Goal: Transaction & Acquisition: Purchase product/service

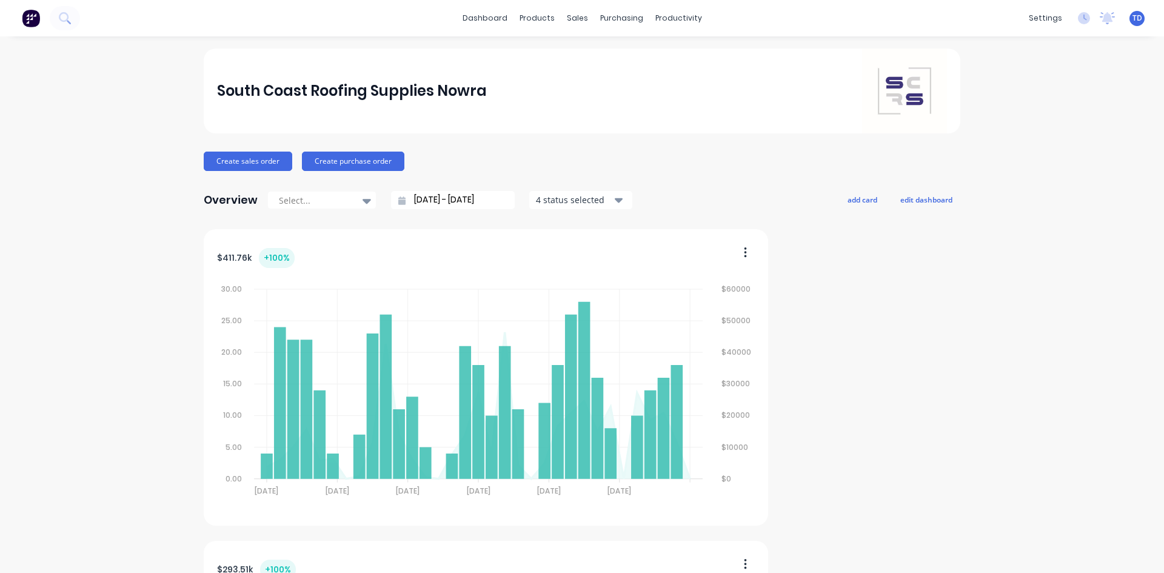
click at [577, 19] on div "sales" at bounding box center [577, 18] width 33 height 18
click at [592, 81] on link "Customers" at bounding box center [637, 82] width 161 height 24
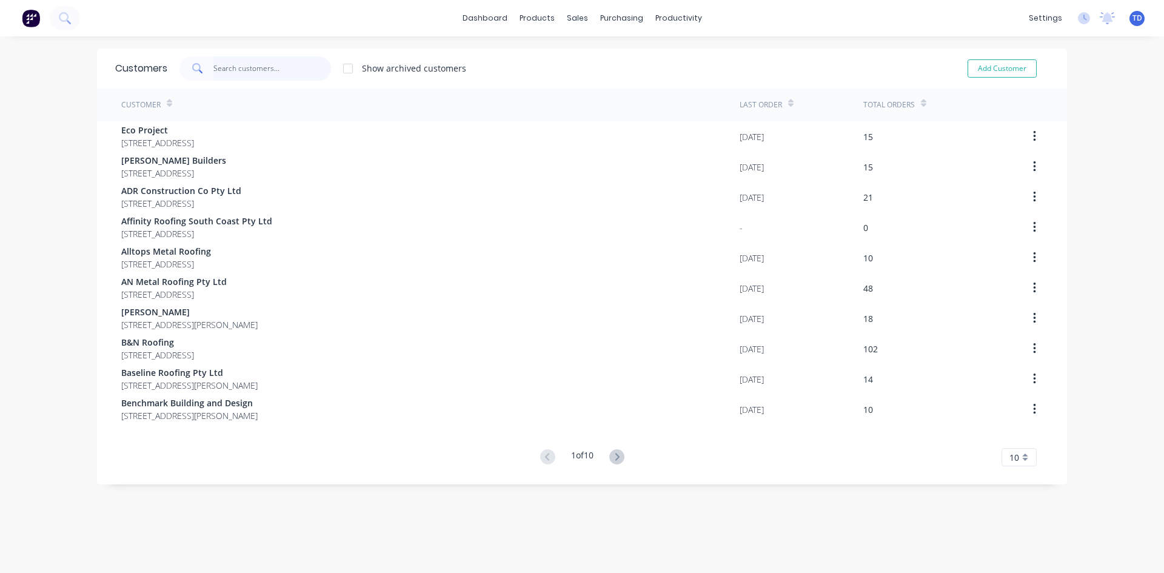
click at [245, 75] on input "text" at bounding box center [272, 68] width 118 height 24
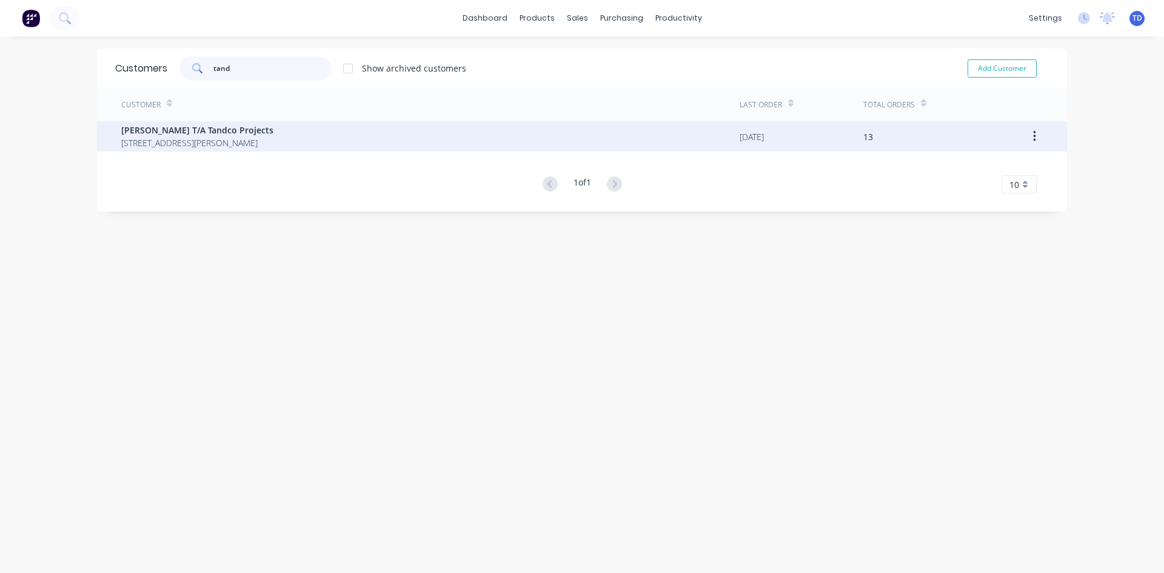
type input "tand"
click at [217, 149] on span "[STREET_ADDRESS][PERSON_NAME]" at bounding box center [197, 142] width 152 height 13
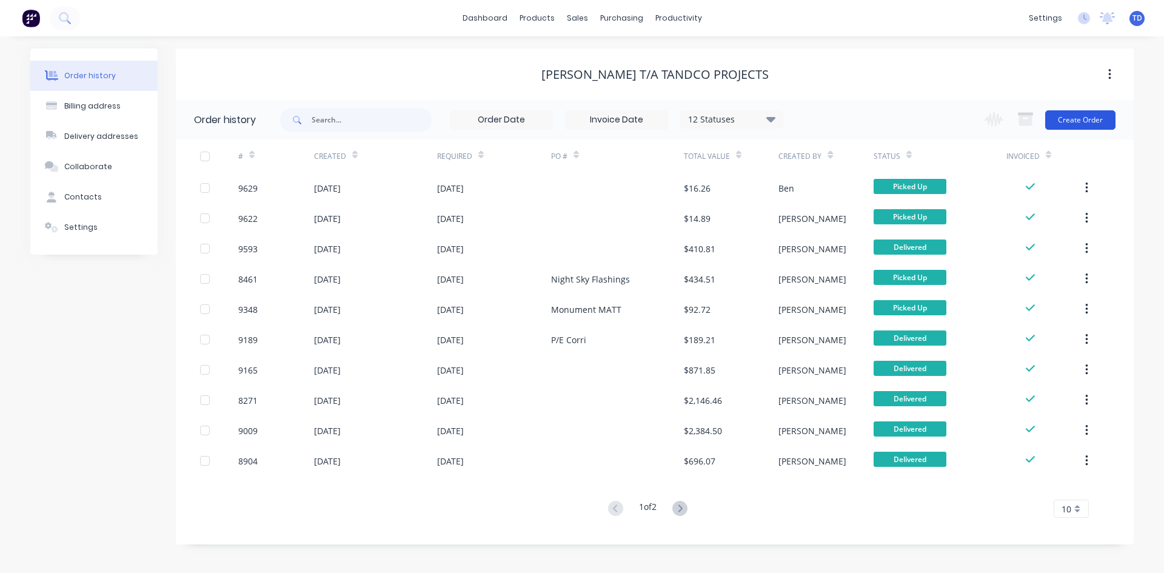
click at [1065, 122] on button "Create Order" at bounding box center [1080, 119] width 70 height 19
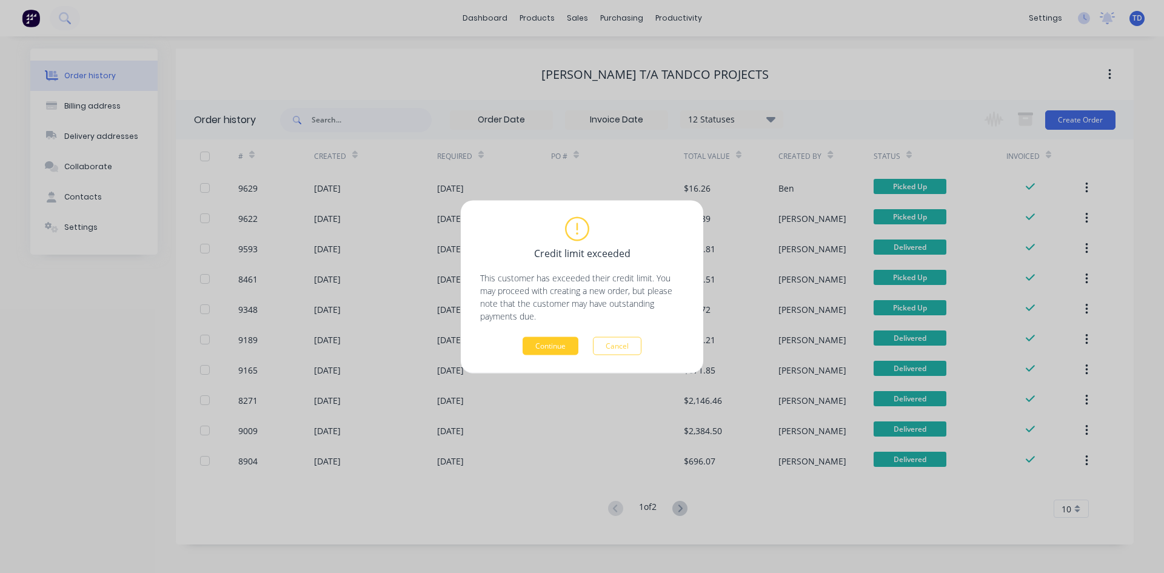
click at [537, 342] on button "Continue" at bounding box center [551, 346] width 56 height 18
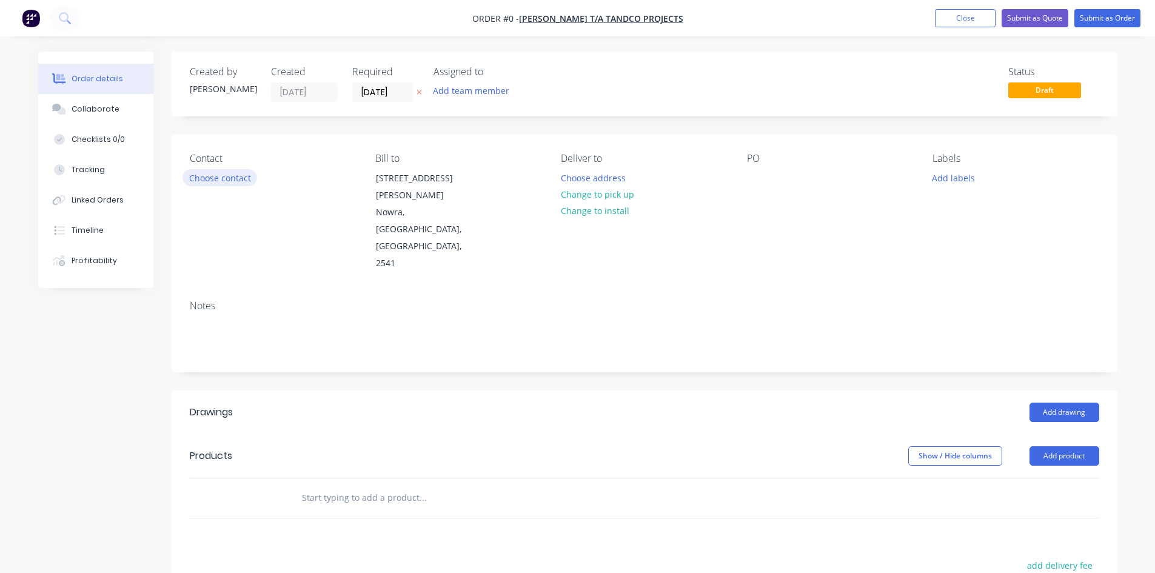
click at [229, 182] on button "Choose contact" at bounding box center [220, 177] width 75 height 16
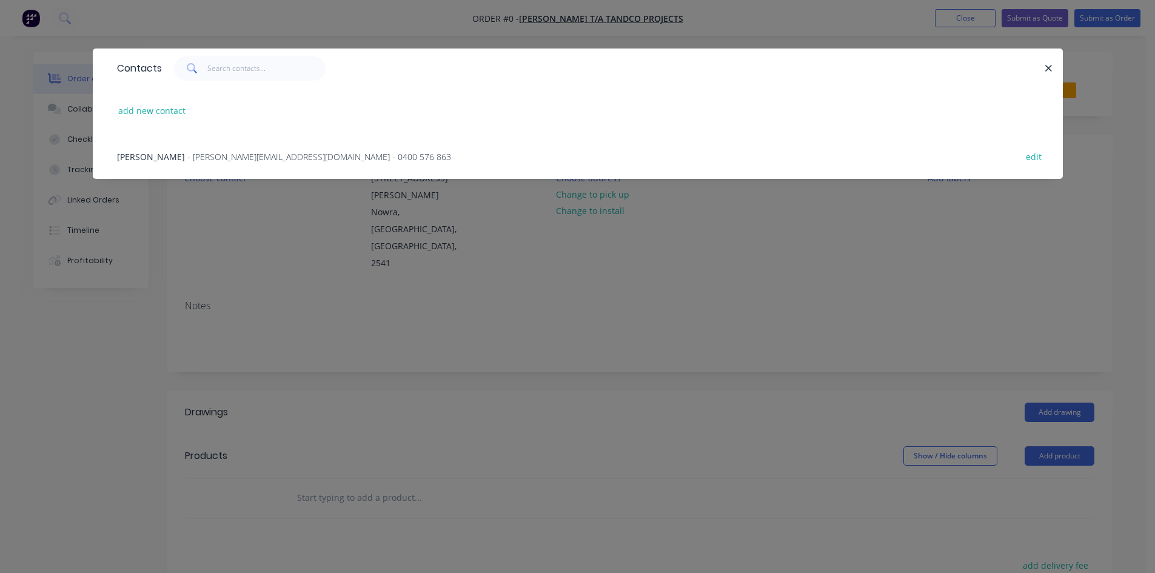
click at [307, 165] on div "[PERSON_NAME] - [PERSON_NAME][EMAIL_ADDRESS][DOMAIN_NAME] - 0400 576 863 edit" at bounding box center [578, 155] width 934 height 45
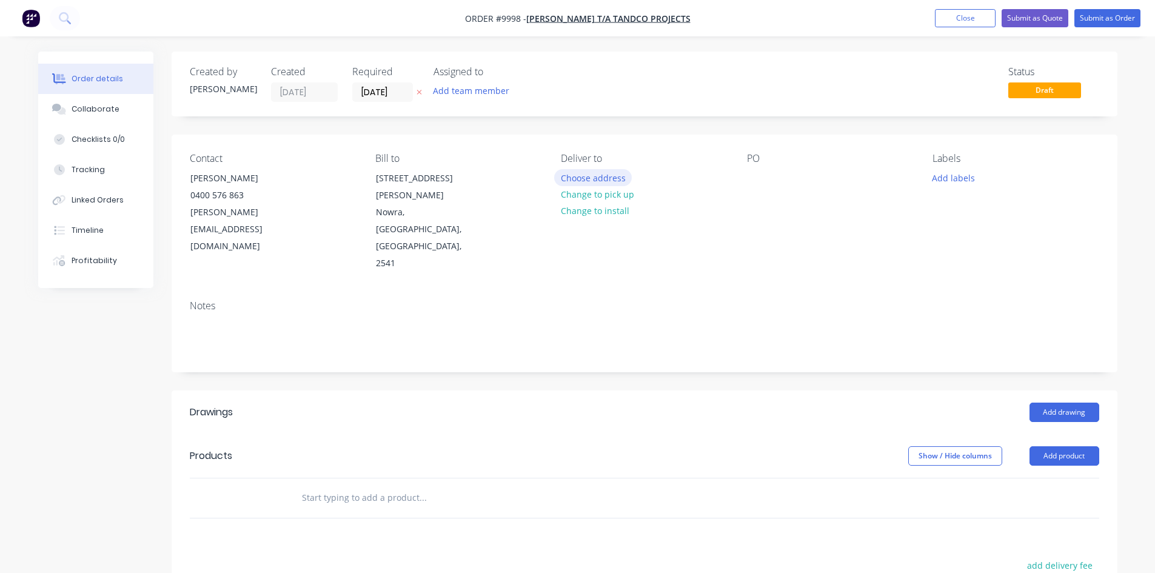
click at [592, 181] on button "Choose address" at bounding box center [593, 177] width 78 height 16
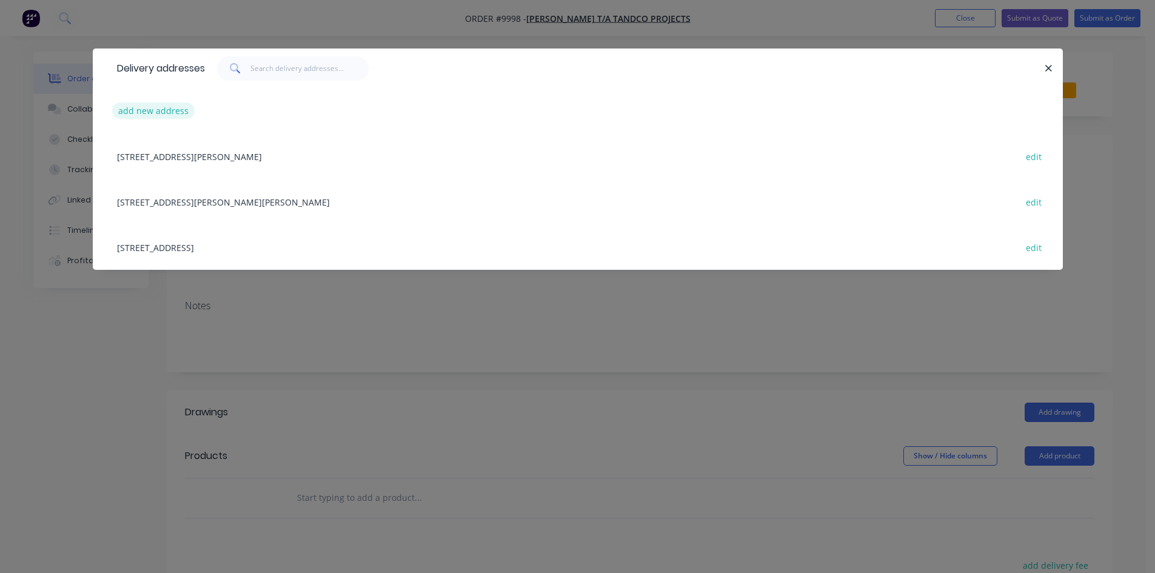
click at [181, 109] on button "add new address" at bounding box center [153, 110] width 83 height 16
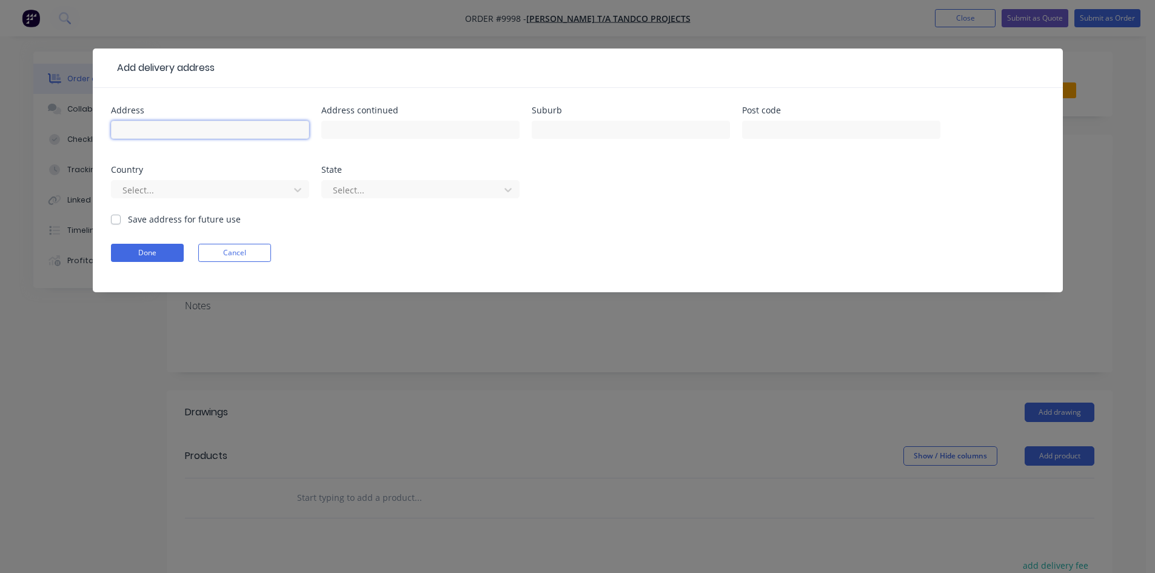
click at [164, 129] on input "text" at bounding box center [210, 130] width 198 height 18
type input "TBA"
type input "Culburra"
click at [167, 195] on div at bounding box center [202, 190] width 162 height 15
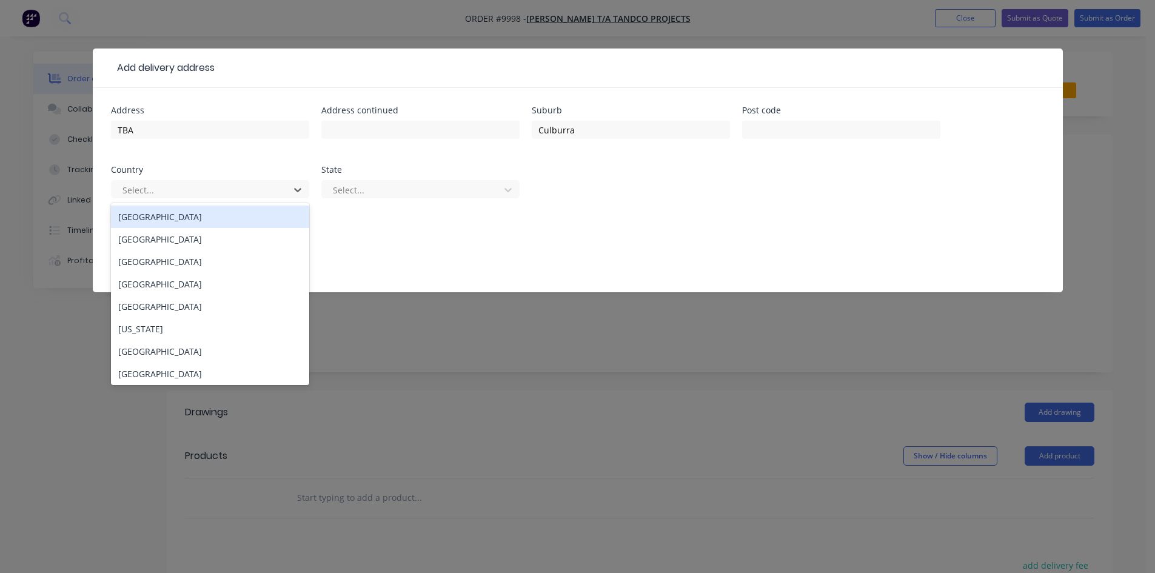
click at [168, 215] on div "[GEOGRAPHIC_DATA]" at bounding box center [210, 217] width 198 height 22
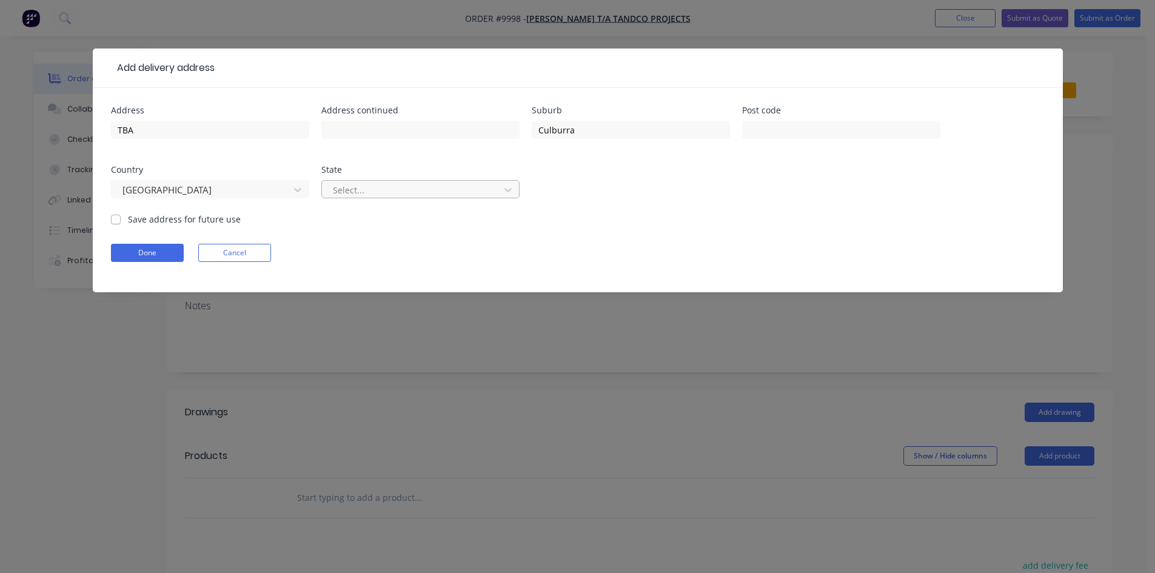
click at [337, 189] on div at bounding box center [413, 190] width 162 height 15
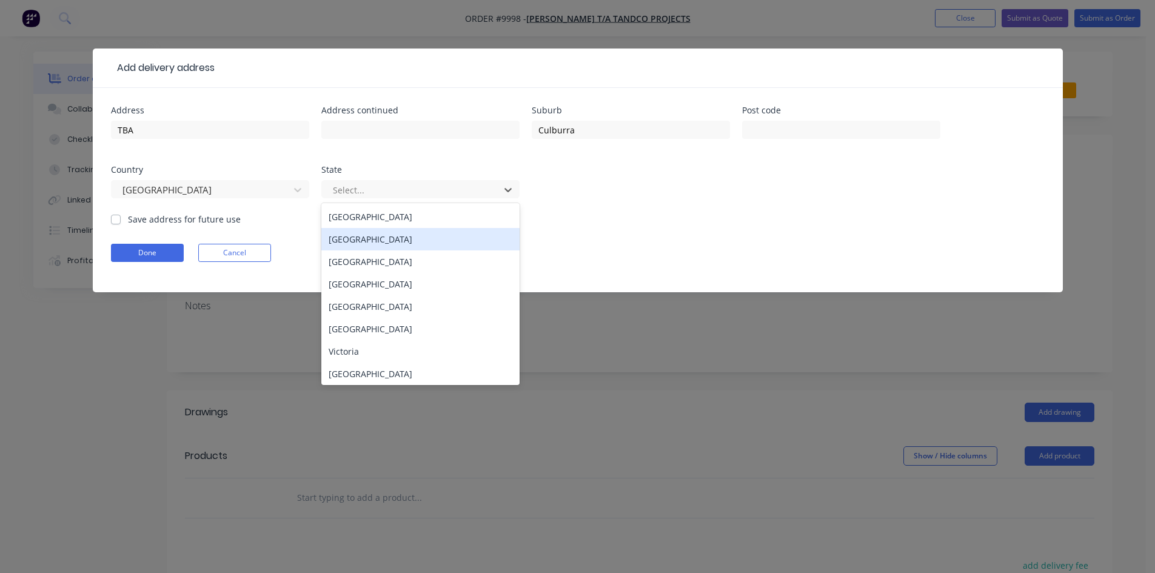
click at [340, 241] on div "[GEOGRAPHIC_DATA]" at bounding box center [420, 239] width 198 height 22
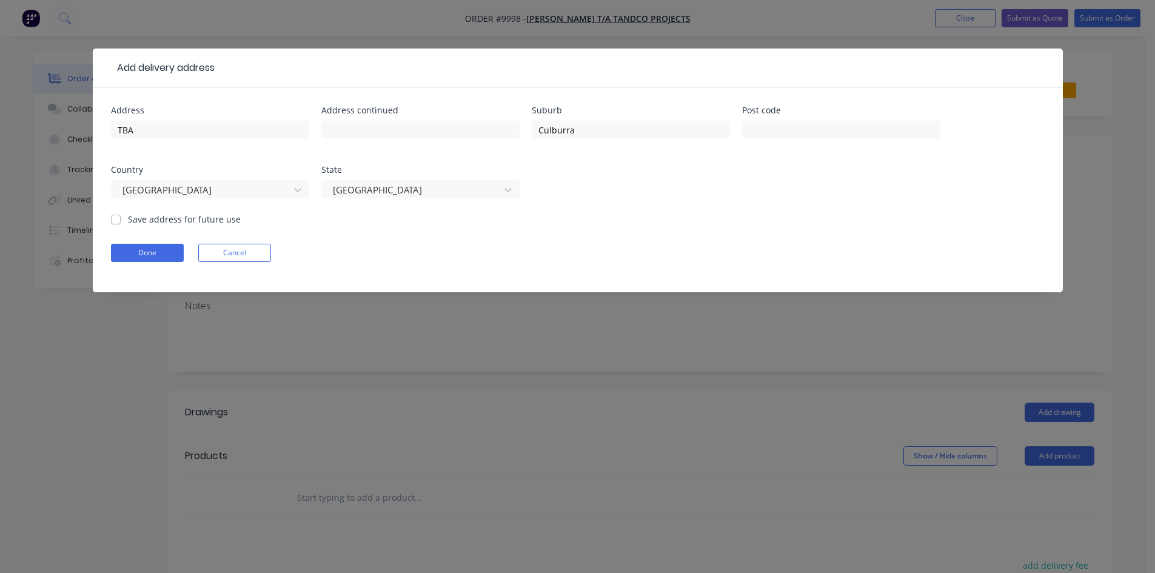
click at [128, 221] on label "Save address for future use" at bounding box center [184, 219] width 113 height 13
click at [115, 221] on input "Save address for future use" at bounding box center [116, 219] width 10 height 12
checkbox input "true"
click at [121, 249] on button "Done" at bounding box center [147, 253] width 73 height 18
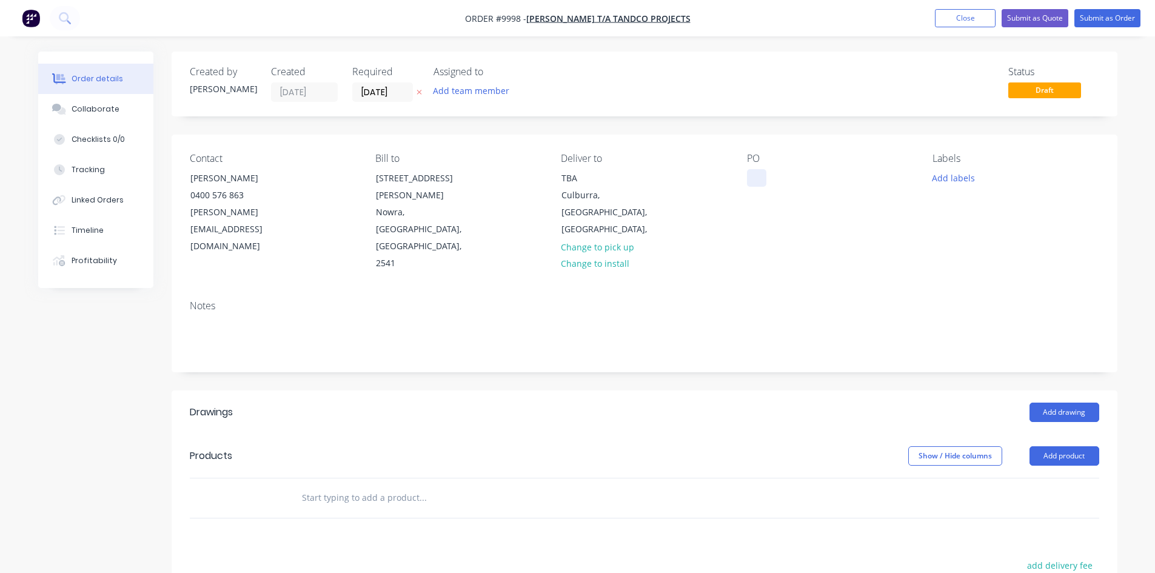
click at [760, 184] on div at bounding box center [756, 178] width 19 height 18
click at [601, 324] on div "Created by [PERSON_NAME] Created [DATE] Required [DATE] Assigned to Add team me…" at bounding box center [645, 431] width 946 height 758
click at [329, 486] on input "text" at bounding box center [422, 498] width 243 height 24
click at [1073, 446] on button "Add product" at bounding box center [1065, 455] width 70 height 19
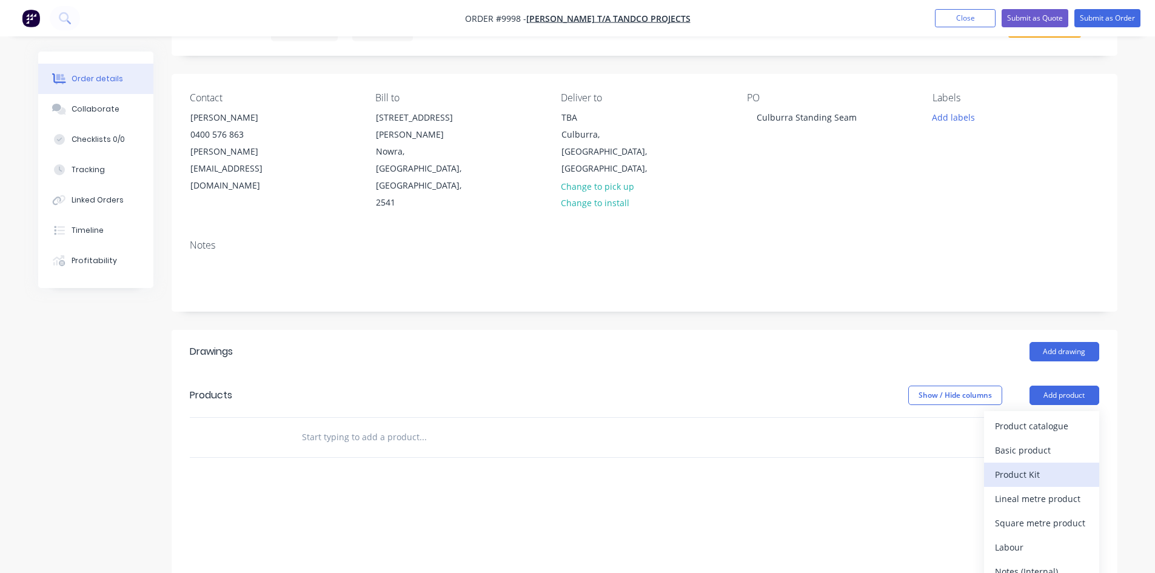
scroll to position [121, 0]
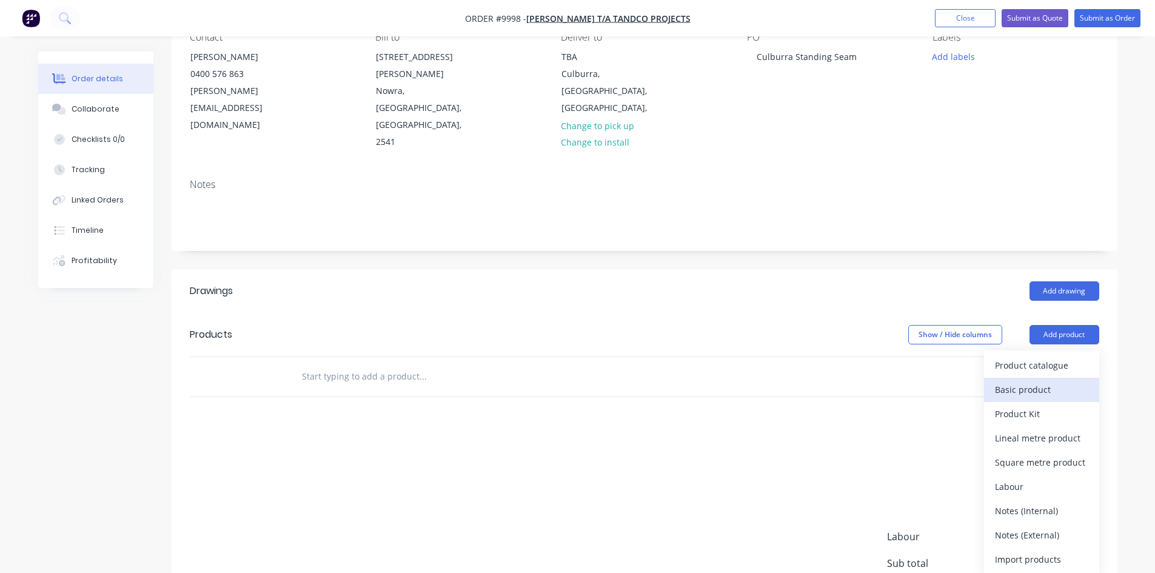
click at [1039, 381] on div "Basic product" at bounding box center [1041, 390] width 93 height 18
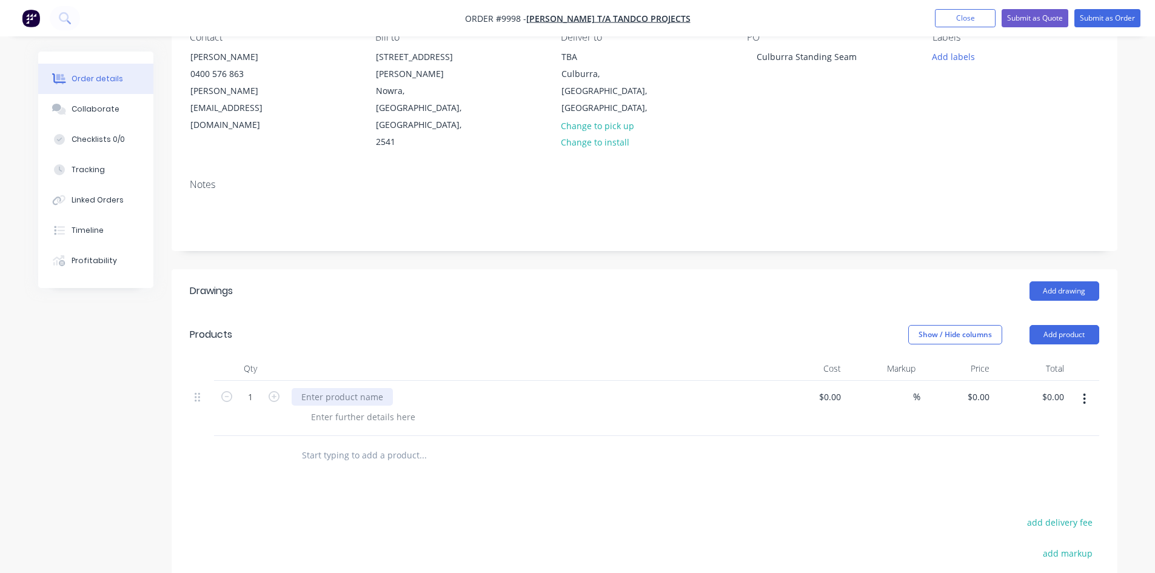
click at [325, 388] on div at bounding box center [342, 397] width 101 height 18
click at [412, 388] on div "Interlock Standing Seam AS per List below" at bounding box center [387, 397] width 190 height 18
click at [839, 388] on input at bounding box center [832, 397] width 28 height 18
type input "$14,422.82"
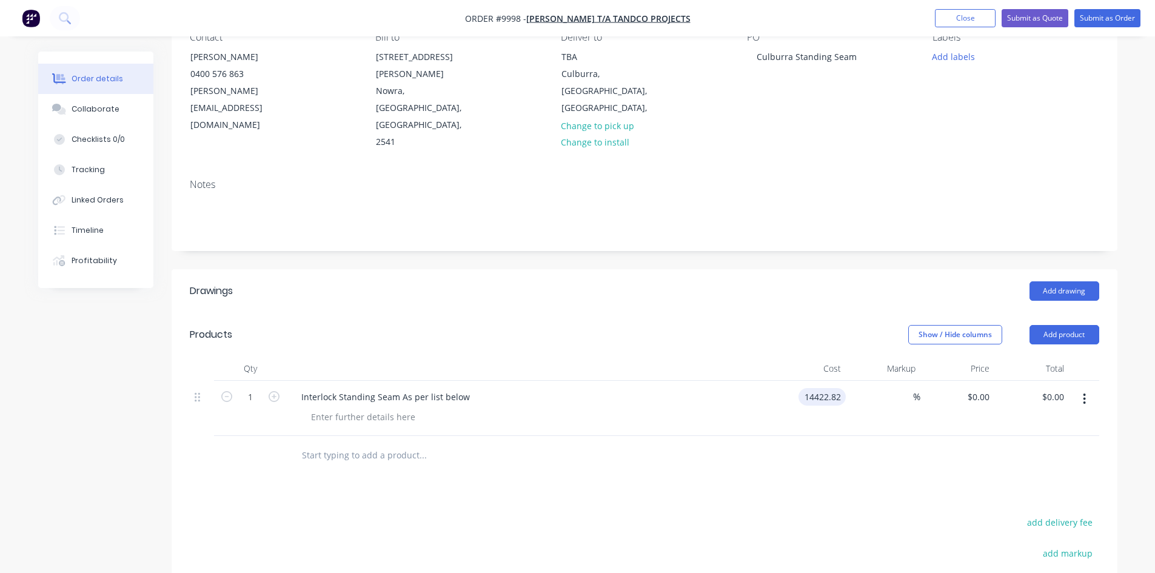
type input "$14,422.82"
type input "30"
type input "18749.666"
type input "$18,749.67"
type input "$18,749.666"
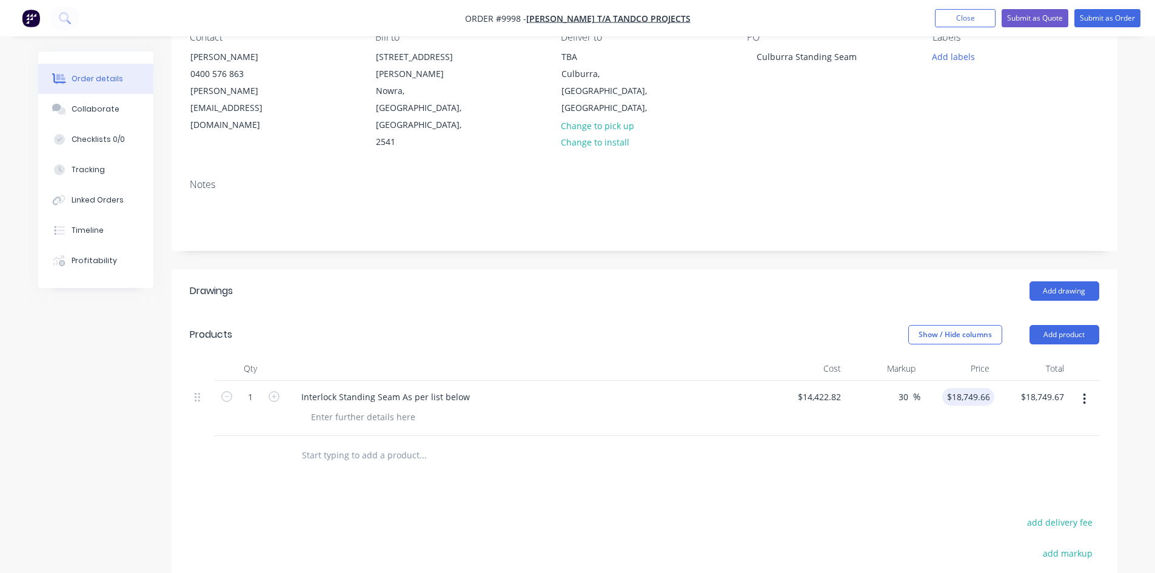
click at [339, 443] on input "text" at bounding box center [422, 455] width 243 height 24
click at [1092, 325] on button "Add product" at bounding box center [1065, 334] width 70 height 19
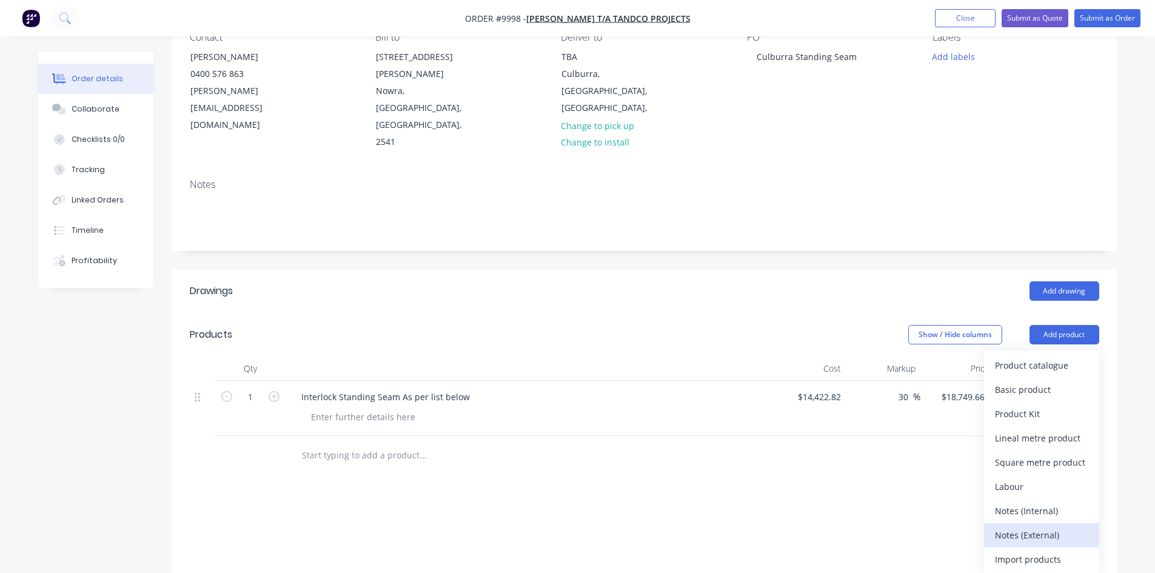
click at [1022, 526] on div "Notes (External)" at bounding box center [1041, 535] width 93 height 18
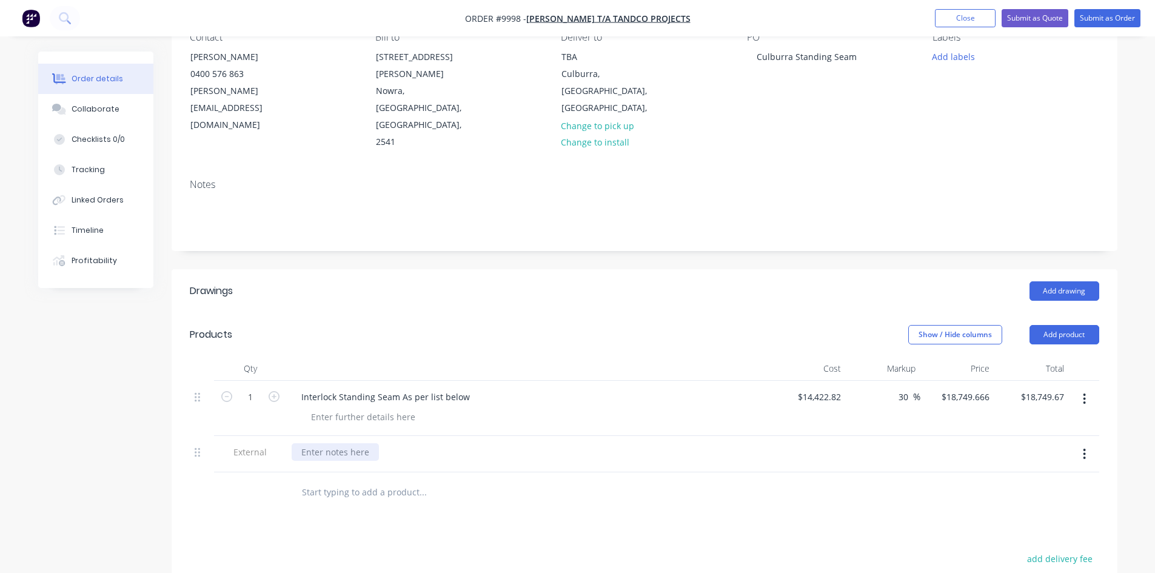
click at [310, 443] on div at bounding box center [335, 452] width 87 height 18
click at [481, 443] on div "Interlock 235mm (add 15mm for Cover) 0.80" at bounding box center [390, 452] width 197 height 18
click at [1046, 325] on button "Add product" at bounding box center [1065, 334] width 70 height 19
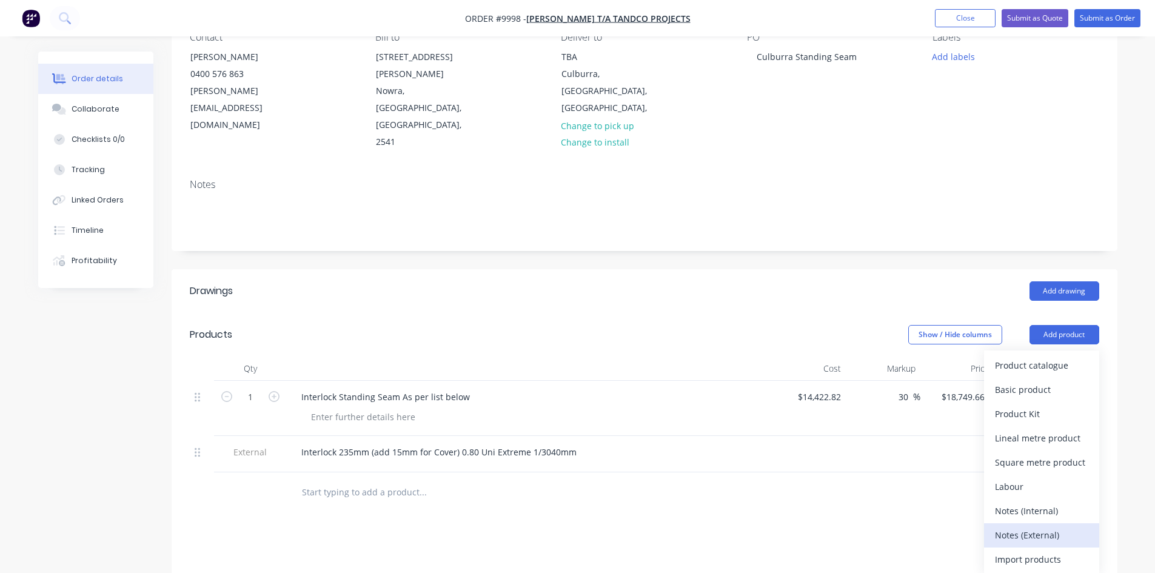
click at [1036, 526] on div "Notes (External)" at bounding box center [1041, 535] width 93 height 18
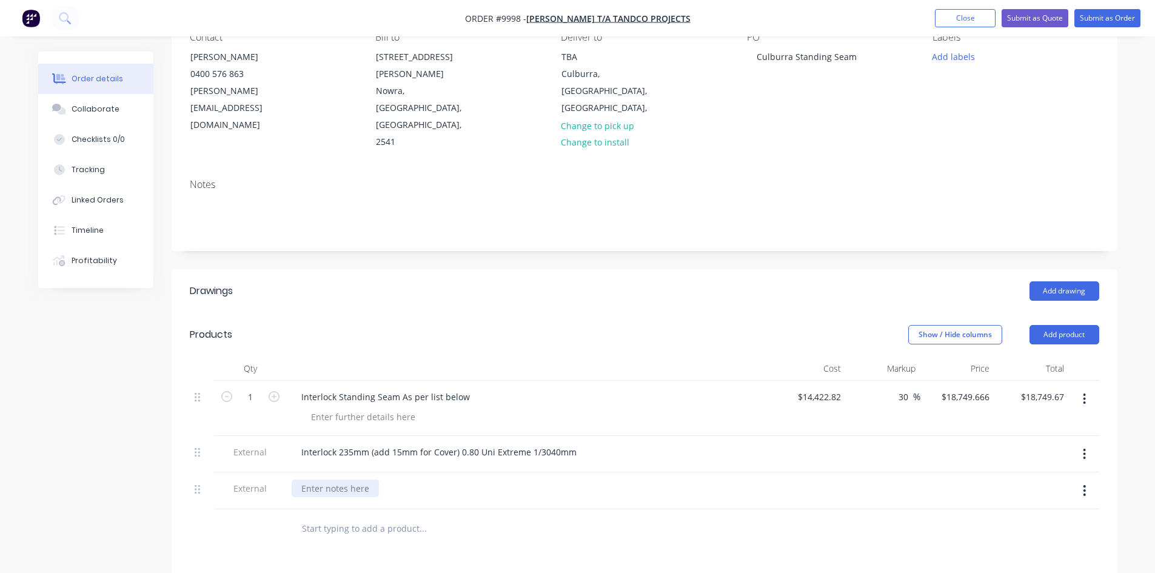
click at [342, 480] on div at bounding box center [335, 489] width 87 height 18
drag, startPoint x: 572, startPoint y: 404, endPoint x: 295, endPoint y: 400, distance: 277.1
click at [295, 443] on div "Interlock 235mm (add 15mm for Cover) 0.80 Uni Extreme 1/3040mm" at bounding box center [439, 452] width 295 height 18
copy div "Interlock 235mm (add 15mm for Cover) 0.80 Uni Extreme 1/3040mm"
click at [354, 480] on div "Interlock" at bounding box center [529, 489] width 475 height 18
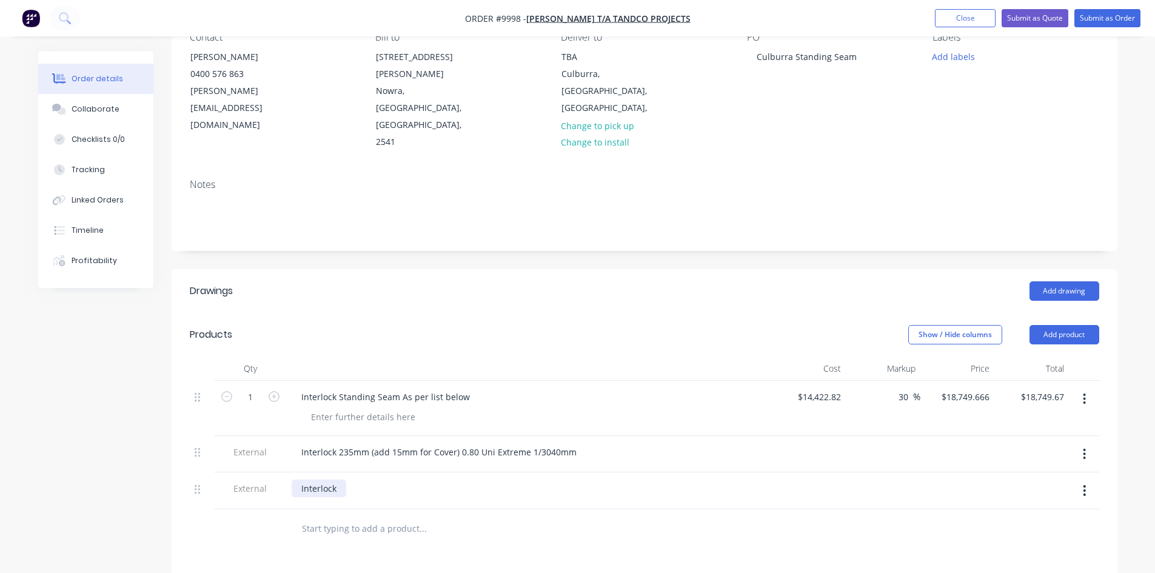
click at [340, 480] on div "Interlock" at bounding box center [319, 489] width 55 height 18
click at [299, 480] on div at bounding box center [301, 489] width 19 height 18
click at [352, 480] on div "Interlock 235mm (add 15mm for Cover) 0.80 Uni Extreme 1/3040mm" at bounding box center [439, 489] width 295 height 18
click at [357, 517] on input "text" at bounding box center [422, 529] width 243 height 24
click at [1073, 325] on button "Add product" at bounding box center [1065, 334] width 70 height 19
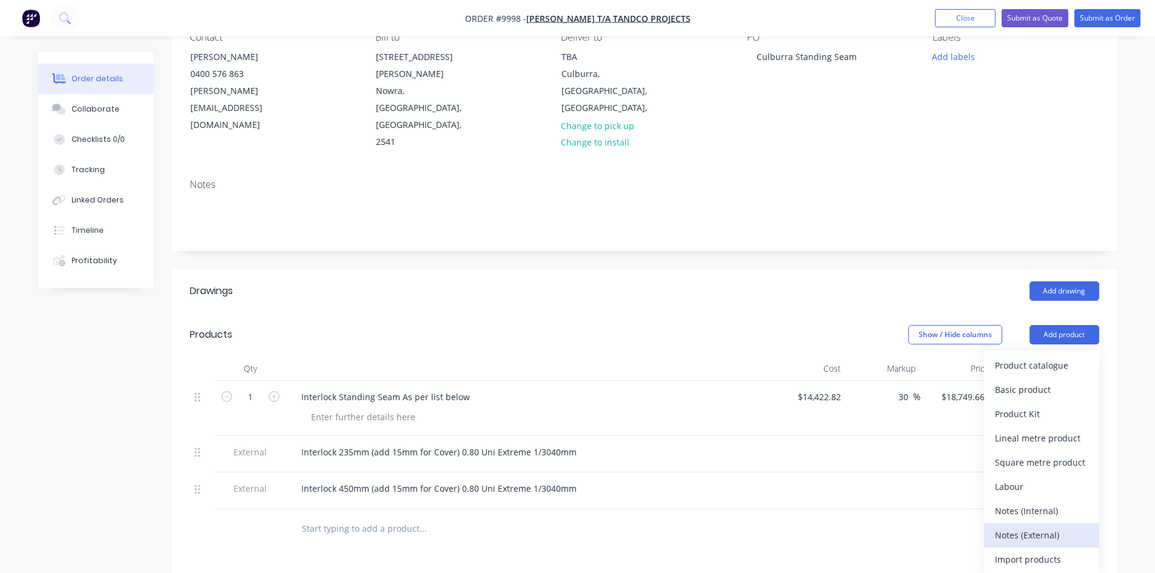
click at [1040, 526] on div "Notes (External)" at bounding box center [1041, 535] width 93 height 18
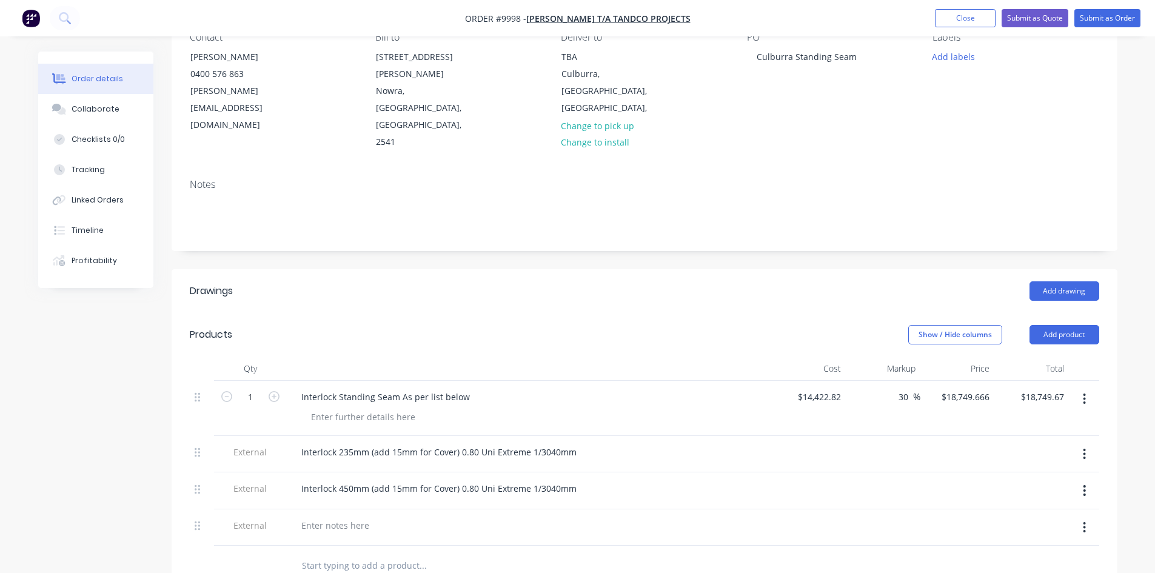
click at [592, 480] on div "Interlock 450mm (add 15mm for Cover) 0.80 Uni Extreme 1/3040mm" at bounding box center [529, 489] width 475 height 18
drag, startPoint x: 573, startPoint y: 436, endPoint x: 287, endPoint y: 398, distance: 288.7
click at [287, 397] on div "1 Interlock Standing Seam As per list below $14,422.82 $14,422.82 30 30 % $18,7…" at bounding box center [645, 464] width 910 height 166
copy div "Interlock 450mm (add 15mm for Cover) 0.80 Uni Extreme 1/3040mm"
click at [330, 517] on div at bounding box center [335, 526] width 87 height 18
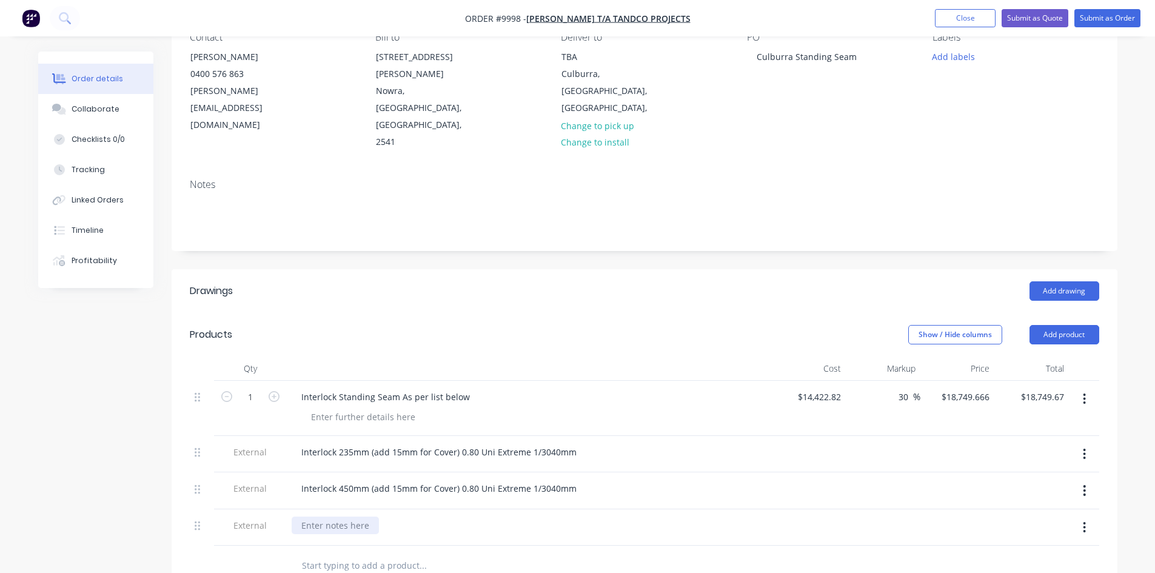
paste div
click at [1057, 325] on button "Add product" at bounding box center [1065, 334] width 70 height 19
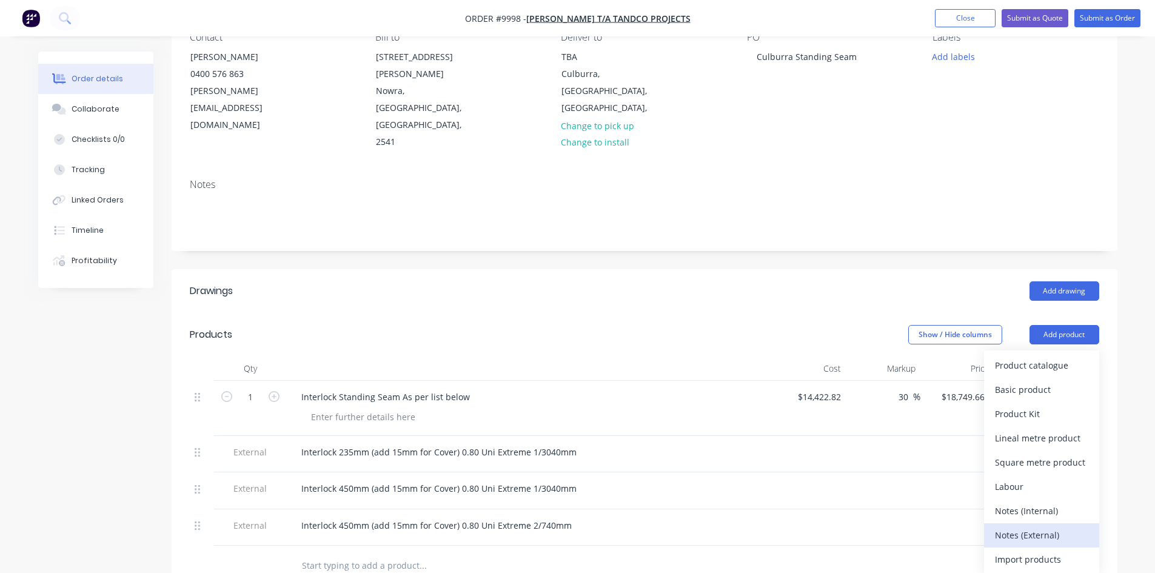
click at [1044, 526] on div "Notes (External)" at bounding box center [1041, 535] width 93 height 18
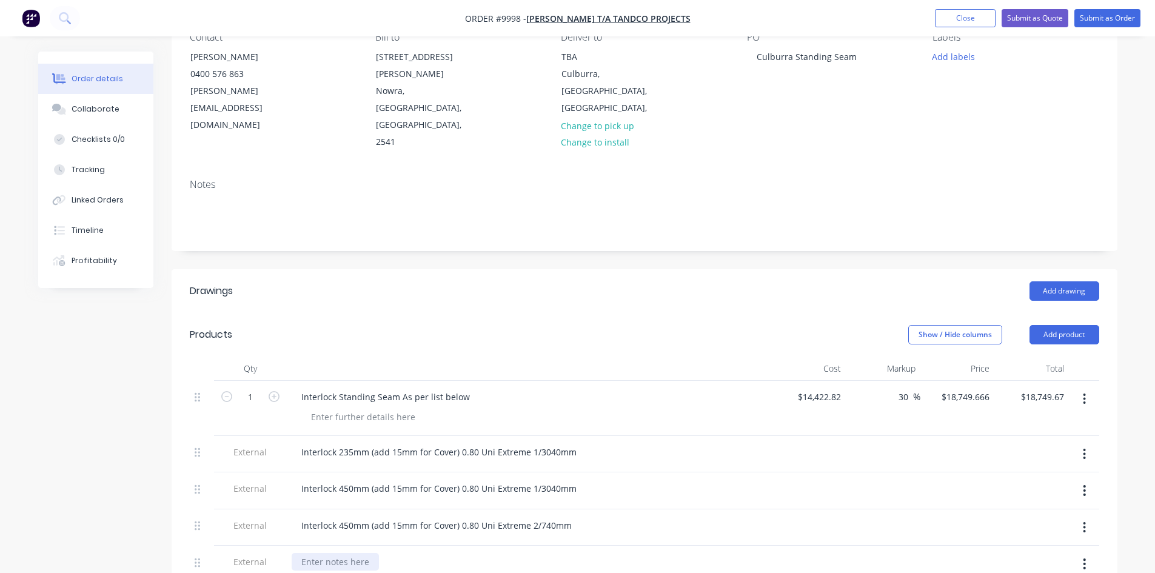
paste div
click at [1050, 325] on button "Add product" at bounding box center [1065, 334] width 70 height 19
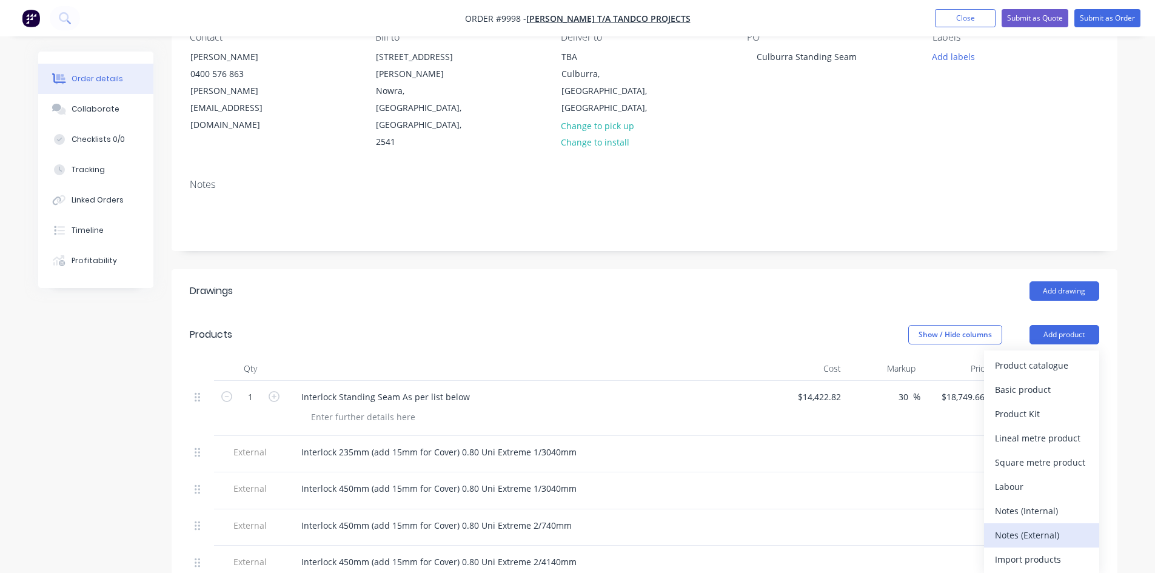
click at [1028, 526] on div "Notes (External)" at bounding box center [1041, 535] width 93 height 18
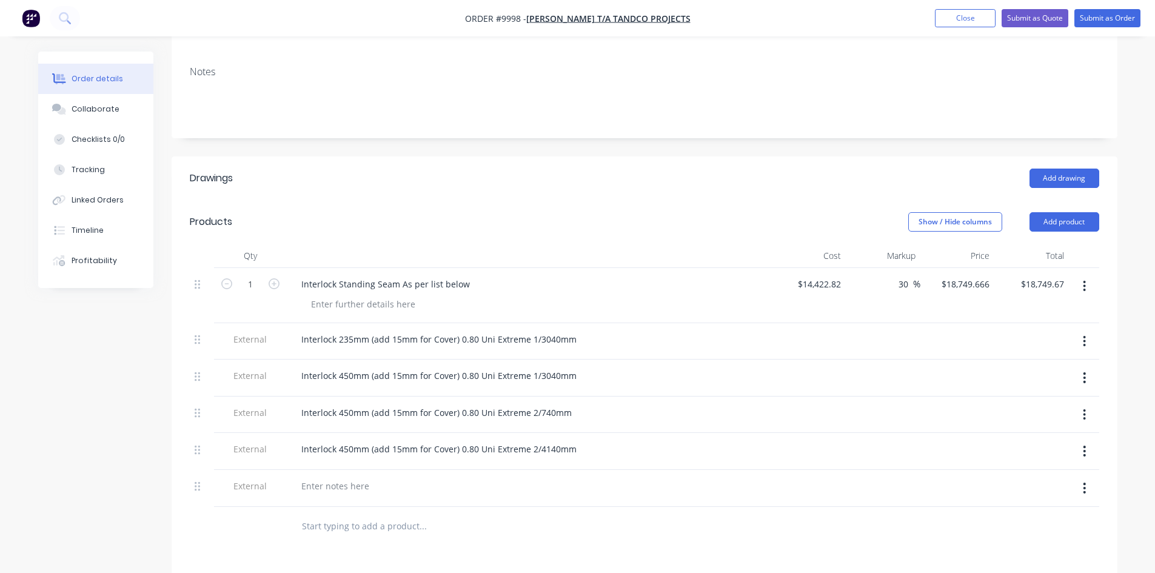
scroll to position [243, 0]
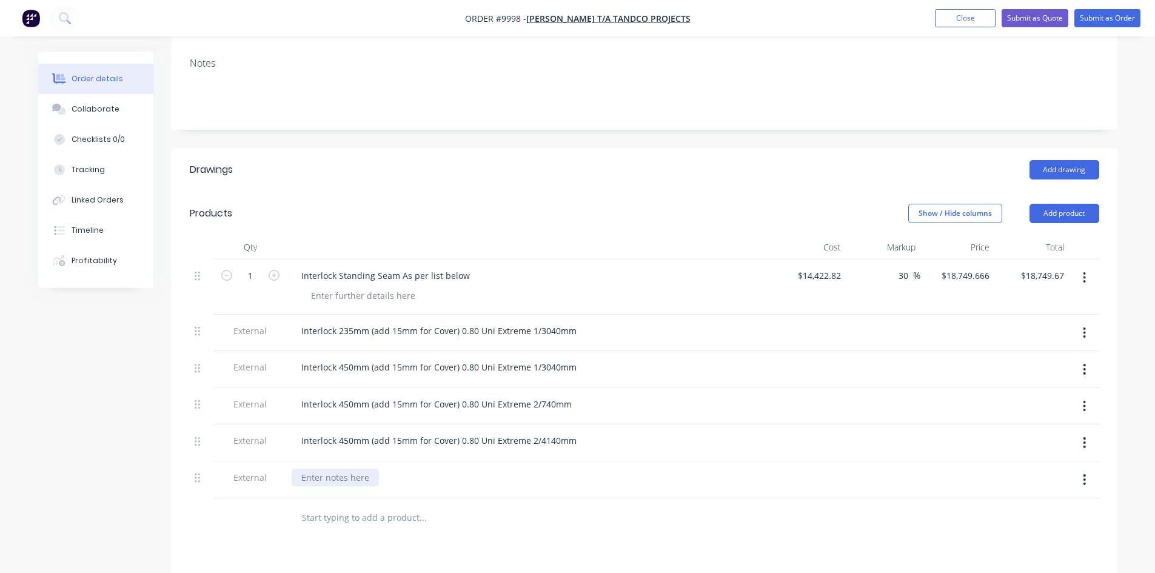
click at [333, 469] on div at bounding box center [335, 478] width 87 height 18
paste div
click at [350, 469] on div "Interlock 450mm (add 15mm for Cover) 0.80 Uni Extreme 1/3040mm" at bounding box center [439, 478] width 295 height 18
click at [572, 469] on div "Interlock 225mm (add 15mm for Cover) 0.80 Uni Extreme 1/3040mm" at bounding box center [439, 478] width 295 height 18
click at [568, 498] on div at bounding box center [505, 517] width 437 height 39
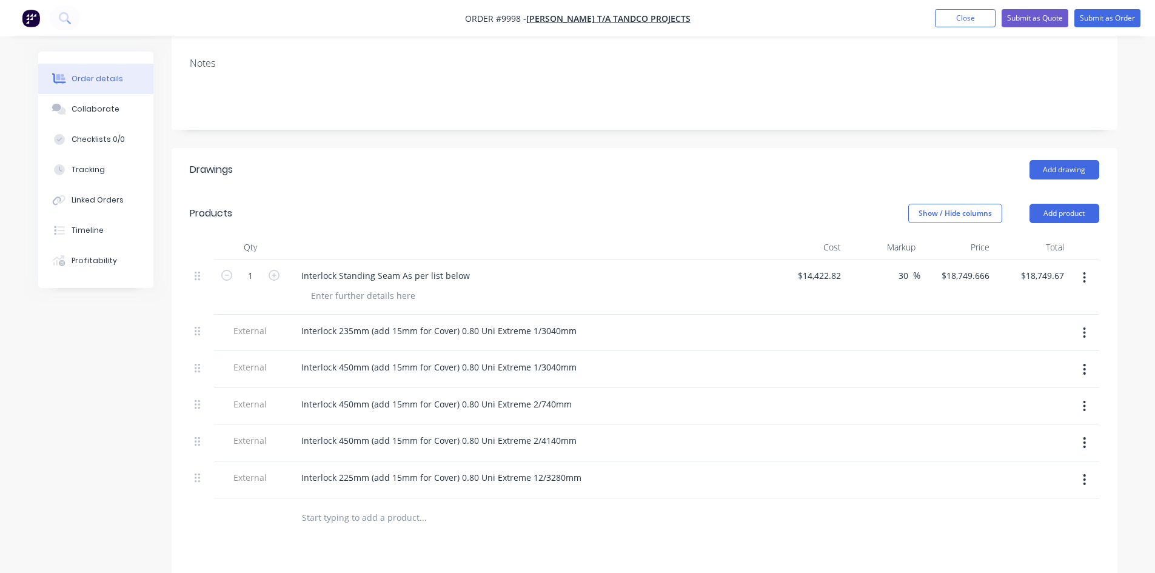
click at [360, 506] on input "text" at bounding box center [422, 518] width 243 height 24
drag, startPoint x: 579, startPoint y: 428, endPoint x: 289, endPoint y: 409, distance: 291.1
click at [289, 409] on div "1 Interlock Standing Seam As per list below $14,422.82 $14,422.82 30 30 % $18,7…" at bounding box center [645, 379] width 910 height 239
copy div "Interlock 225mm (add 15mm for Cover) 0.80 Uni Extreme 12/3280mm"
click at [1068, 204] on button "Add product" at bounding box center [1065, 213] width 70 height 19
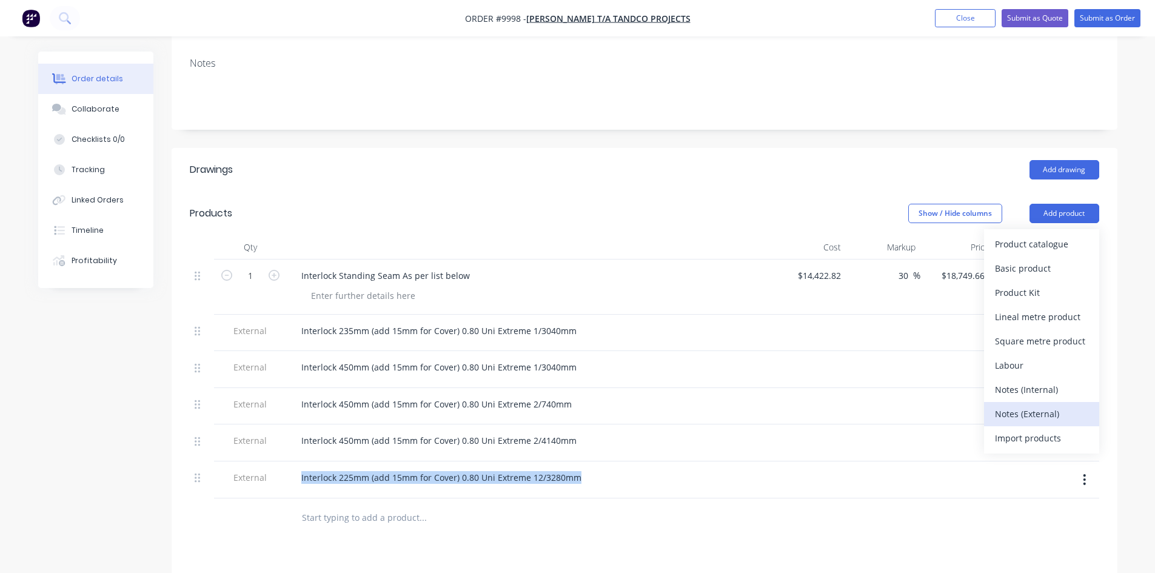
click at [1059, 405] on div "Notes (External)" at bounding box center [1041, 414] width 93 height 18
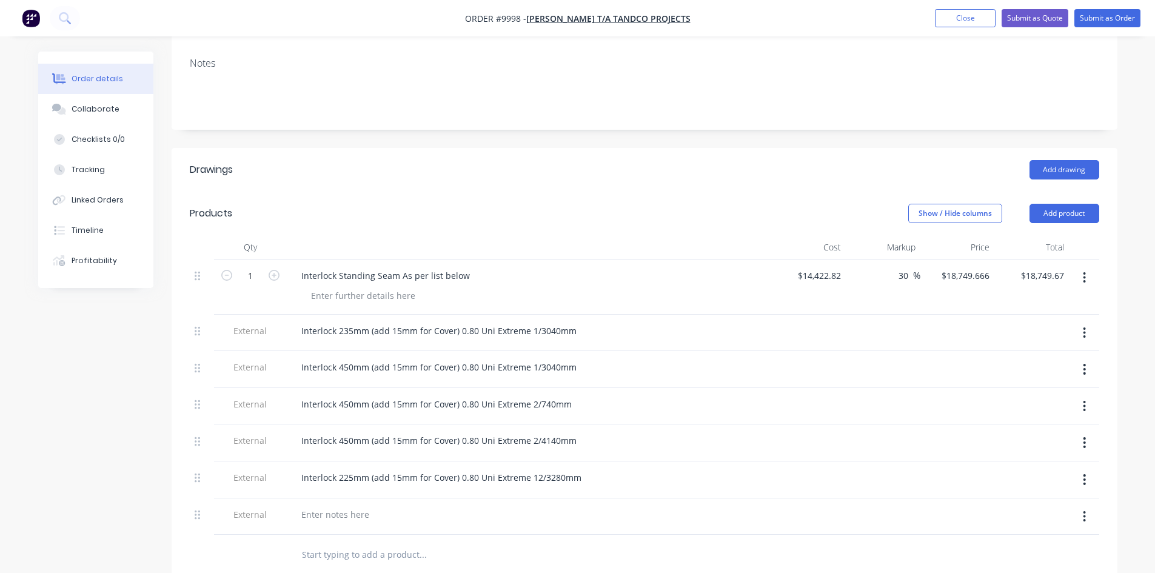
click at [364, 498] on div at bounding box center [529, 516] width 485 height 37
click at [365, 506] on div at bounding box center [335, 515] width 87 height 18
paste div
click at [1079, 204] on button "Add product" at bounding box center [1065, 213] width 70 height 19
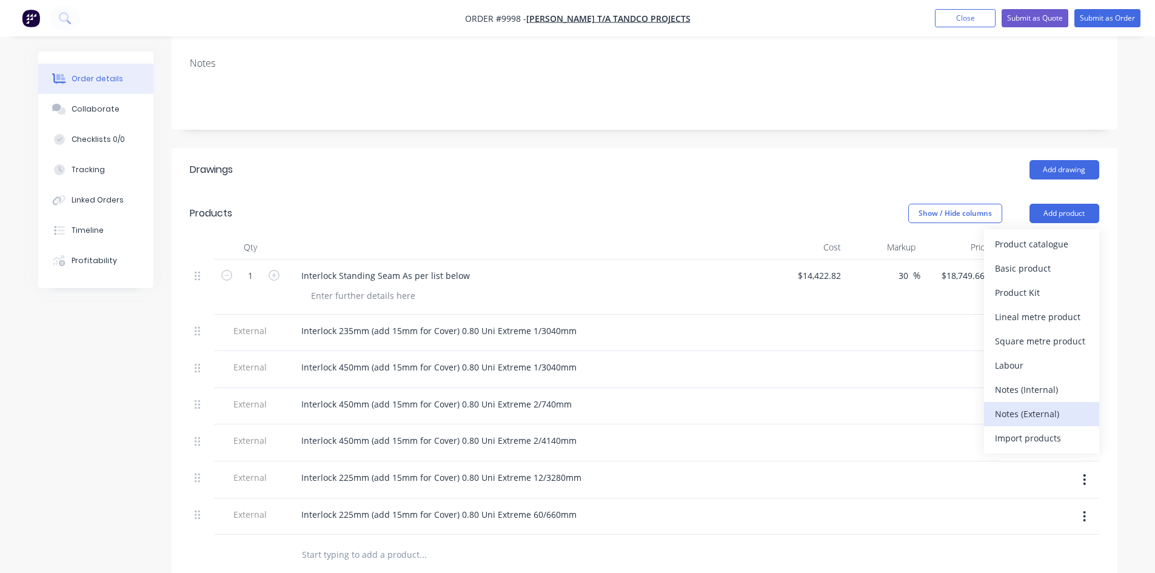
click at [1045, 405] on div "Notes (External)" at bounding box center [1041, 414] width 93 height 18
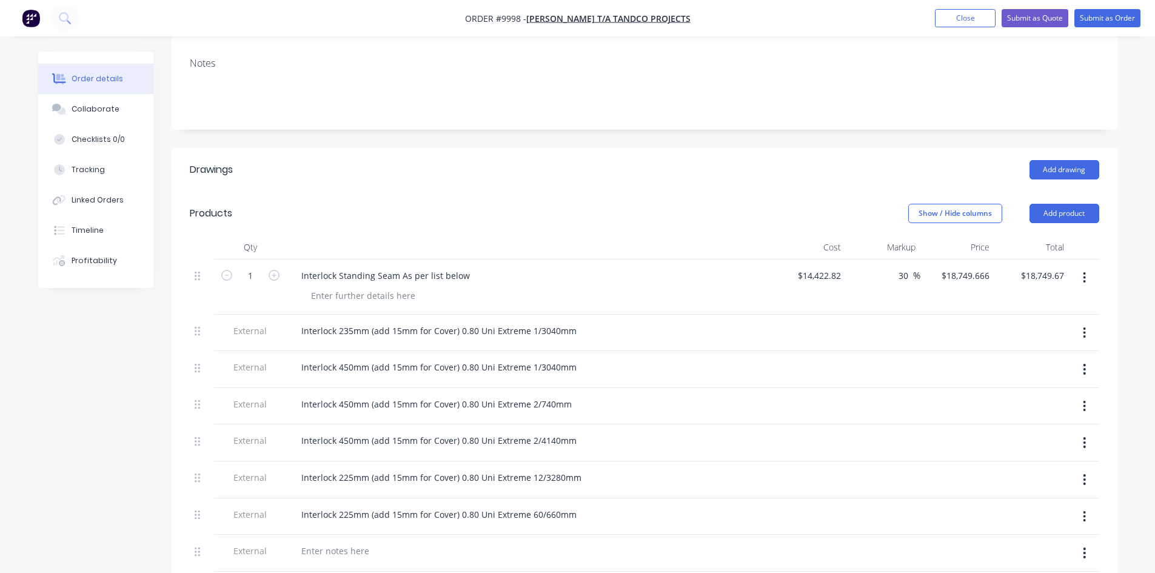
click at [384, 542] on div at bounding box center [529, 551] width 475 height 18
click at [337, 542] on div at bounding box center [335, 551] width 87 height 18
paste div
click at [1073, 204] on button "Add product" at bounding box center [1065, 213] width 70 height 19
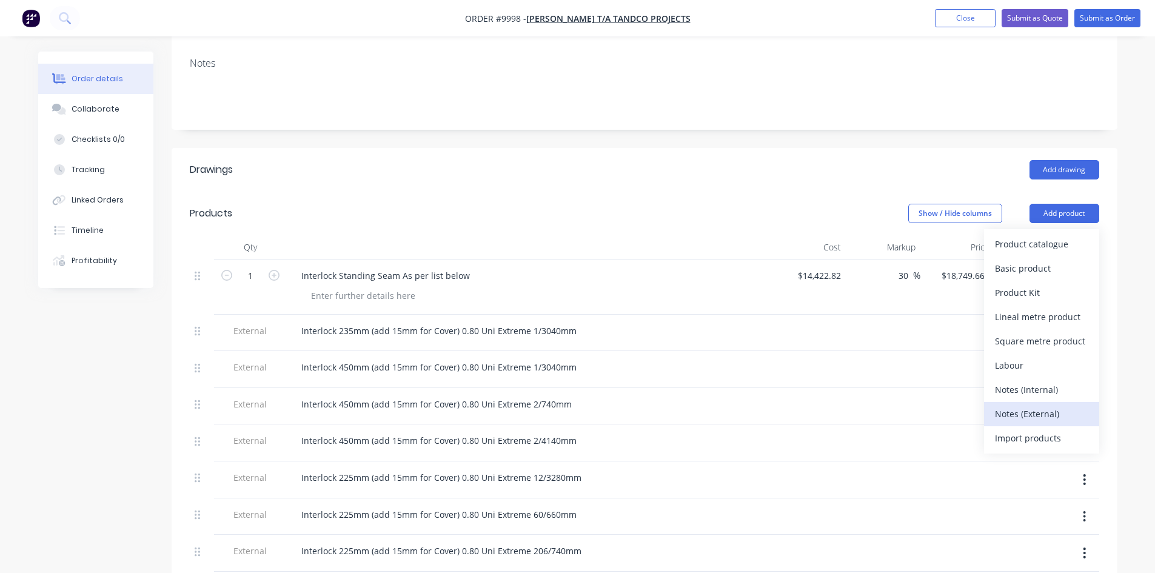
click at [1055, 405] on div "Notes (External)" at bounding box center [1041, 414] width 93 height 18
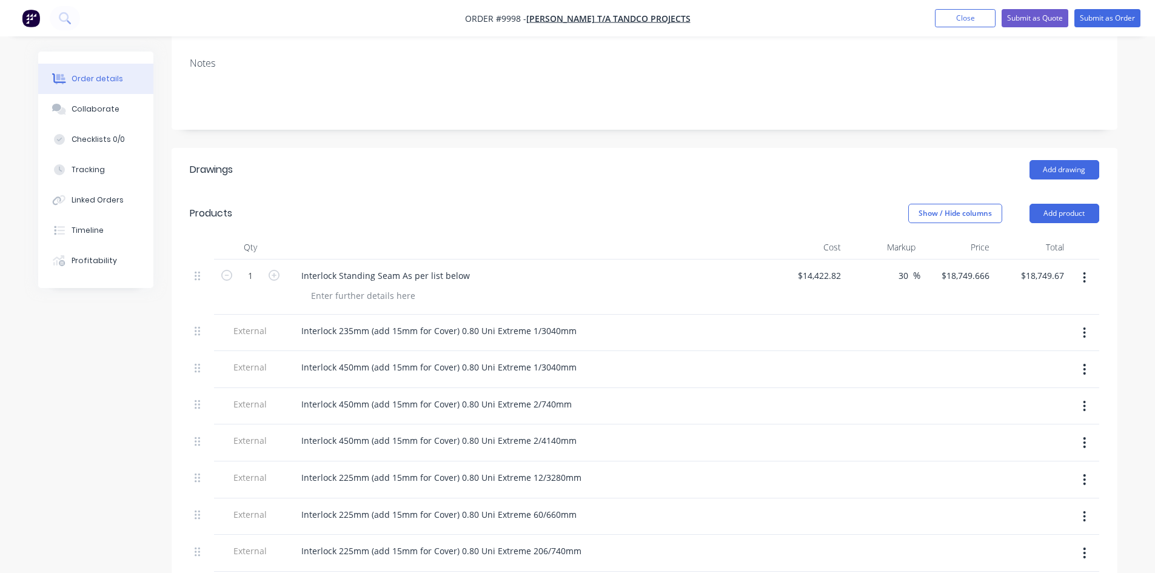
scroll to position [424, 0]
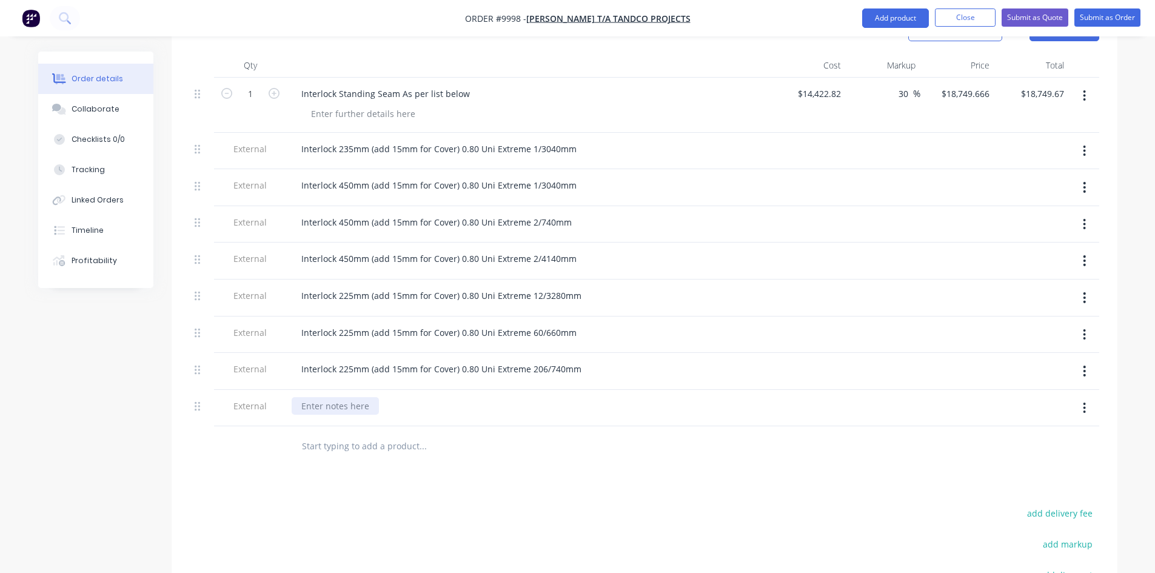
click at [371, 397] on div at bounding box center [335, 406] width 87 height 18
paste div
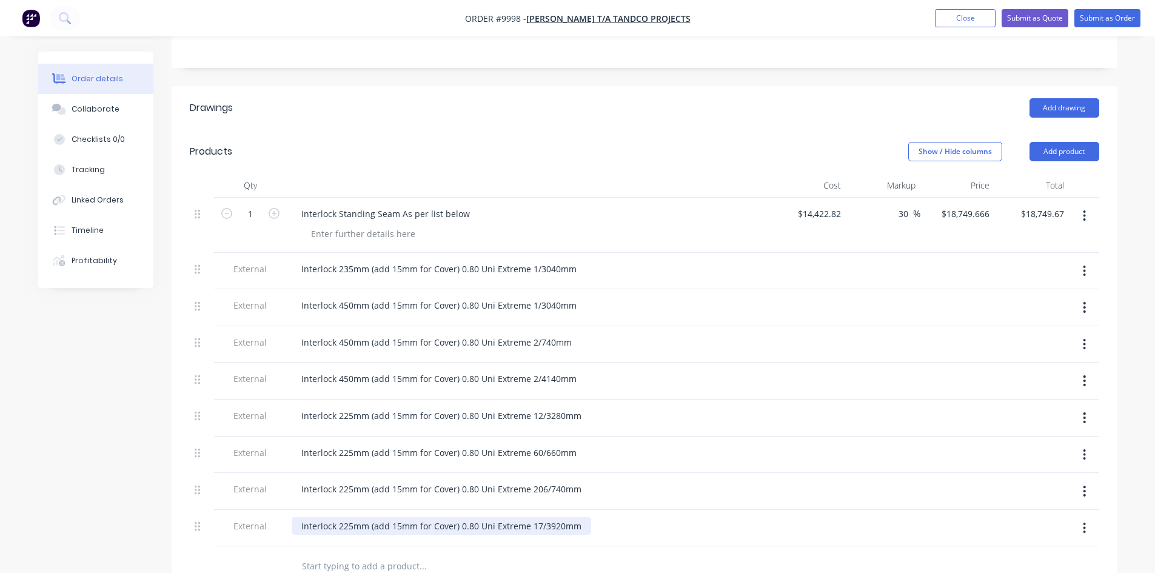
scroll to position [303, 0]
click at [1054, 143] on button "Add product" at bounding box center [1065, 152] width 70 height 19
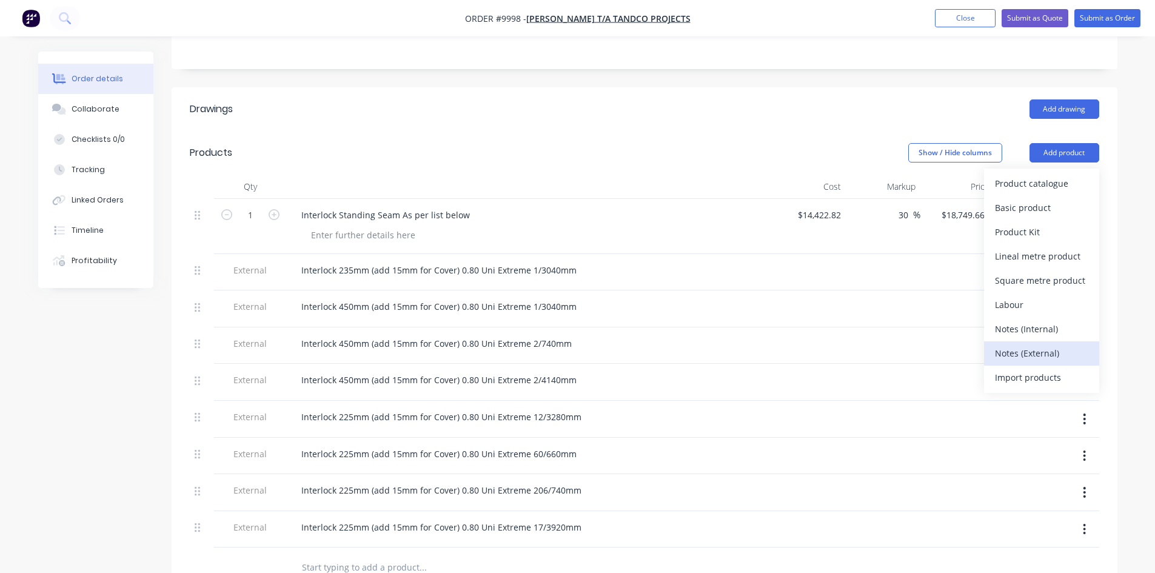
click at [1039, 344] on div "Notes (External)" at bounding box center [1041, 353] width 93 height 18
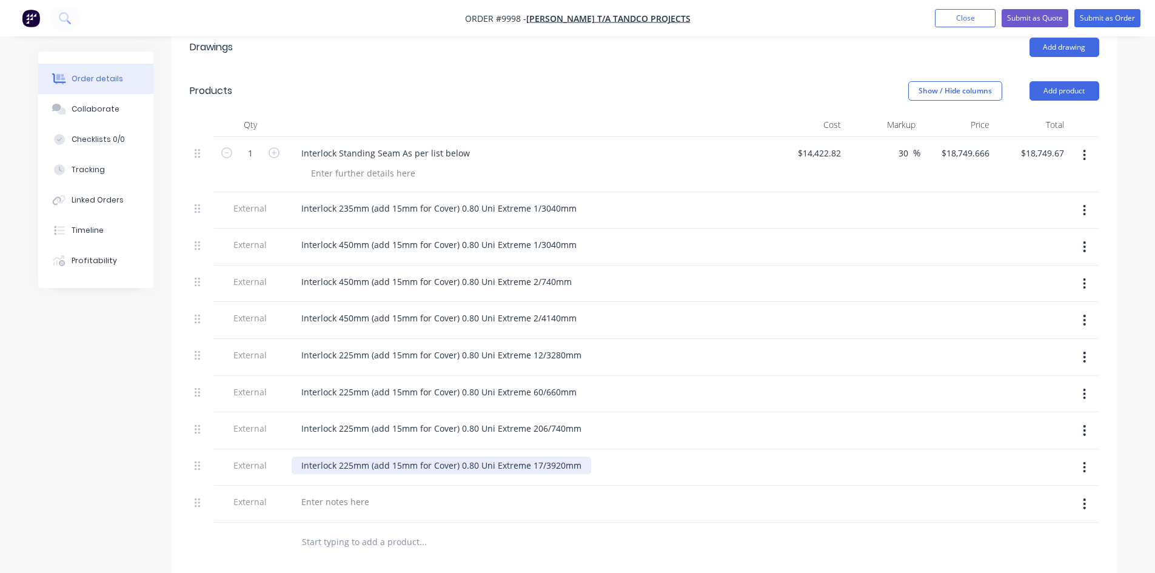
scroll to position [424, 0]
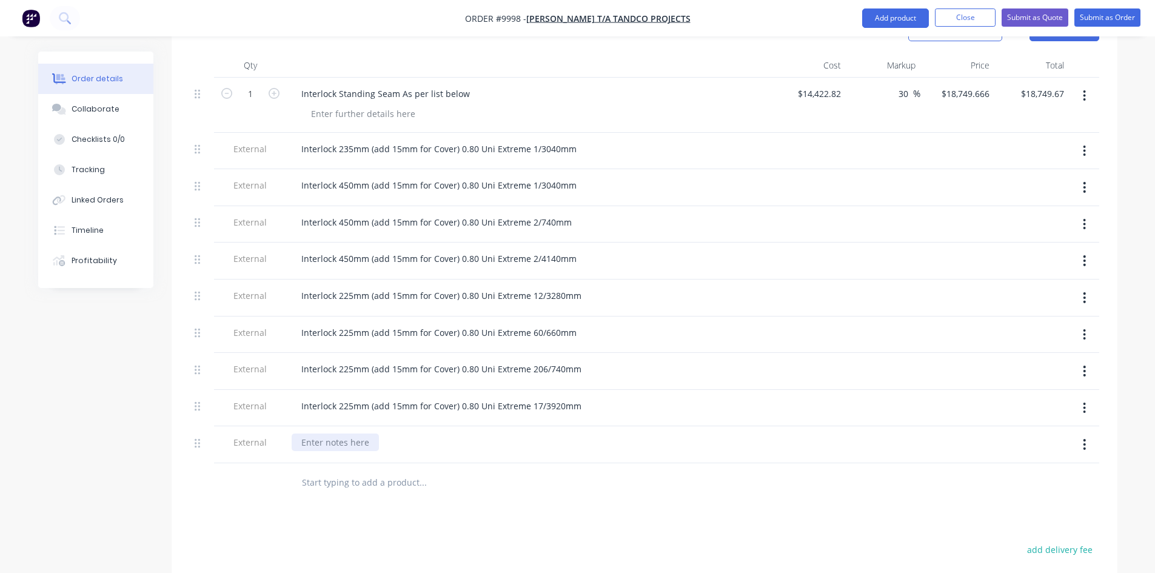
click at [340, 434] on div at bounding box center [335, 443] width 87 height 18
paste div
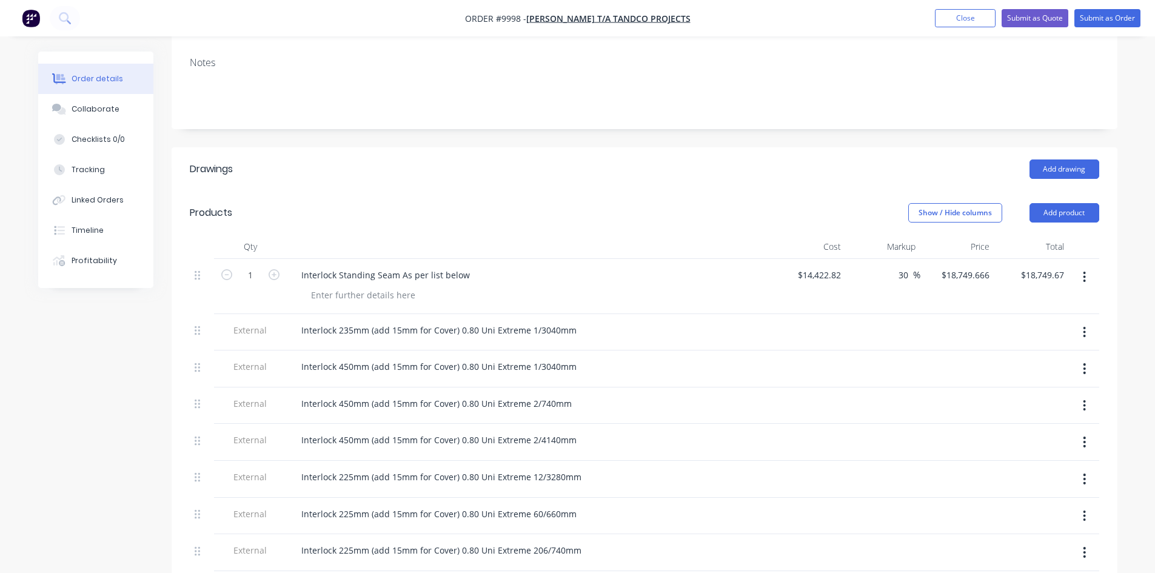
scroll to position [243, 0]
click at [1050, 204] on button "Add product" at bounding box center [1065, 213] width 70 height 19
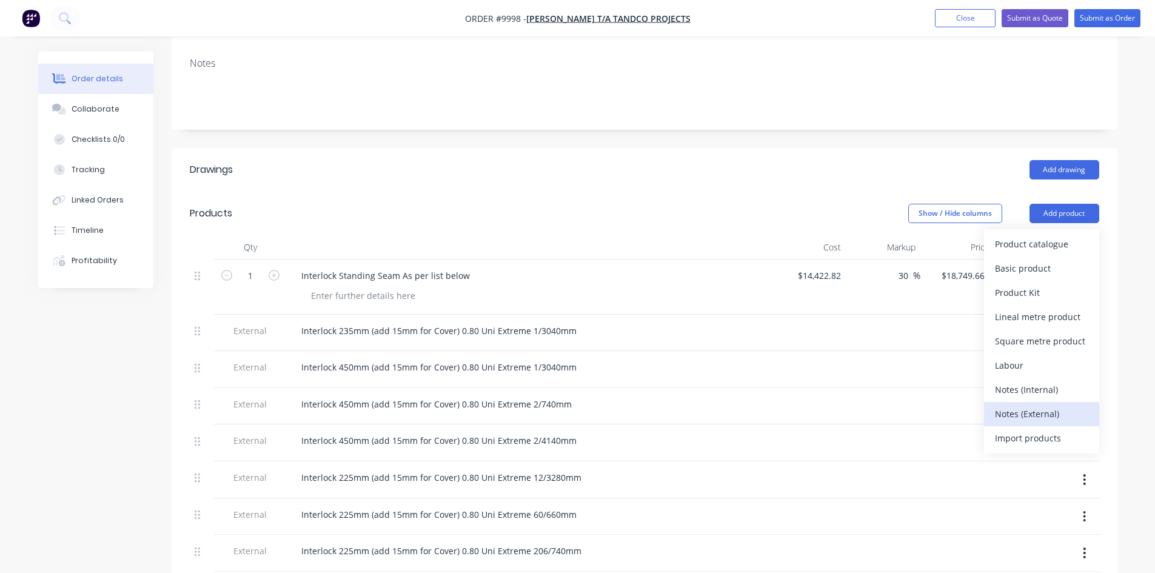
click at [1026, 405] on div "Notes (External)" at bounding box center [1041, 414] width 93 height 18
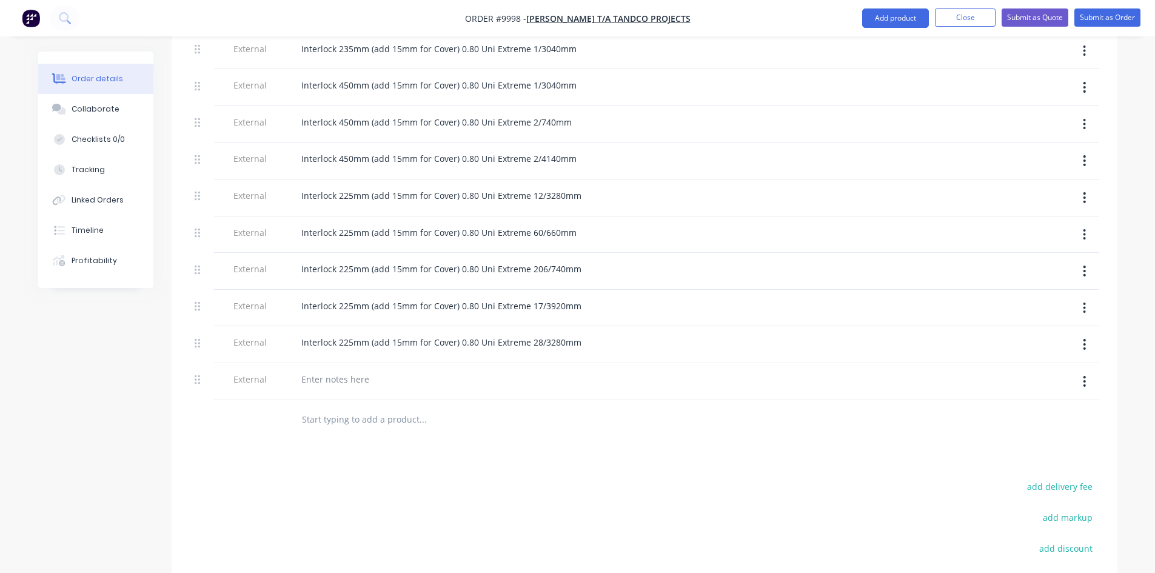
scroll to position [546, 0]
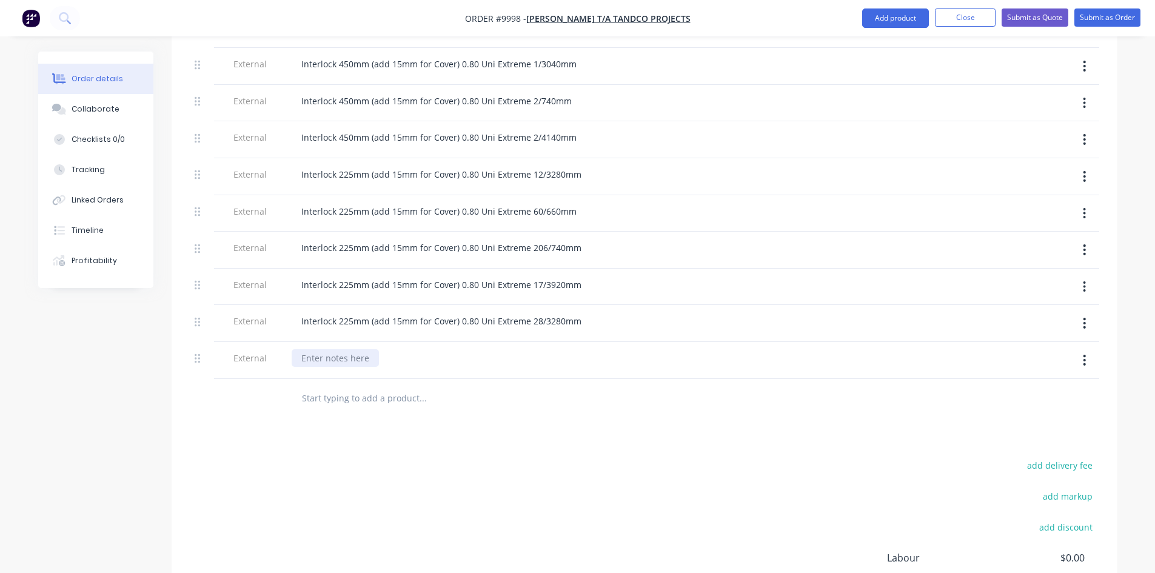
click at [352, 349] on div at bounding box center [335, 358] width 87 height 18
paste div
click at [352, 349] on div "Interlock 225mm (add 15mm for Cover) 0.80 Uni Extreme 12/3280mm" at bounding box center [442, 358] width 300 height 18
click at [581, 349] on div "Interlock 240mm (add 15mm for Cover) 0.80 Uni Extreme 12/3280mm" at bounding box center [442, 358] width 300 height 18
click at [567, 386] on div at bounding box center [474, 398] width 364 height 24
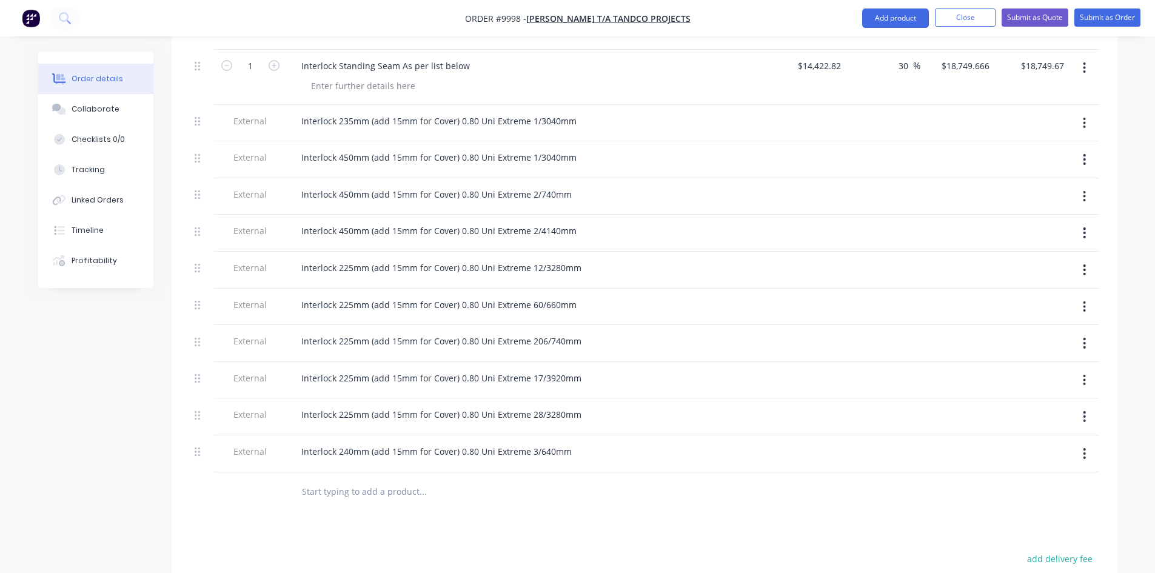
scroll to position [303, 0]
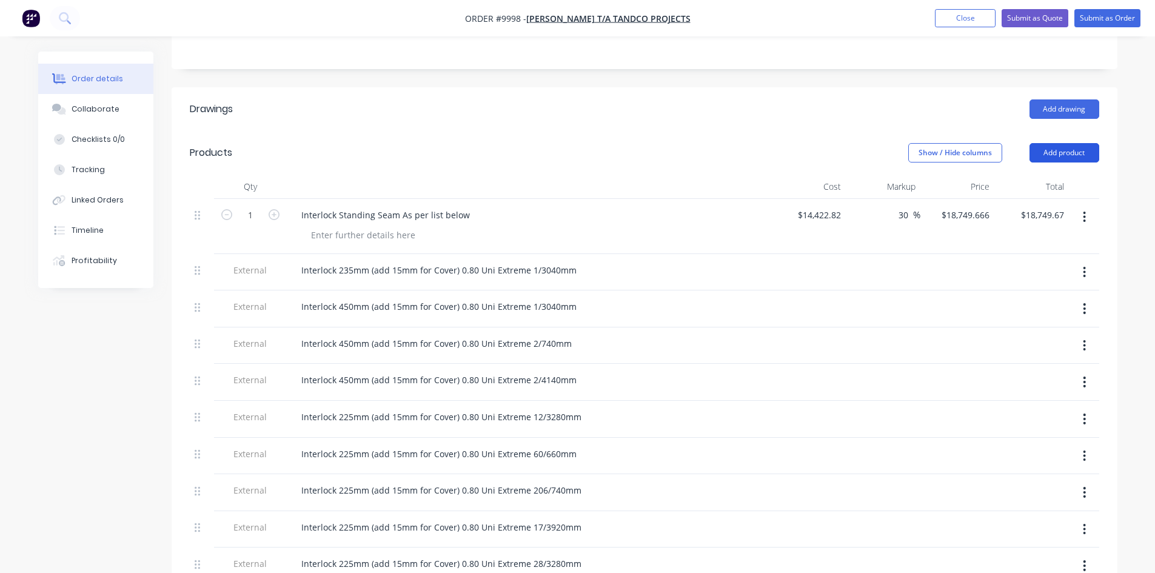
click at [1081, 143] on button "Add product" at bounding box center [1065, 152] width 70 height 19
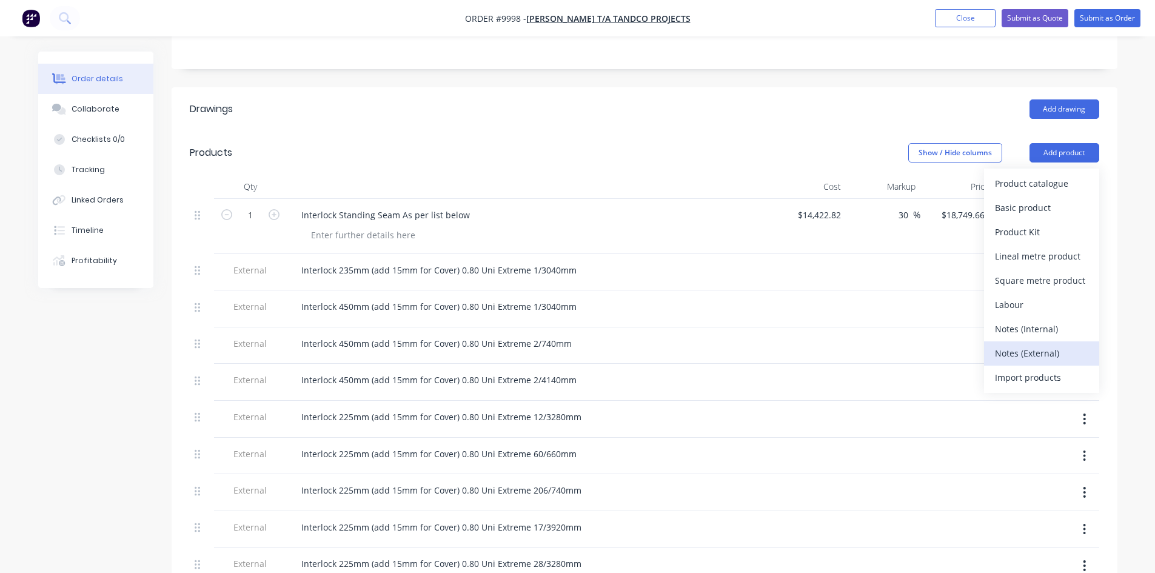
click at [1020, 344] on div "Notes (External)" at bounding box center [1041, 353] width 93 height 18
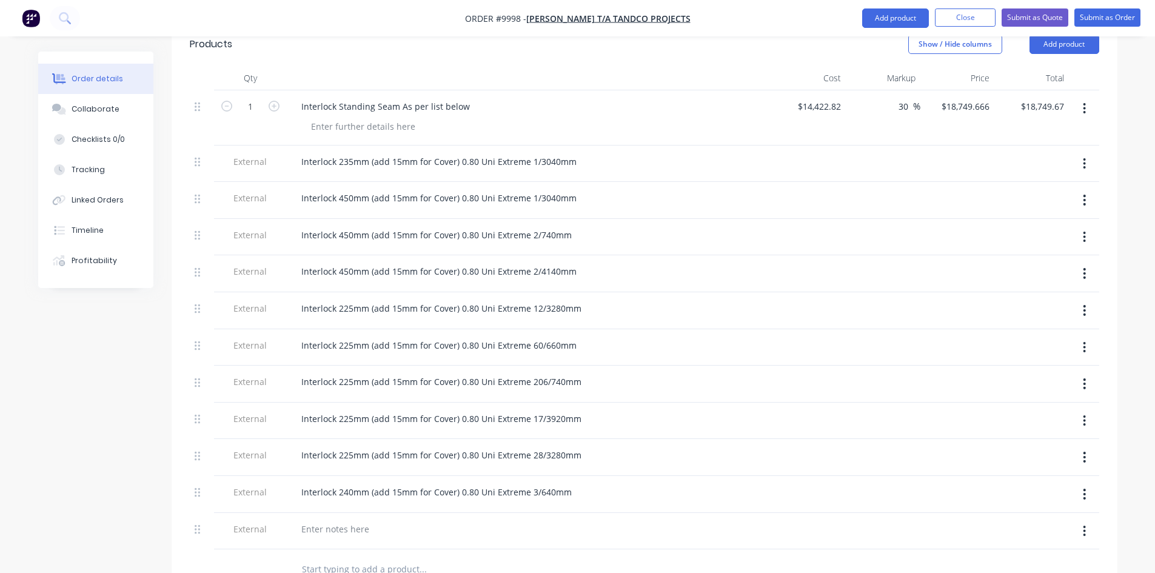
scroll to position [546, 0]
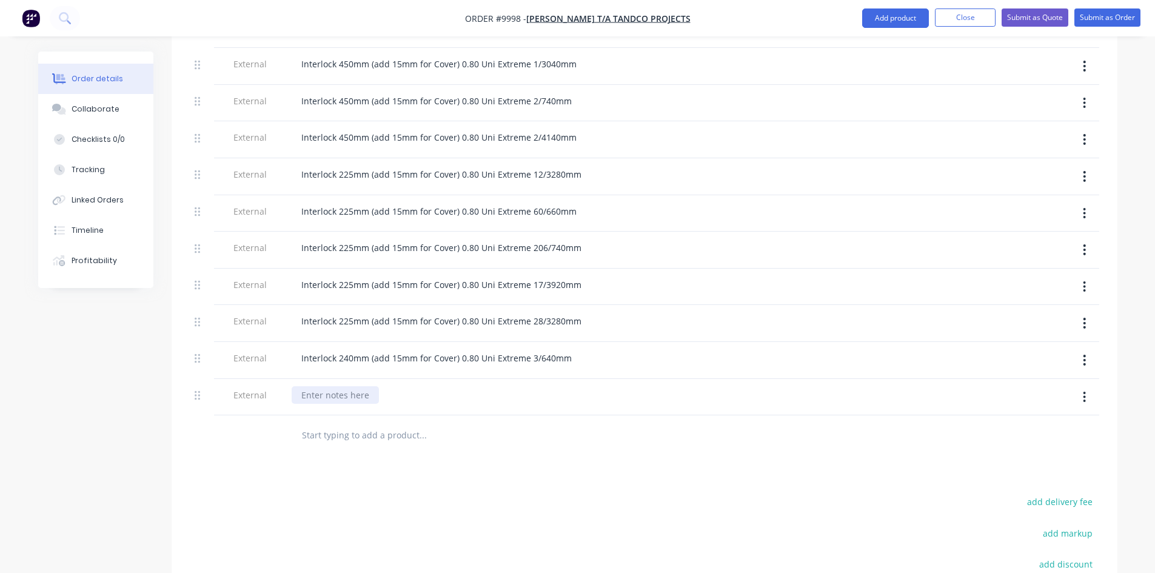
click at [368, 386] on div at bounding box center [335, 395] width 87 height 18
paste div
click at [528, 386] on div "Interlock 225mm (add 15mm for Cover) 0.80 Uni Extreme 12/3280mm" at bounding box center [442, 395] width 300 height 18
click at [653, 386] on div "Interlock 225mm (add 15mm for Cover) 0.80 Uni Extreme (DOUBLE [DEMOGRAPHIC_DATA…" at bounding box center [509, 395] width 434 height 18
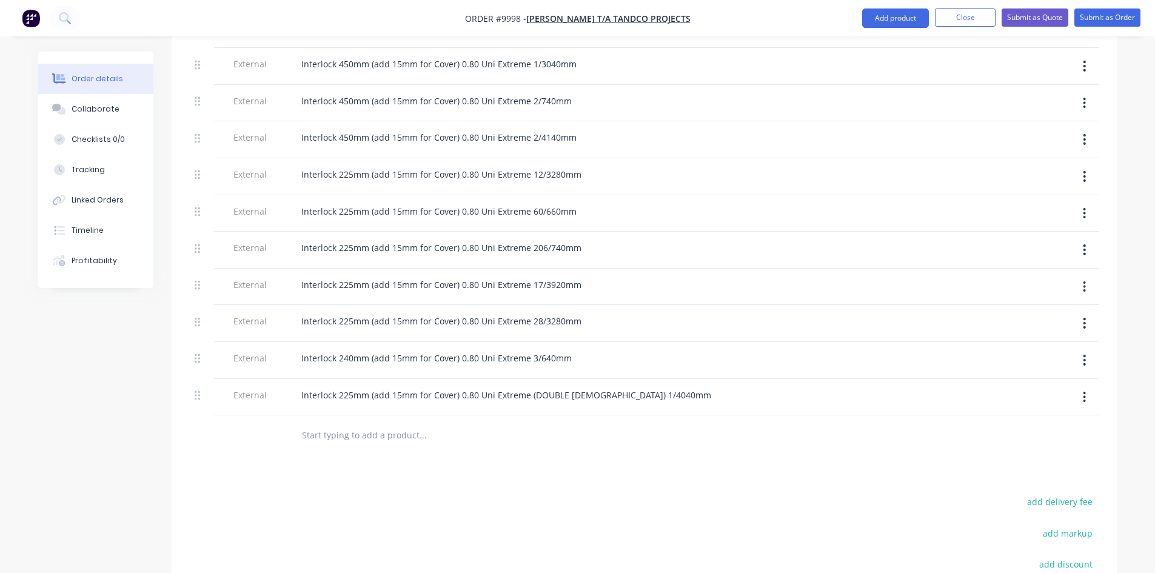
click at [694, 426] on div "Drawings Add drawing Products Show / Hide columns Add product Qty Cost Markup P…" at bounding box center [645, 296] width 946 height 902
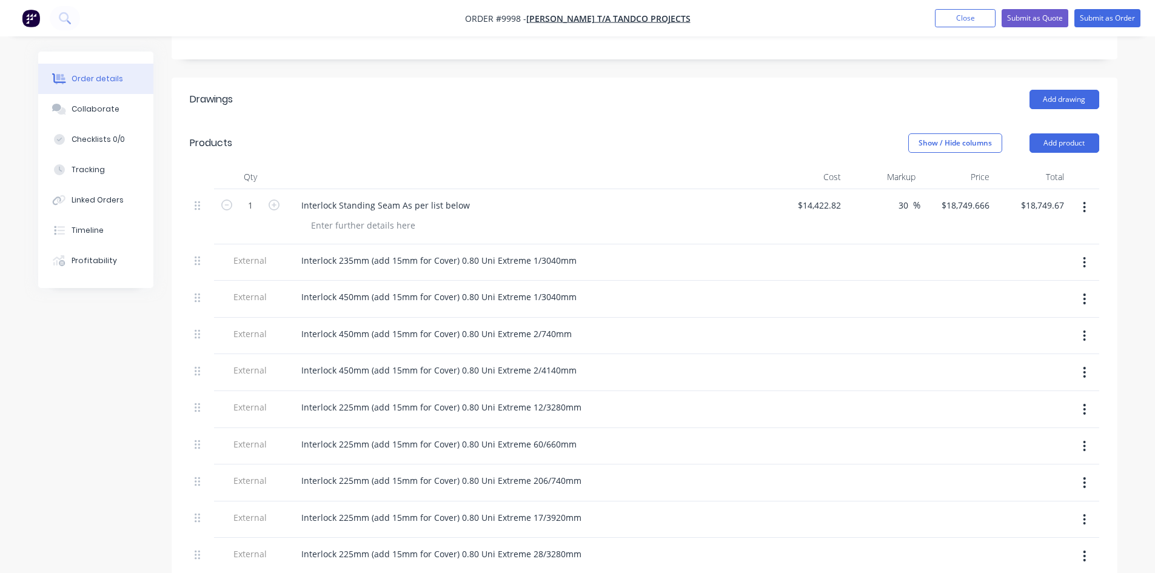
scroll to position [303, 0]
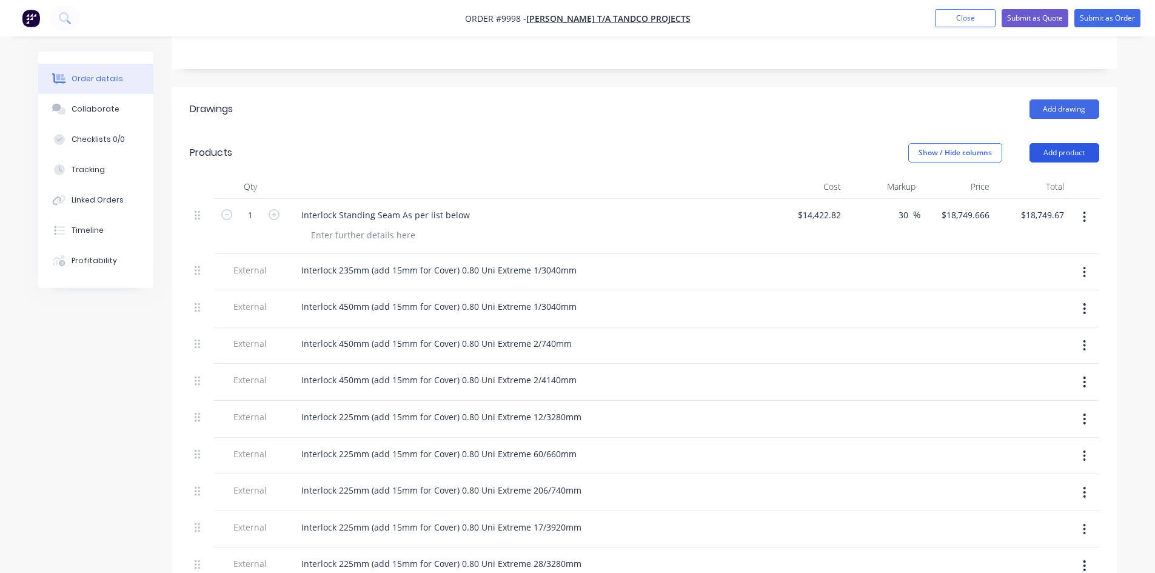
click at [1079, 143] on button "Add product" at bounding box center [1065, 152] width 70 height 19
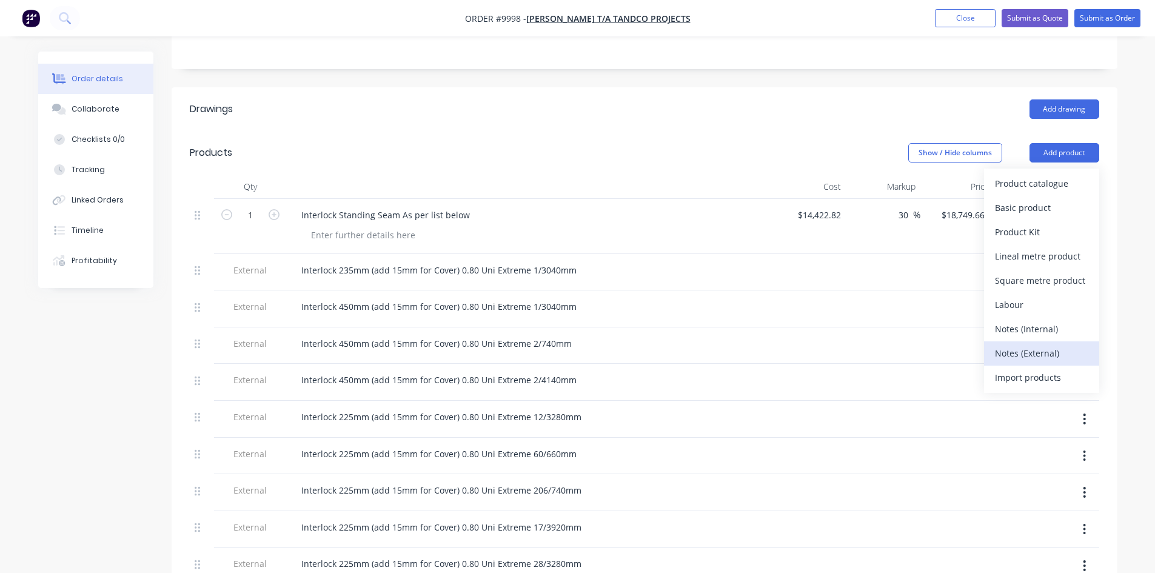
click at [1011, 344] on div "Notes (External)" at bounding box center [1041, 353] width 93 height 18
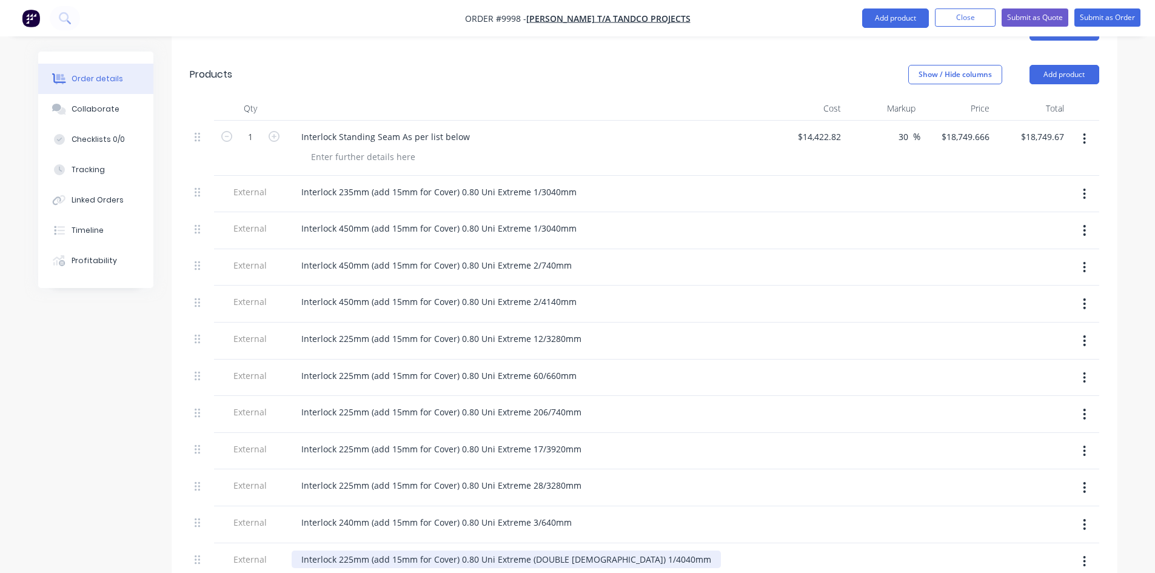
scroll to position [546, 0]
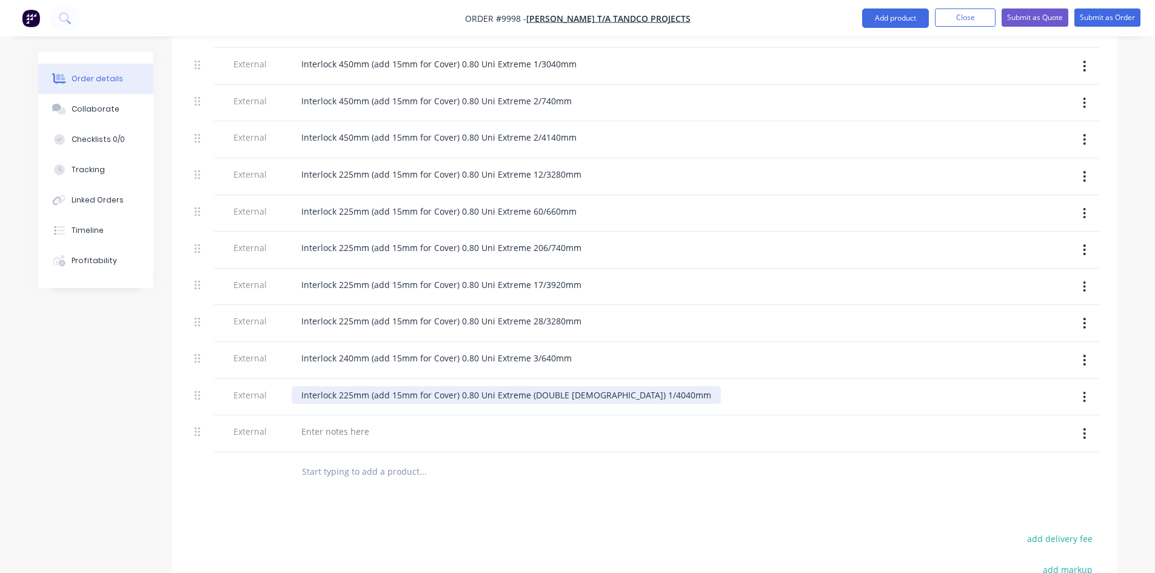
click at [649, 386] on div "Interlock 225mm (add 15mm for Cover) 0.80 Uni Extreme (DOUBLE [DEMOGRAPHIC_DATA…" at bounding box center [506, 395] width 429 height 18
drag, startPoint x: 649, startPoint y: 342, endPoint x: 318, endPoint y: 352, distance: 330.6
click at [297, 379] on div "Interlock 225mm (add 15mm for Cover) 0.80 Uni Extreme (DOUBLE [DEMOGRAPHIC_DATA…" at bounding box center [529, 397] width 485 height 37
copy div "Interlock 225mm (add 15mm for Cover) 0.80 Uni Extreme (DOUBLE [DEMOGRAPHIC_DATA…"
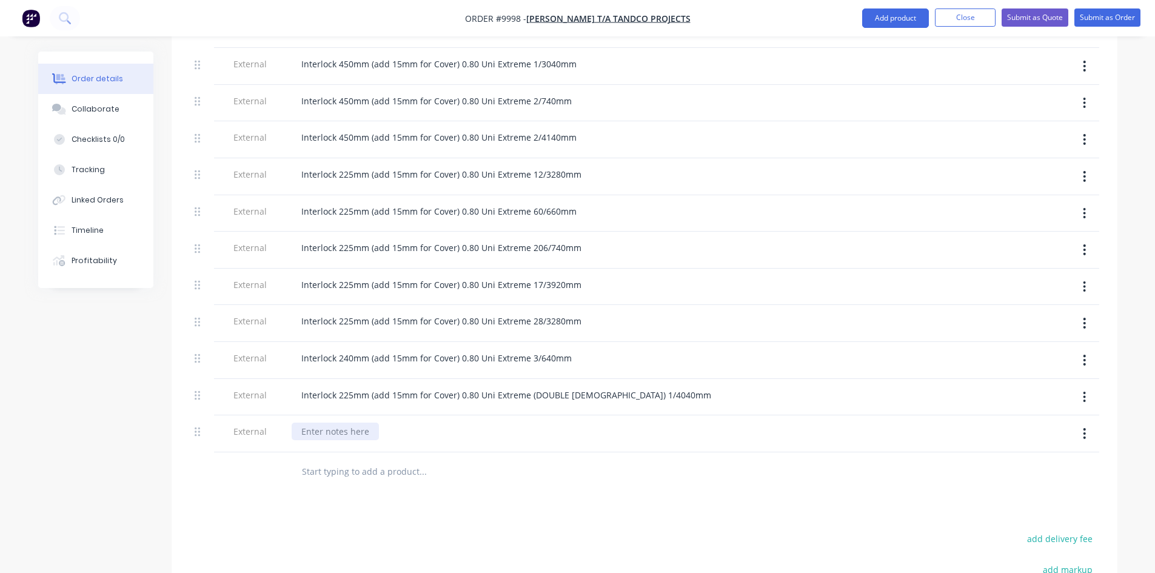
click at [327, 423] on div at bounding box center [335, 432] width 87 height 18
paste div
click at [406, 452] on div at bounding box center [505, 471] width 437 height 39
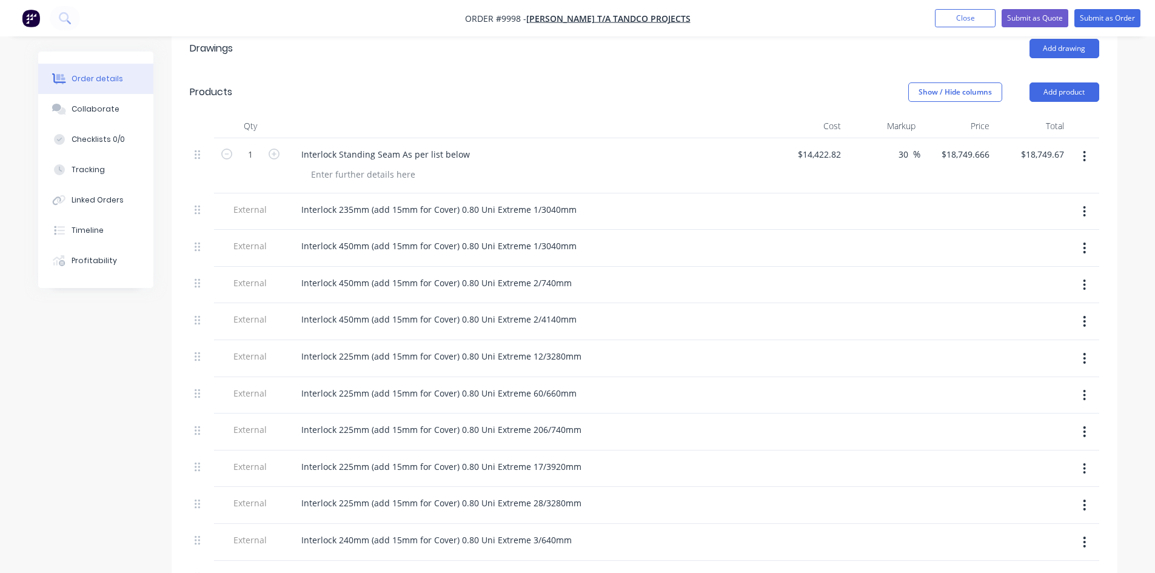
scroll to position [303, 0]
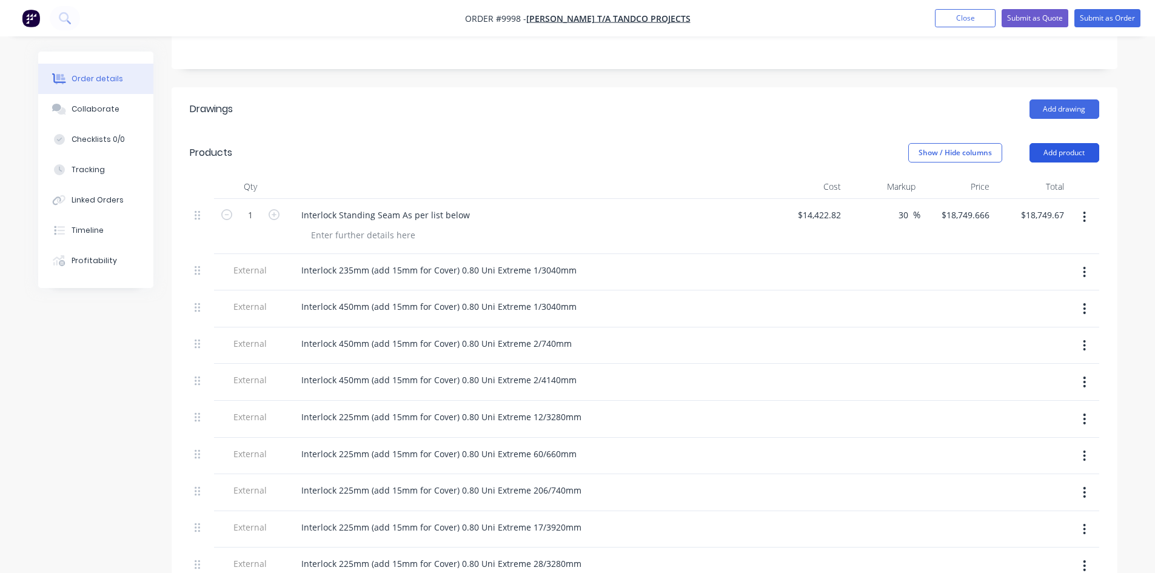
click at [1058, 143] on button "Add product" at bounding box center [1065, 152] width 70 height 19
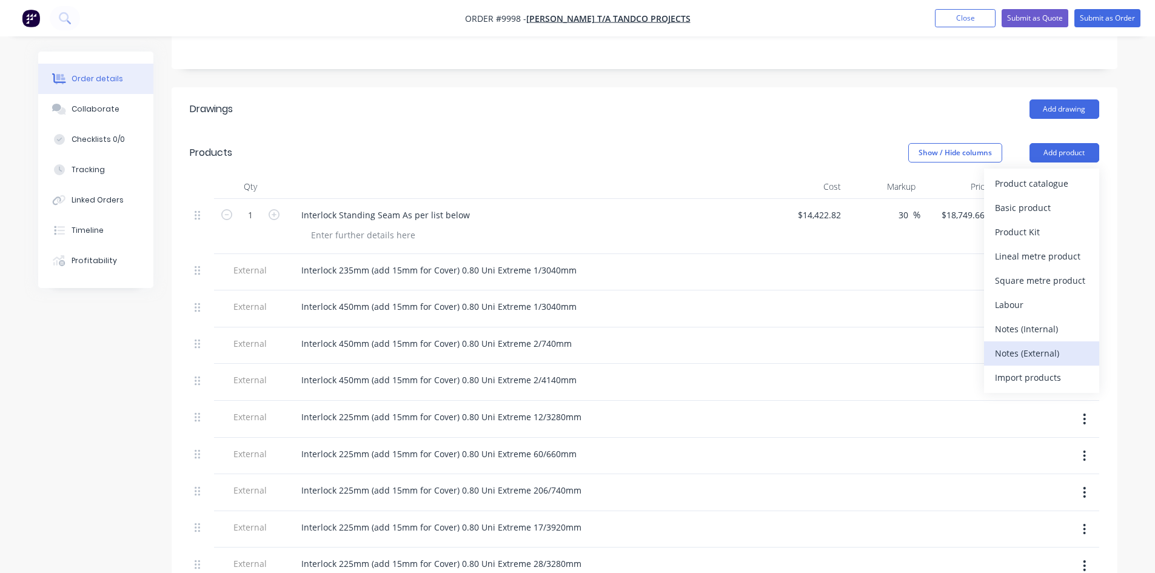
click at [1017, 344] on div "Notes (External)" at bounding box center [1041, 353] width 93 height 18
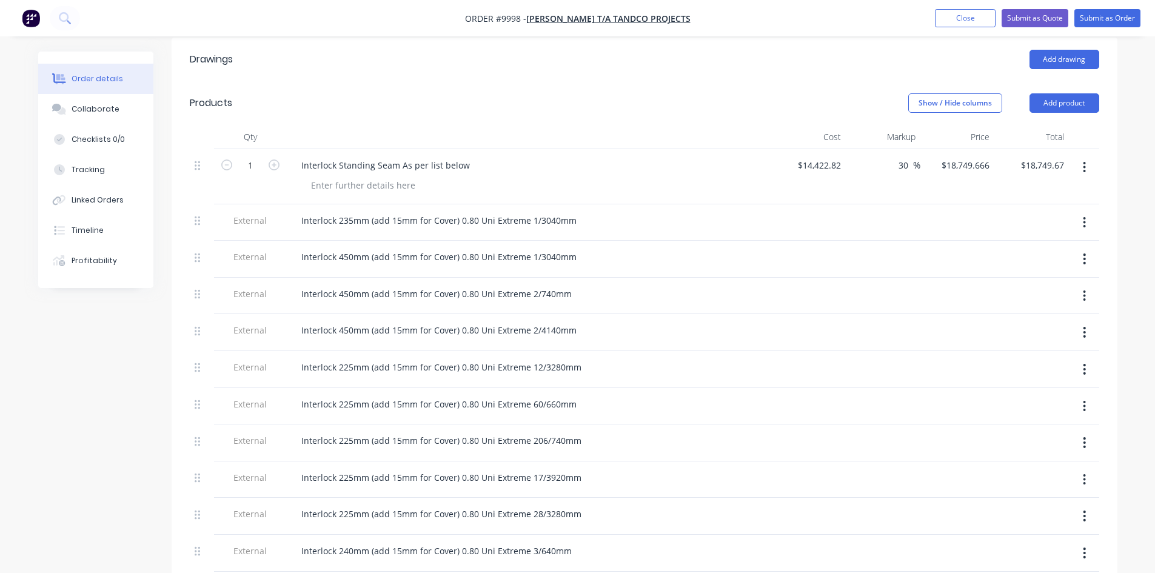
scroll to position [606, 0]
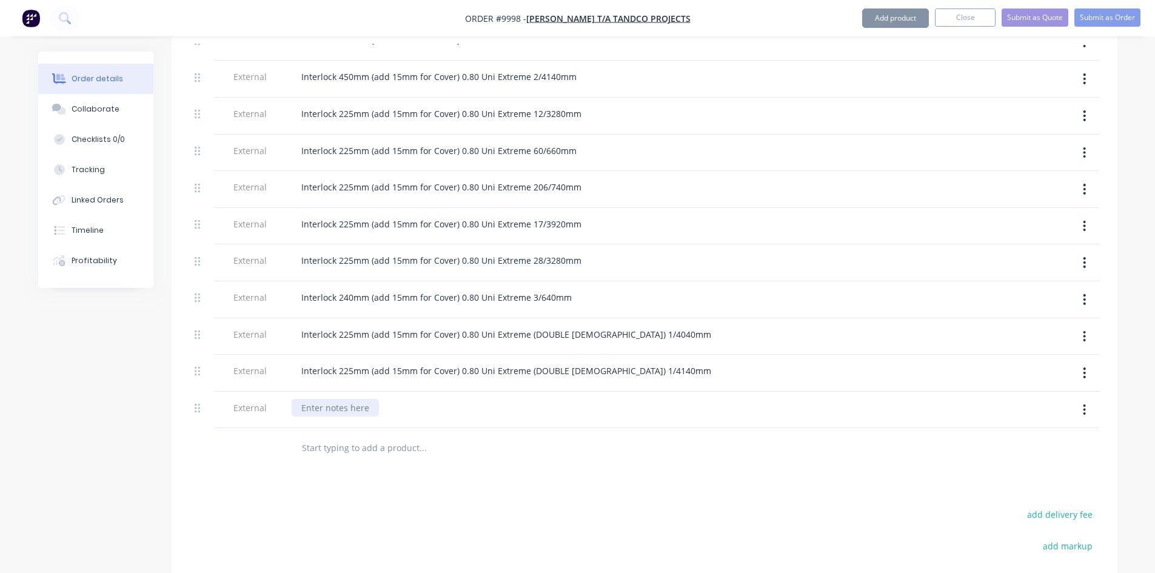
click at [348, 399] on div at bounding box center [335, 408] width 87 height 18
click at [347, 399] on div at bounding box center [335, 408] width 87 height 18
paste div
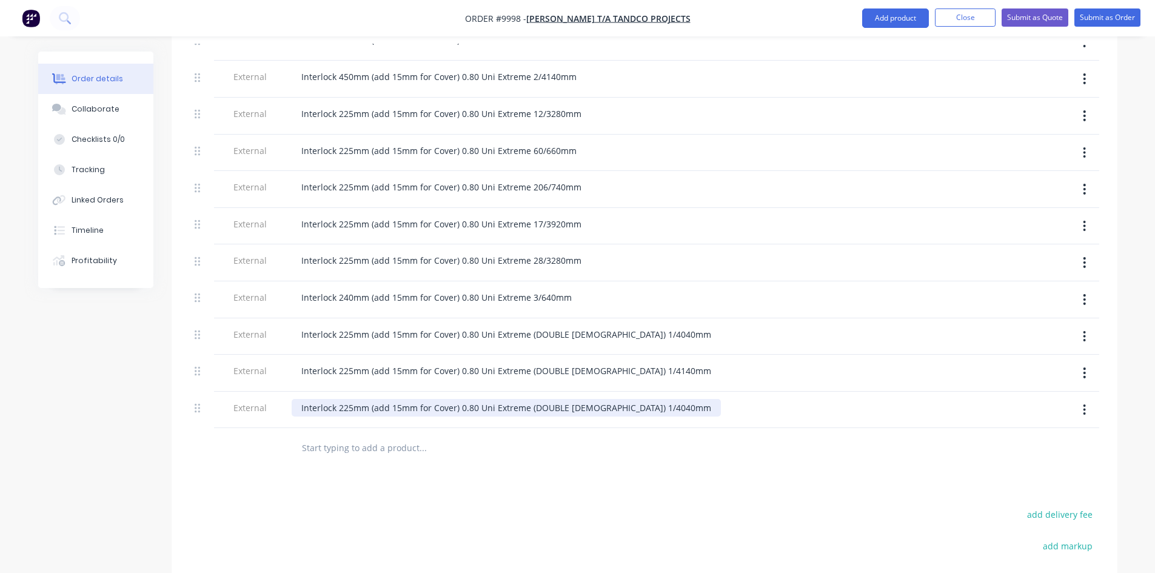
click at [349, 399] on div "Interlock 225mm (add 15mm for Cover) 0.80 Uni Extreme (DOUBLE [DEMOGRAPHIC_DATA…" at bounding box center [506, 408] width 429 height 18
click at [634, 399] on div "Interlock 450mm (add 15mm for Cover) 0.80 Uni Extreme (DOUBLE [DEMOGRAPHIC_DATA…" at bounding box center [506, 408] width 429 height 18
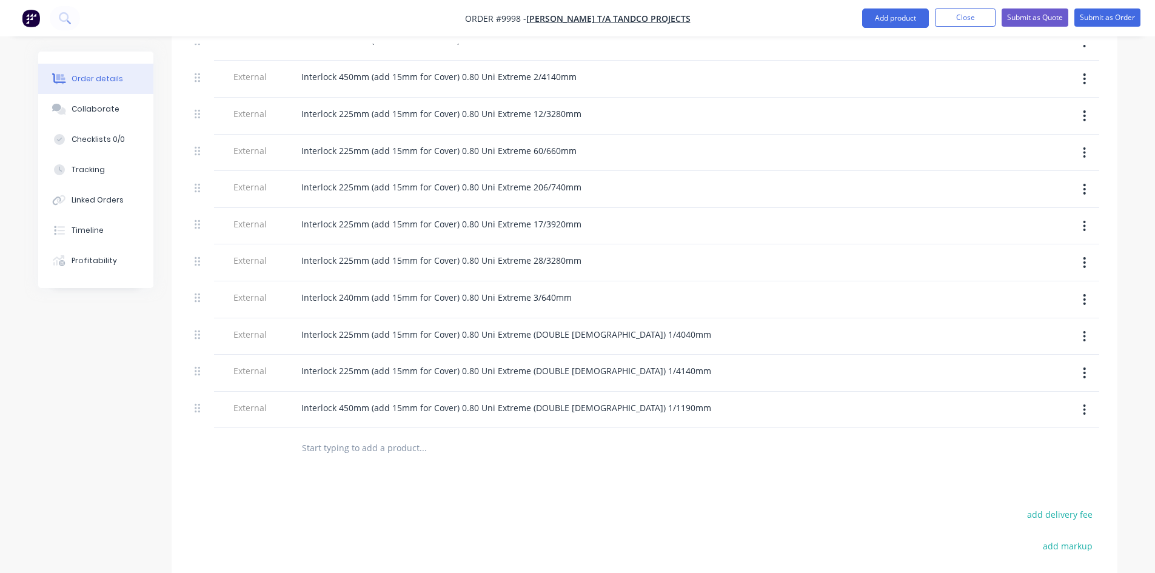
click at [599, 392] on div "Interlock 450mm (add 15mm for Cover) 0.80 Uni Extreme (DOUBLE [DEMOGRAPHIC_DATA…" at bounding box center [529, 410] width 485 height 37
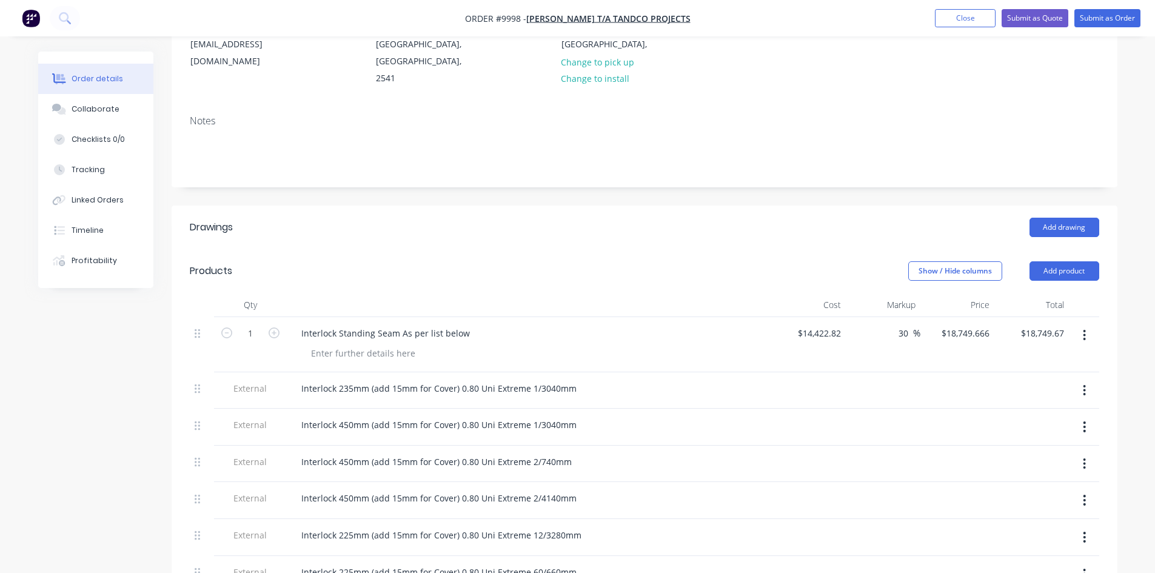
scroll to position [182, 0]
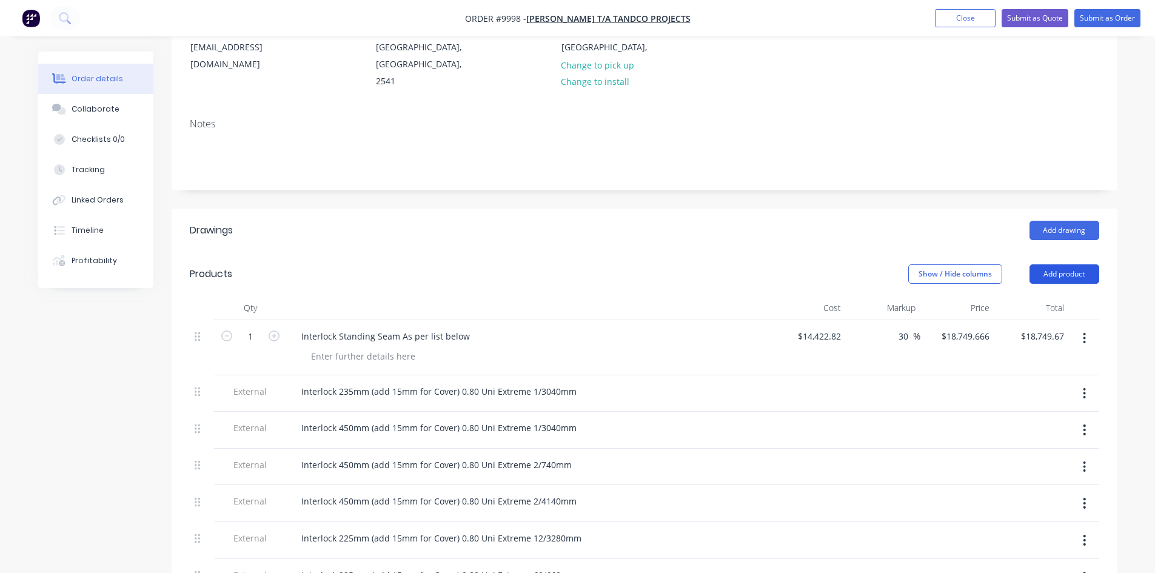
click at [1056, 264] on button "Add product" at bounding box center [1065, 273] width 70 height 19
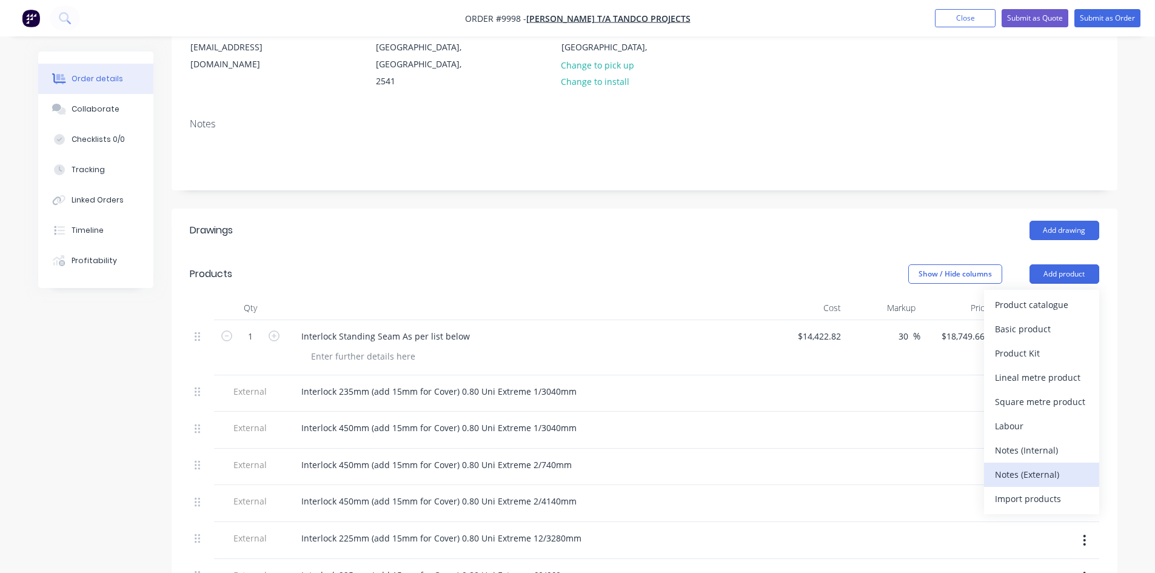
click at [1007, 466] on div "Notes (External)" at bounding box center [1041, 475] width 93 height 18
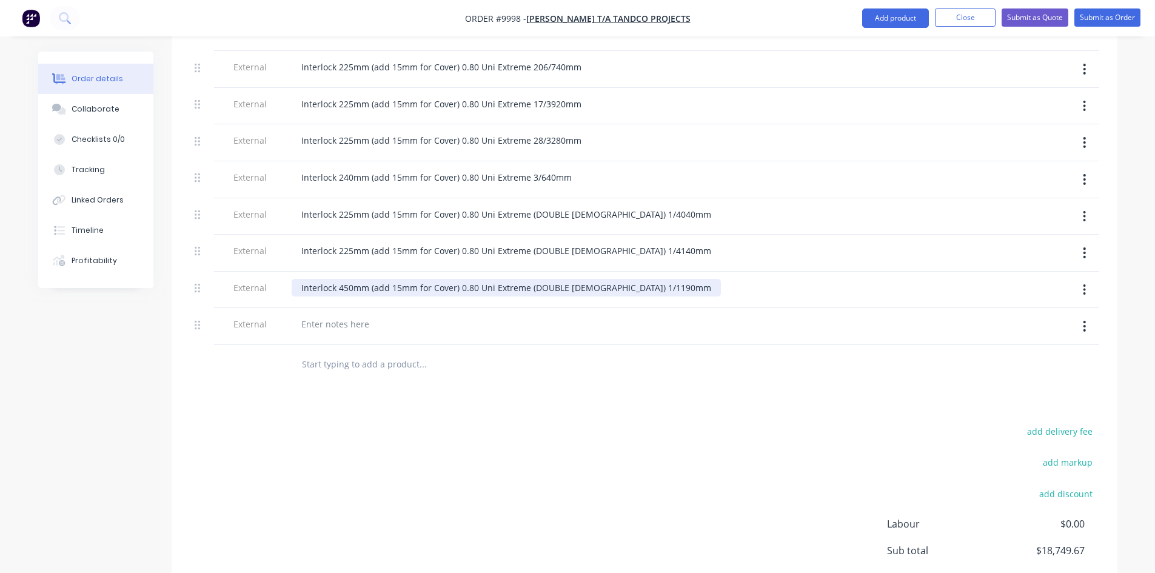
scroll to position [728, 0]
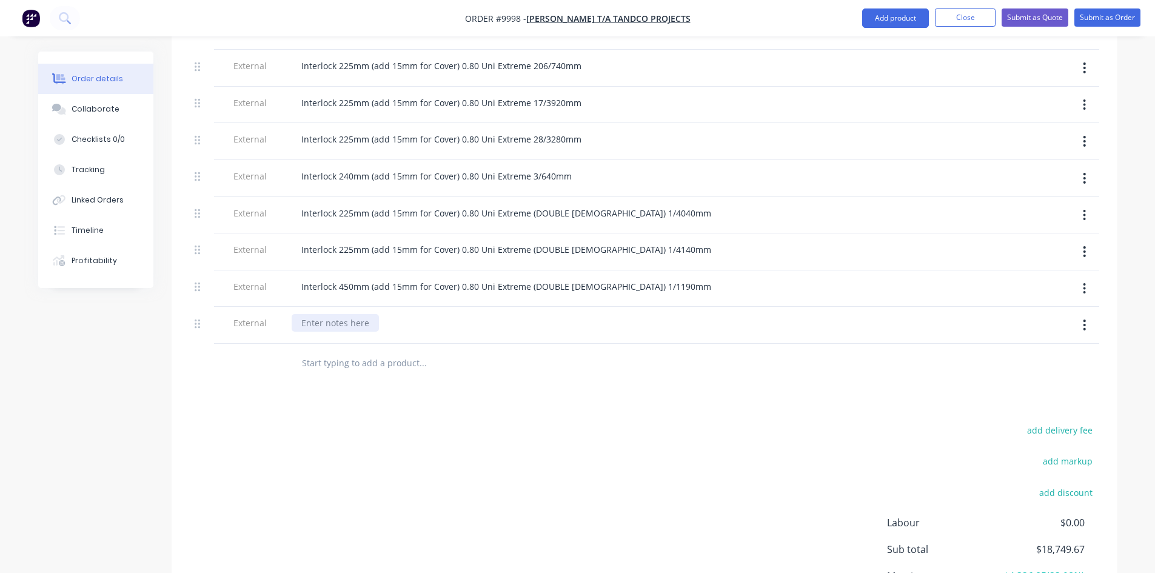
click at [342, 314] on div at bounding box center [335, 323] width 87 height 18
drag, startPoint x: 342, startPoint y: 281, endPoint x: 521, endPoint y: 352, distance: 193.0
click at [520, 357] on div "Drawings Add drawing Products Show / Hide columns Add product Qty Cost Markup P…" at bounding box center [645, 168] width 946 height 1011
click at [343, 314] on div at bounding box center [335, 323] width 87 height 18
paste div
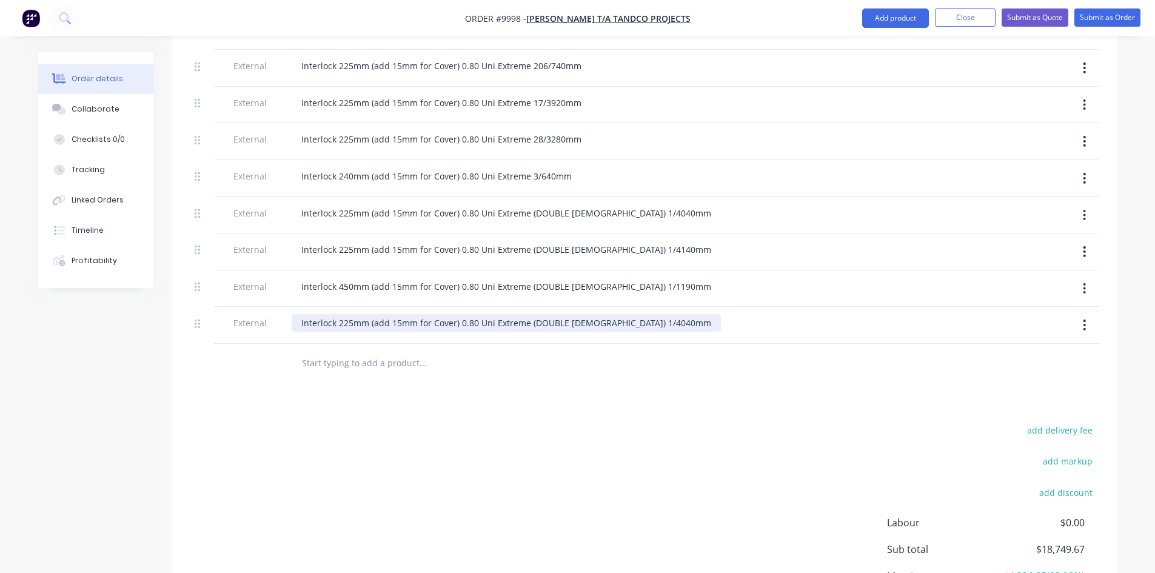
click at [351, 314] on div "Interlock 225mm (add 15mm for Cover) 0.80 Uni Extreme (DOUBLE [DEMOGRAPHIC_DATA…" at bounding box center [506, 323] width 429 height 18
click at [644, 314] on div "Interlock 490mm (add 15mm for Cover) 0.80 Uni Extreme (DOUBLE [DEMOGRAPHIC_DATA…" at bounding box center [506, 323] width 429 height 18
click at [632, 314] on div "Interlock 490mm (add 15mm for Cover) 0.80 Uni Extreme (DOUBLE [DEMOGRAPHIC_DATA…" at bounding box center [506, 323] width 429 height 18
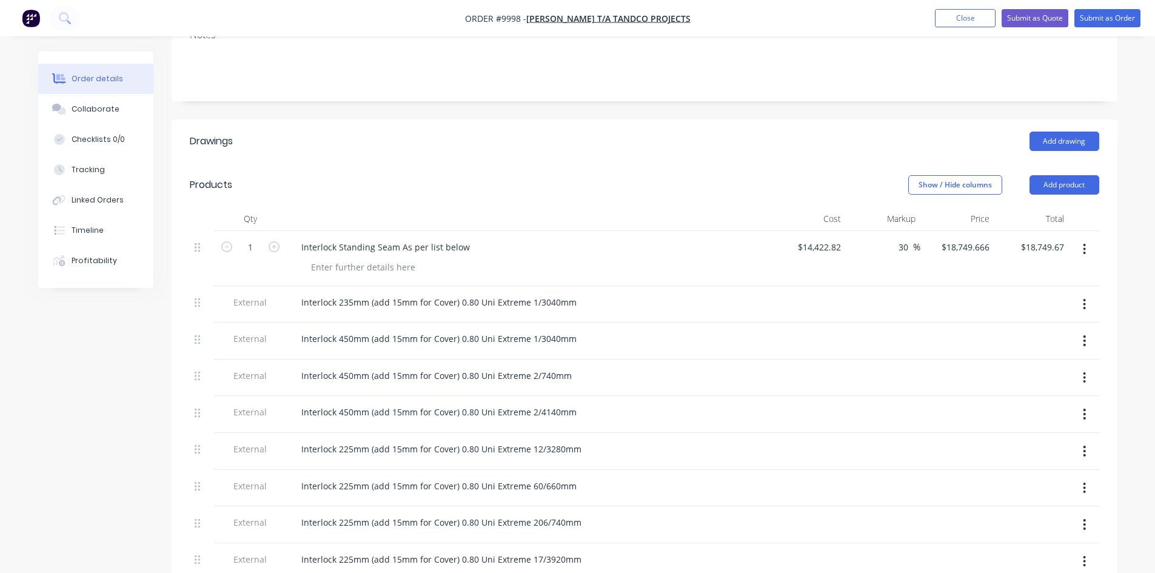
scroll to position [243, 0]
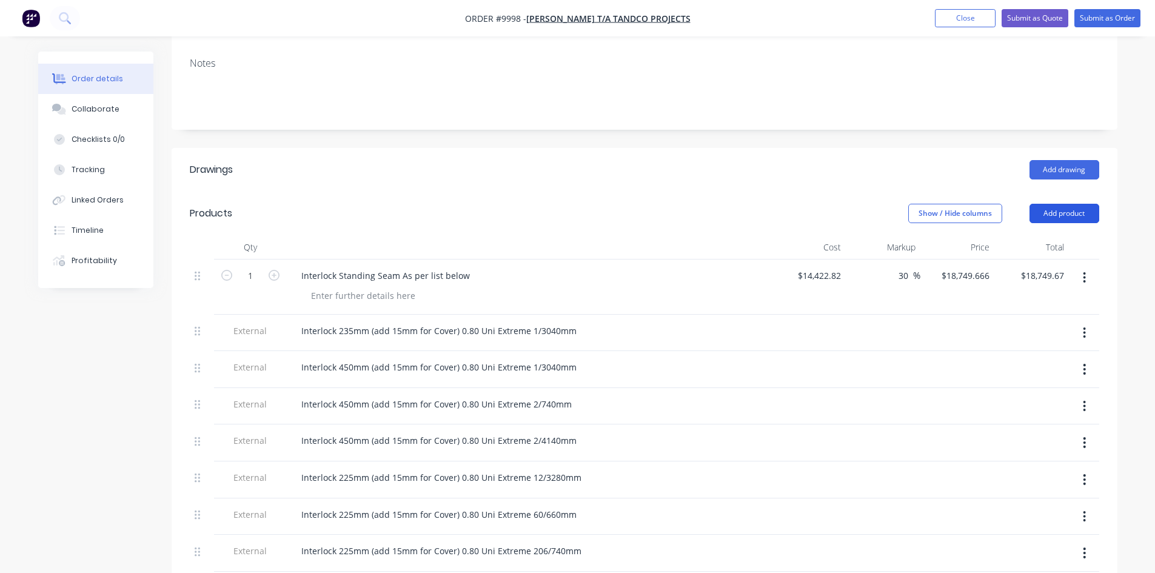
click at [1044, 204] on button "Add product" at bounding box center [1065, 213] width 70 height 19
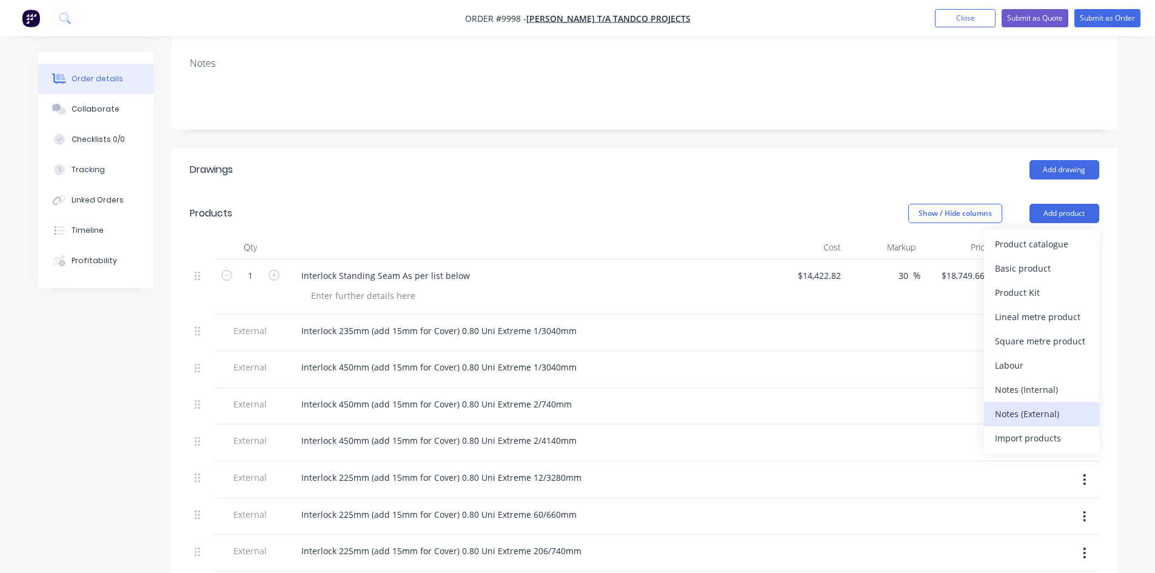
click at [1059, 405] on div "Notes (External)" at bounding box center [1041, 414] width 93 height 18
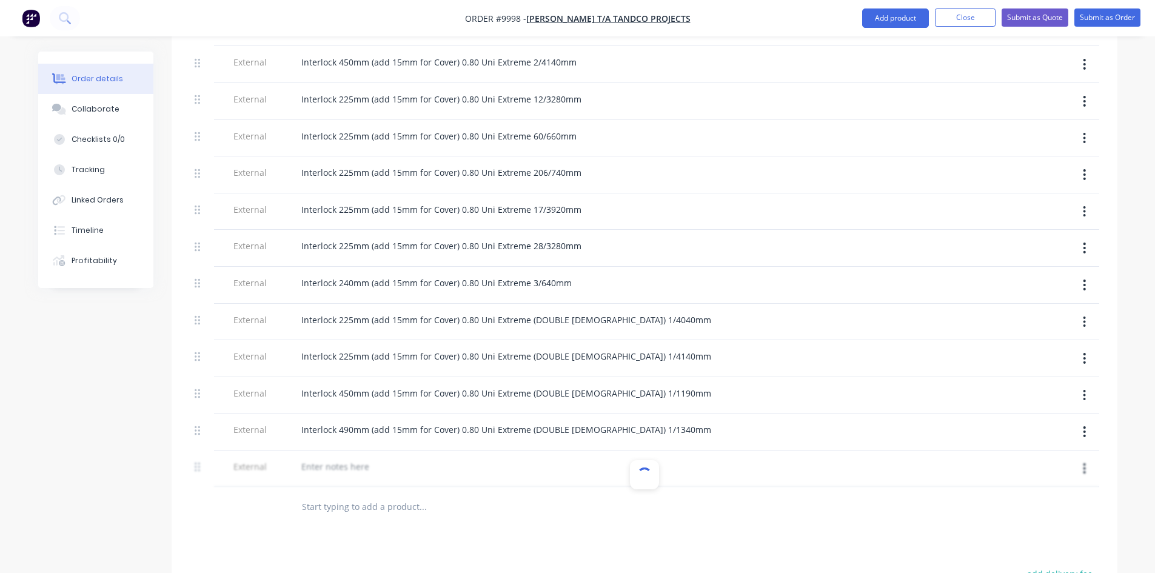
scroll to position [728, 0]
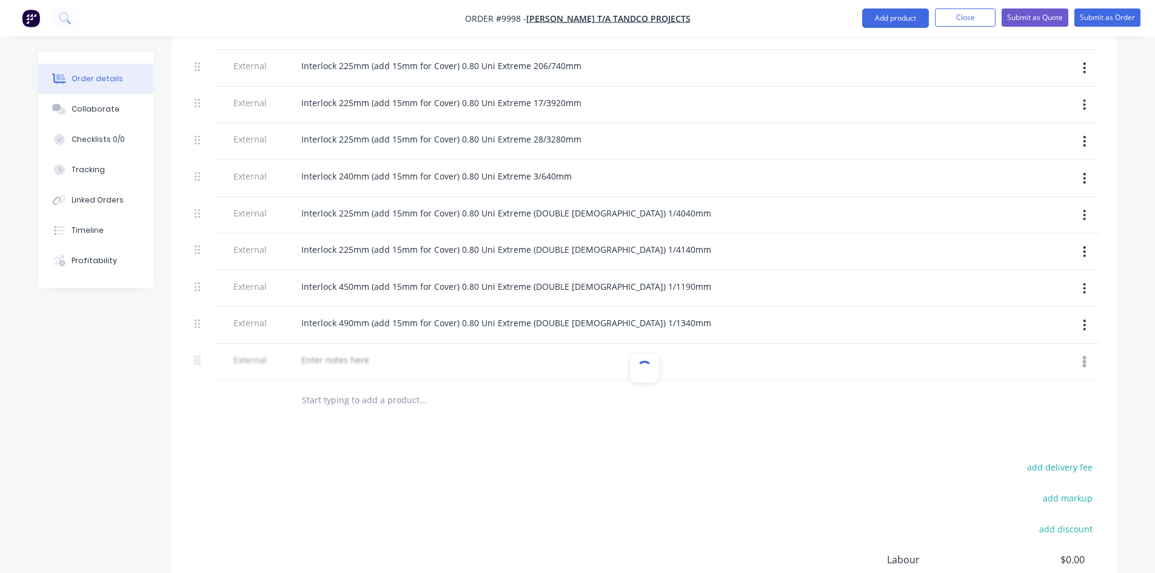
click at [498, 458] on div "add delivery fee add markup add discount Labour $0.00 Sub total $18,749.67 Marg…" at bounding box center [645, 575] width 910 height 234
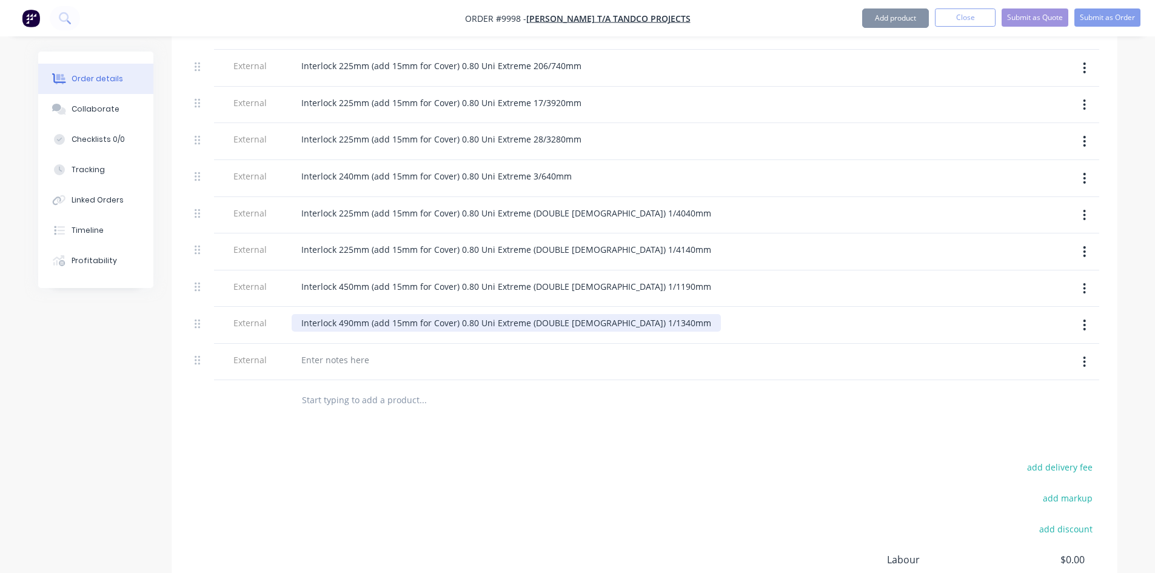
click at [649, 314] on div "Interlock 490mm (add 15mm for Cover) 0.80 Uni Extreme (DOUBLE [DEMOGRAPHIC_DATA…" at bounding box center [506, 323] width 429 height 18
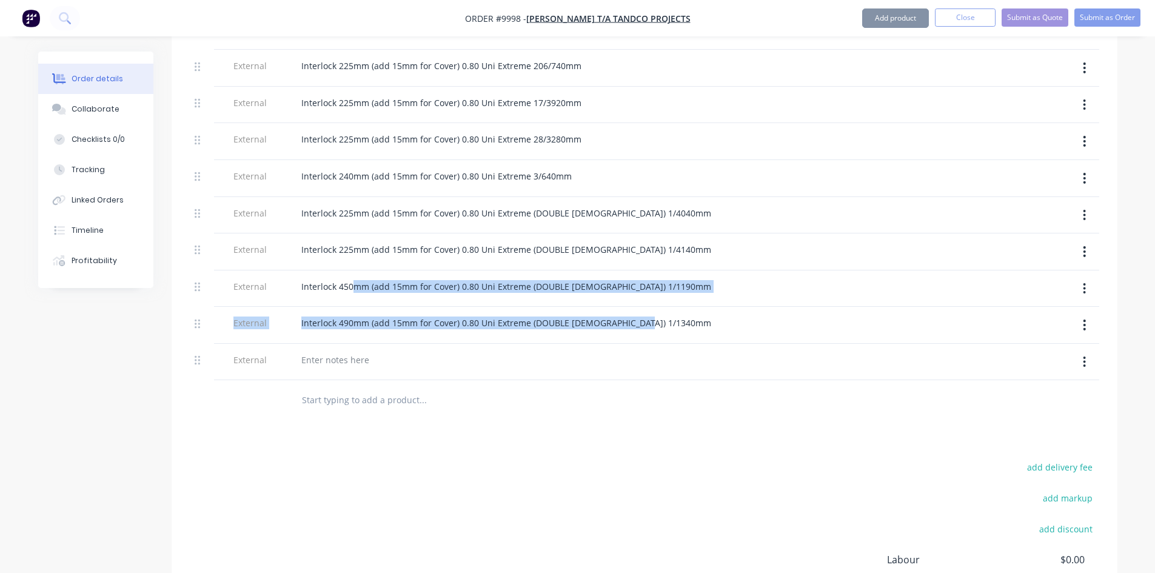
drag, startPoint x: 645, startPoint y: 270, endPoint x: 352, endPoint y: 251, distance: 294.1
click at [352, 249] on div "1 Interlock Standing Seam As per list below $14,422.82 $14,422.82 30 30 % $18,7…" at bounding box center [645, 77] width 910 height 606
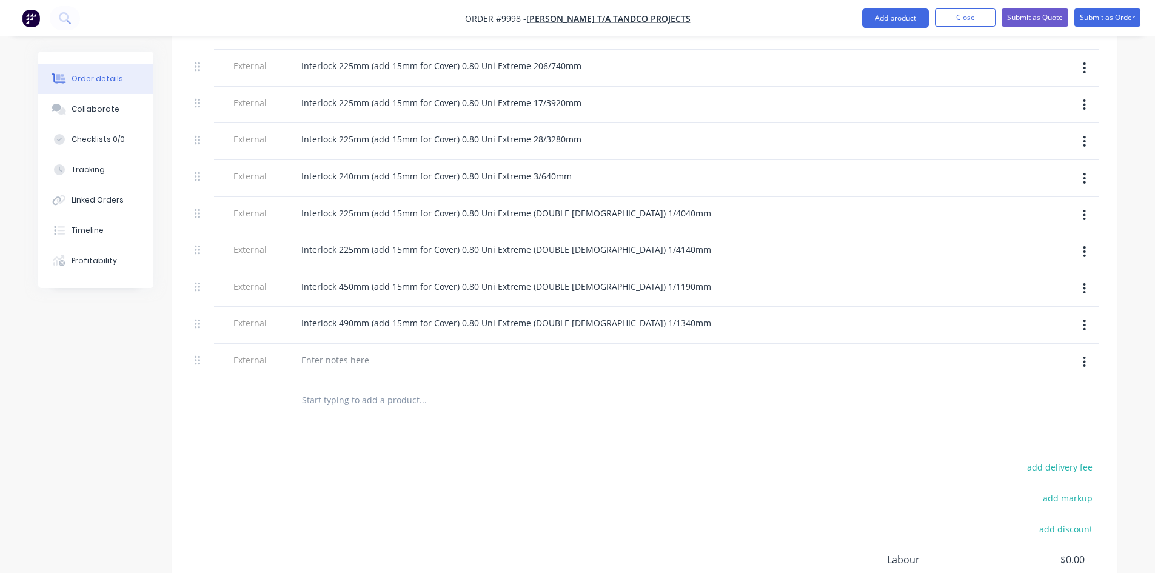
click at [663, 351] on div at bounding box center [529, 360] width 475 height 18
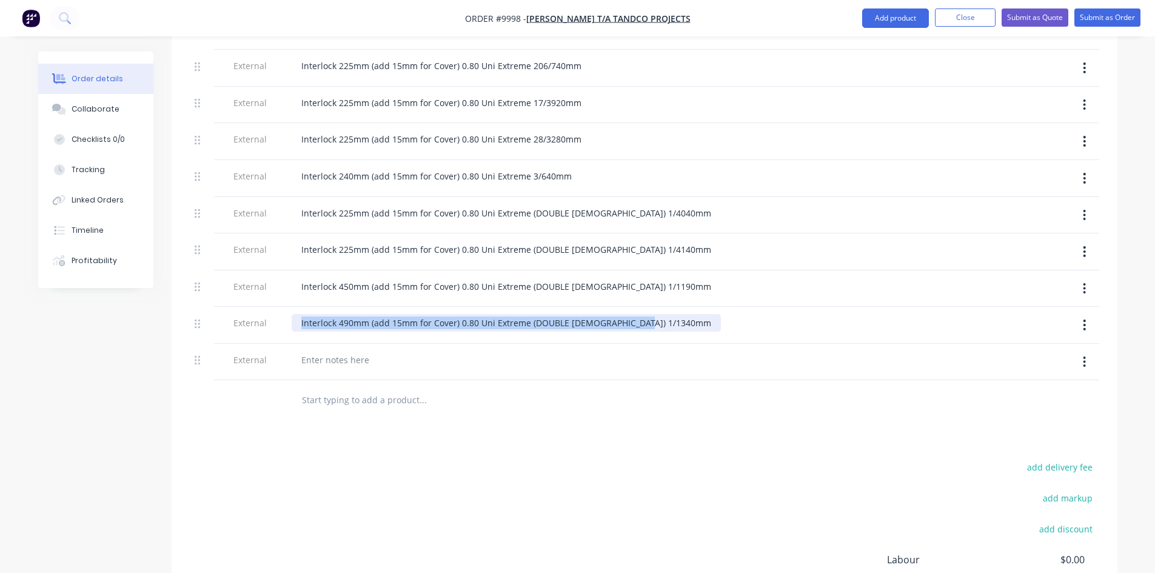
drag, startPoint x: 645, startPoint y: 272, endPoint x: 293, endPoint y: 263, distance: 351.8
click at [293, 307] on div "Interlock 490mm (add 15mm for Cover) 0.80 Uni Extreme (DOUBLE [DEMOGRAPHIC_DATA…" at bounding box center [529, 325] width 485 height 37
copy div "Interlock 490mm (add 15mm for Cover) 0.80 Uni Extreme (DOUBLE [DEMOGRAPHIC_DATA…"
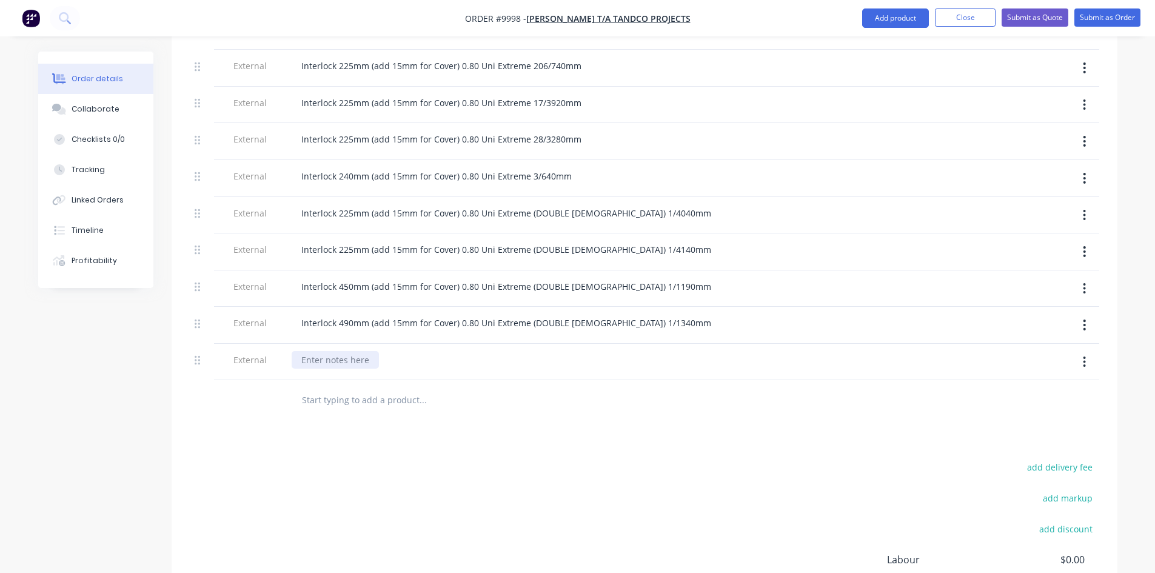
click at [353, 351] on div at bounding box center [335, 360] width 87 height 18
paste div
click at [620, 351] on div "Interlock 490mm (add 15mm for Cover) 0.80 Uni Extreme (DOUBLE [DEMOGRAPHIC_DATA…" at bounding box center [506, 360] width 429 height 18
click at [558, 380] on div at bounding box center [505, 399] width 437 height 39
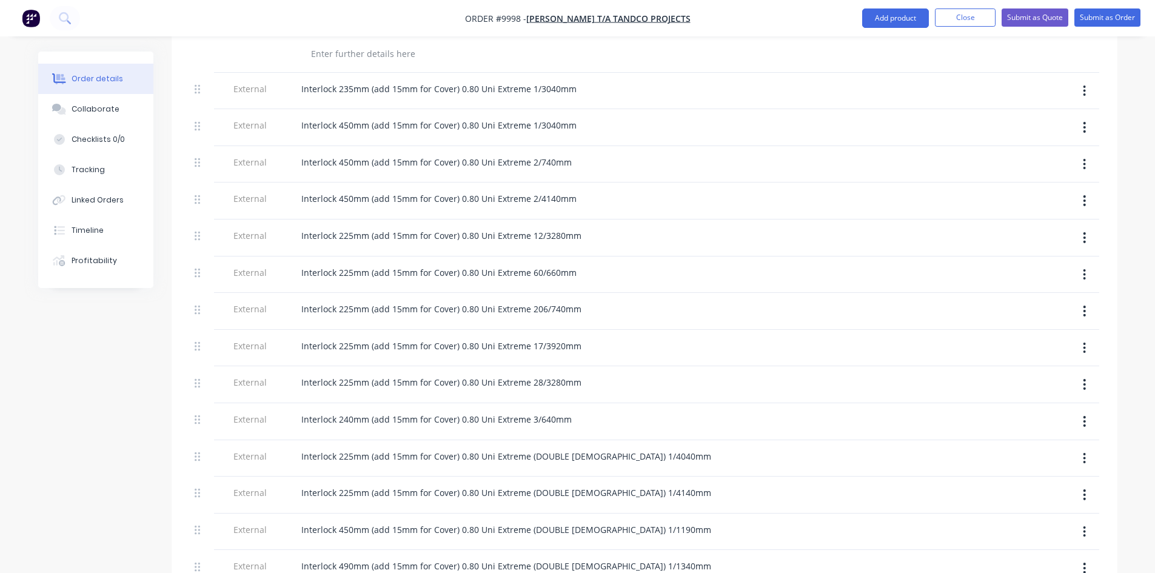
scroll to position [243, 0]
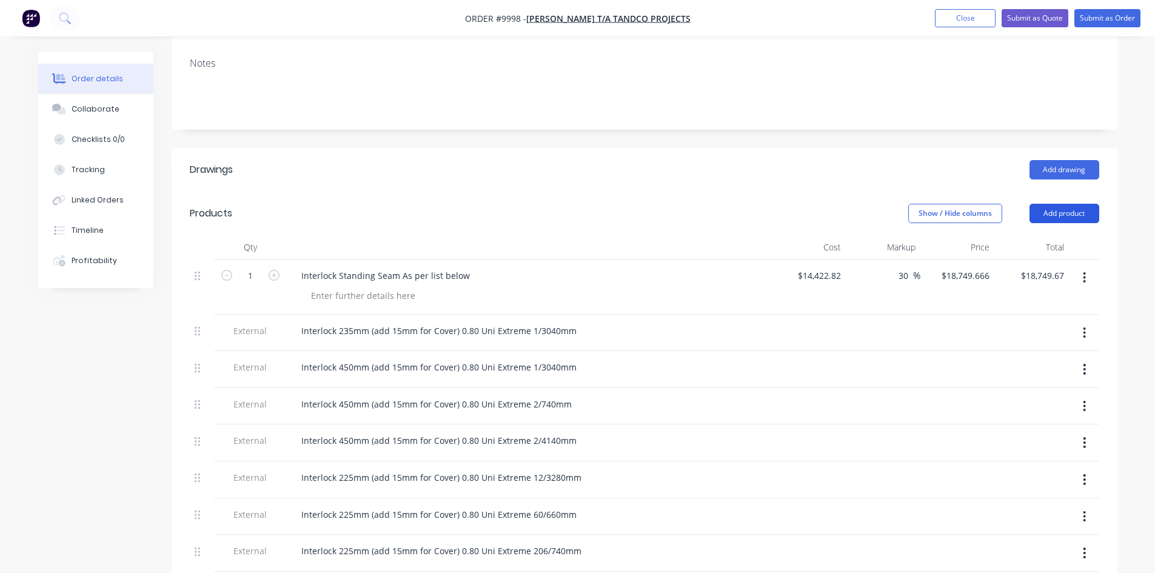
click at [1065, 204] on button "Add product" at bounding box center [1065, 213] width 70 height 19
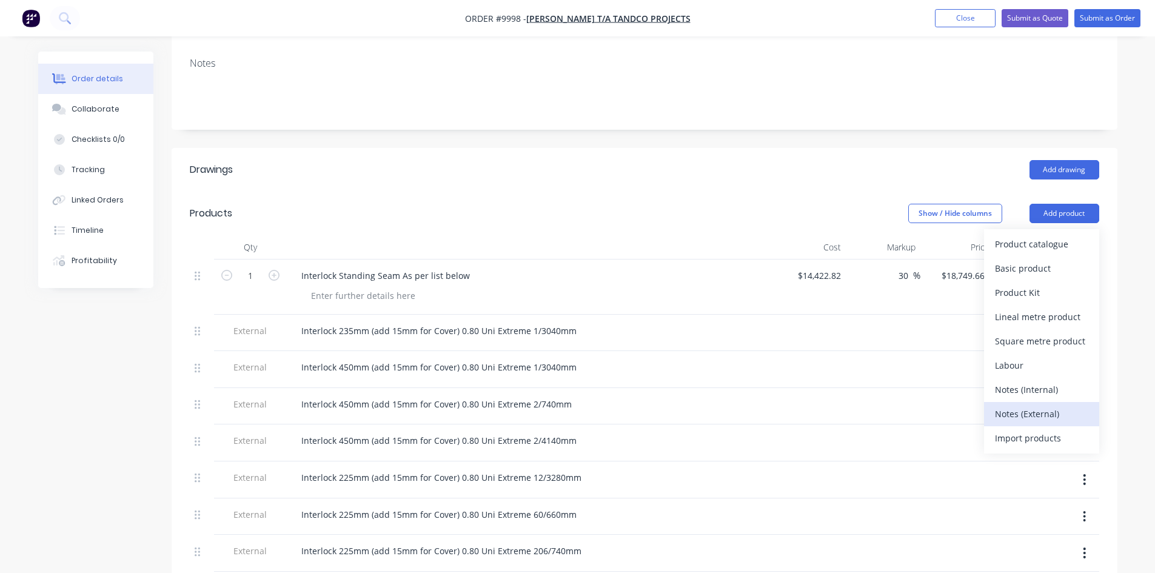
click at [1039, 405] on div "Notes (External)" at bounding box center [1041, 414] width 93 height 18
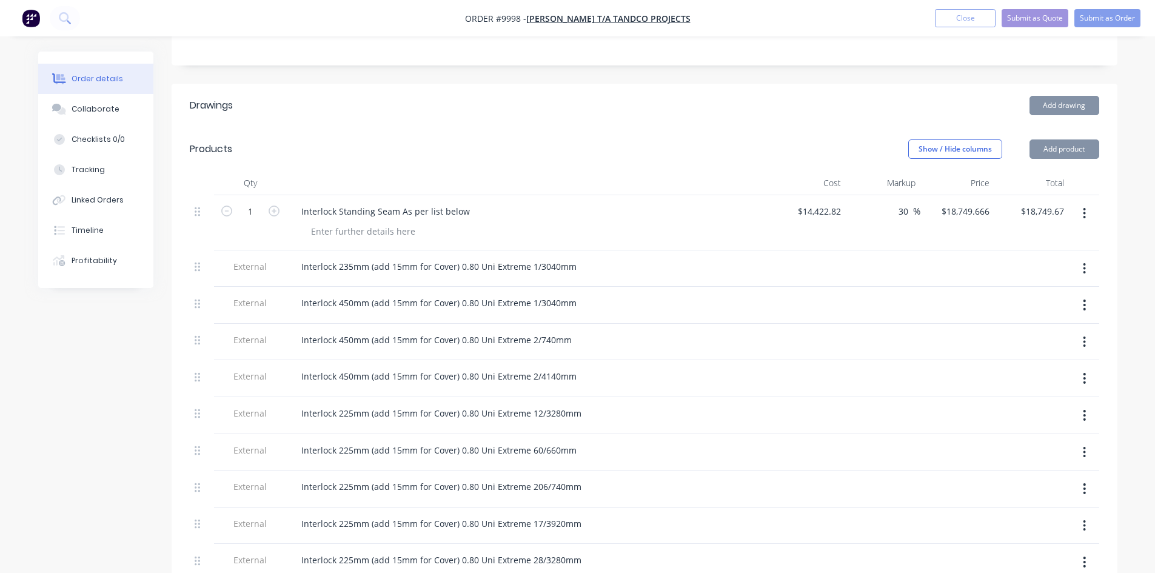
scroll to position [546, 0]
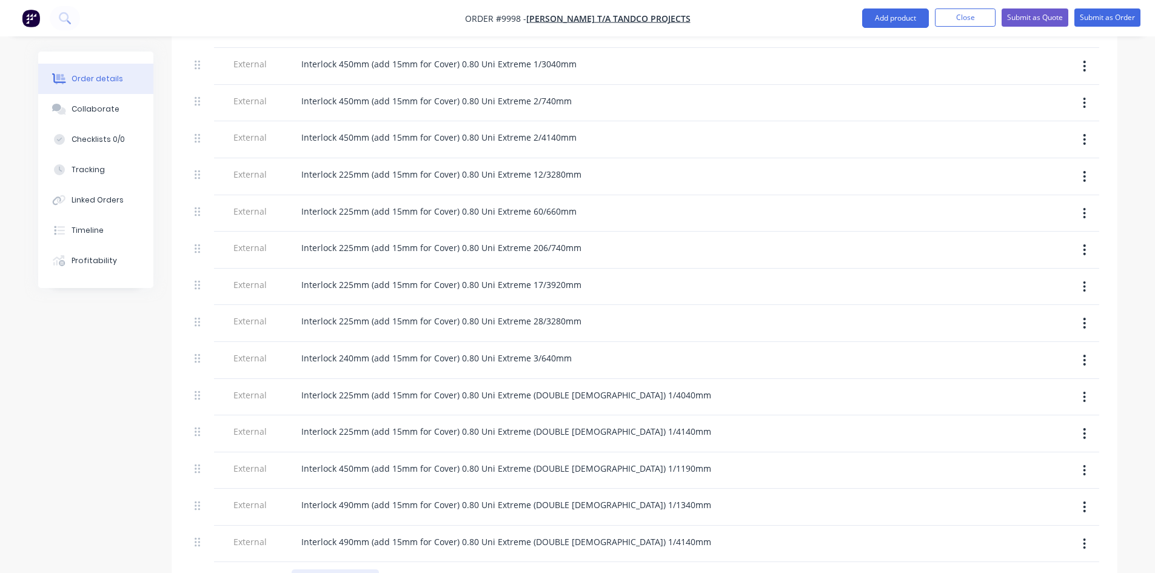
click at [344, 569] on div at bounding box center [335, 578] width 87 height 18
paste div
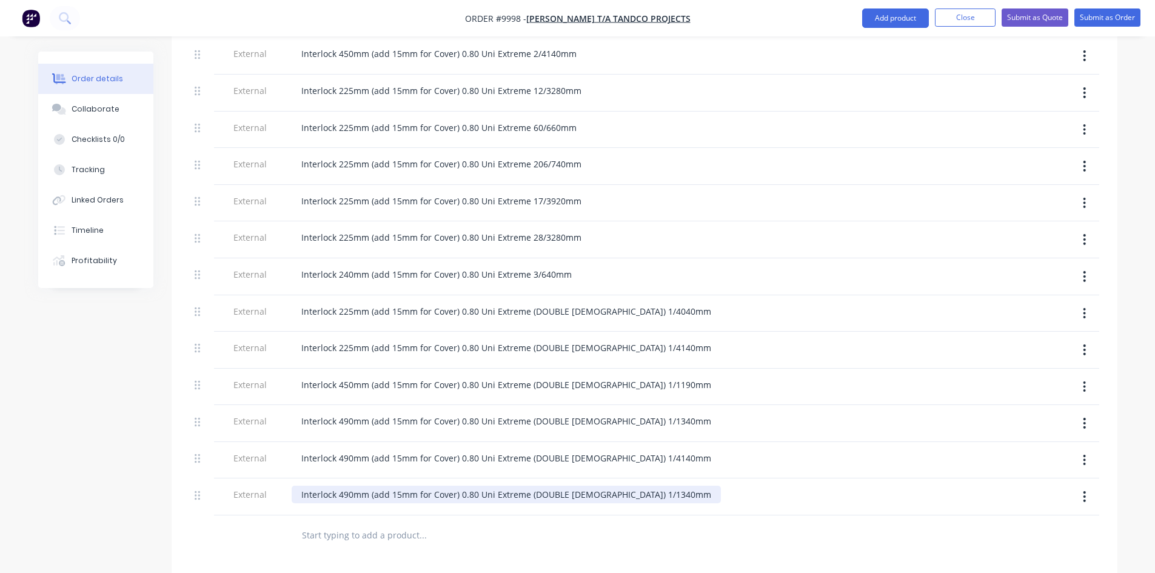
scroll to position [667, 0]
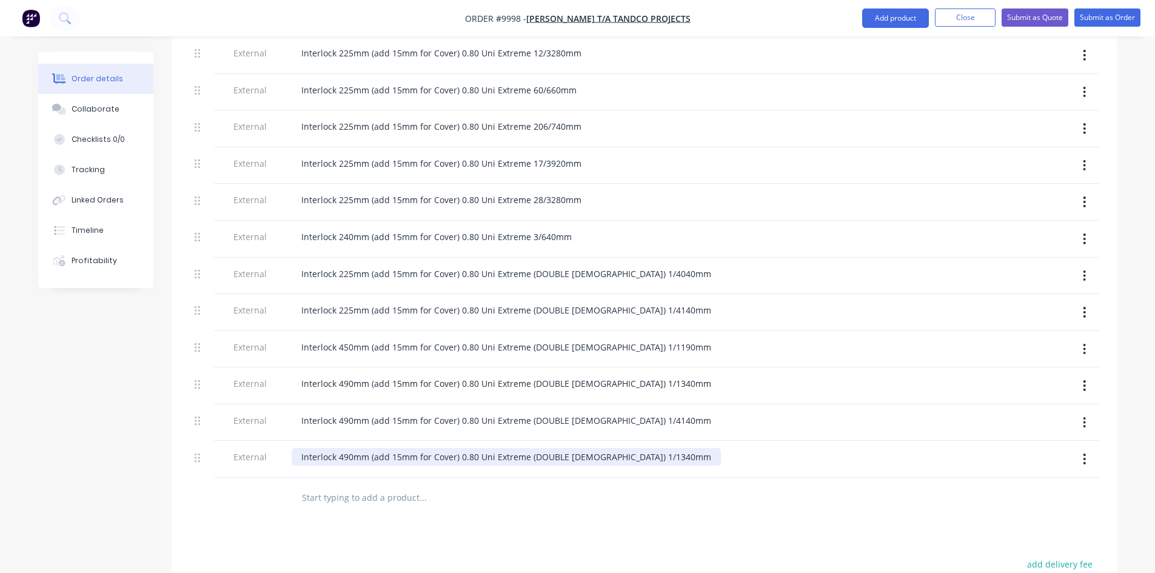
click at [351, 448] on div "Interlock 490mm (add 15mm for Cover) 0.80 Uni Extreme (DOUBLE [DEMOGRAPHIC_DATA…" at bounding box center [506, 457] width 429 height 18
click at [618, 448] on div "Interlock 325mm (add 15mm for Cover) 0.80 Uni Extreme (DOUBLE [DEMOGRAPHIC_DATA…" at bounding box center [506, 457] width 429 height 18
click at [613, 485] on div at bounding box center [474, 497] width 364 height 24
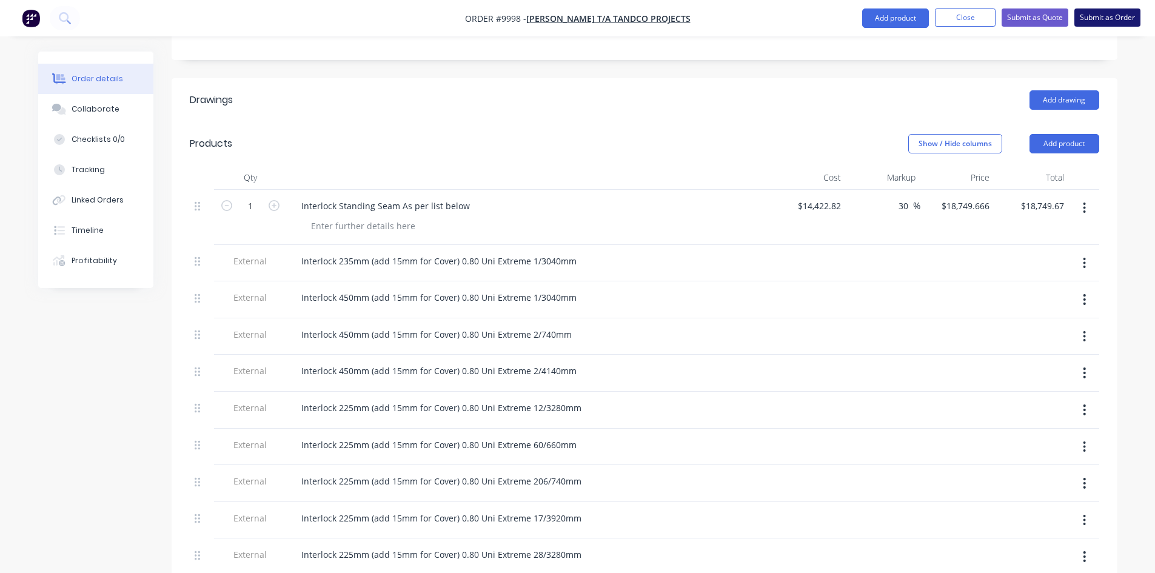
scroll to position [303, 0]
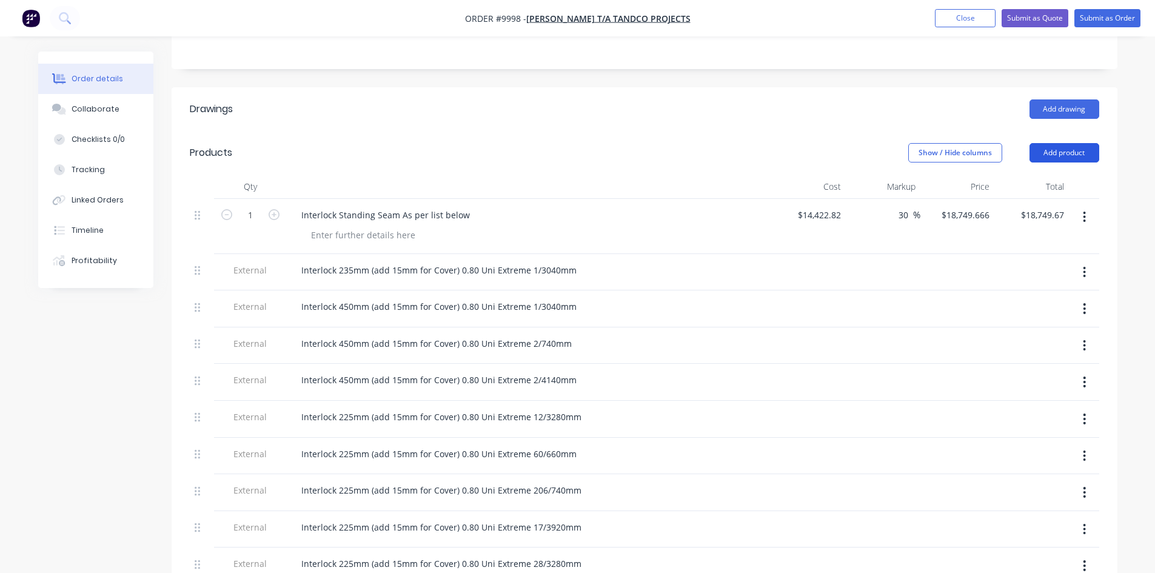
click at [1080, 143] on button "Add product" at bounding box center [1065, 152] width 70 height 19
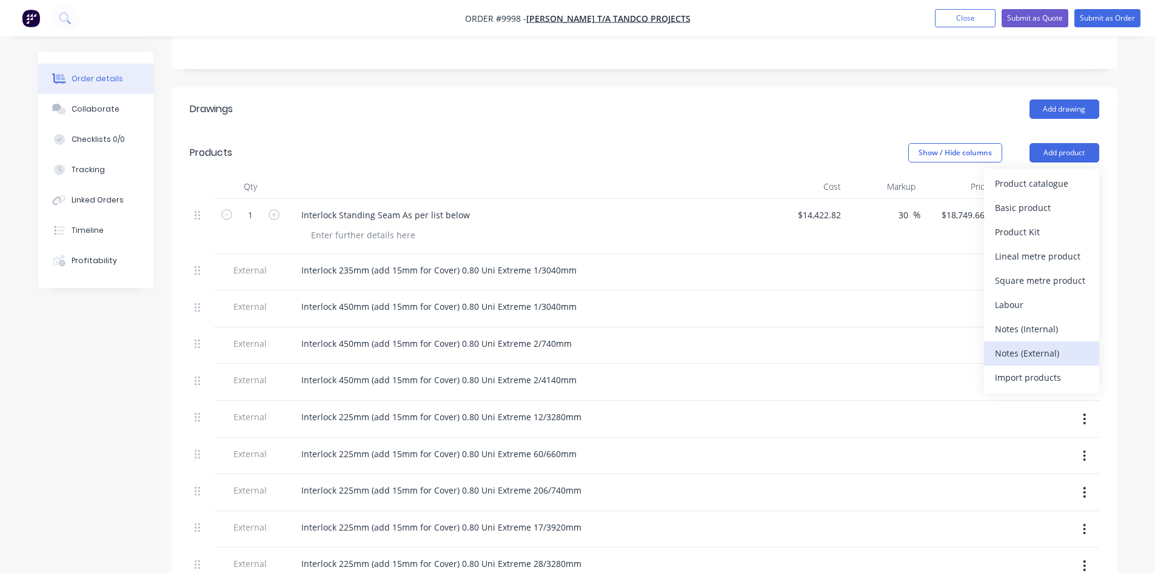
click at [1033, 344] on div "Notes (External)" at bounding box center [1041, 353] width 93 height 18
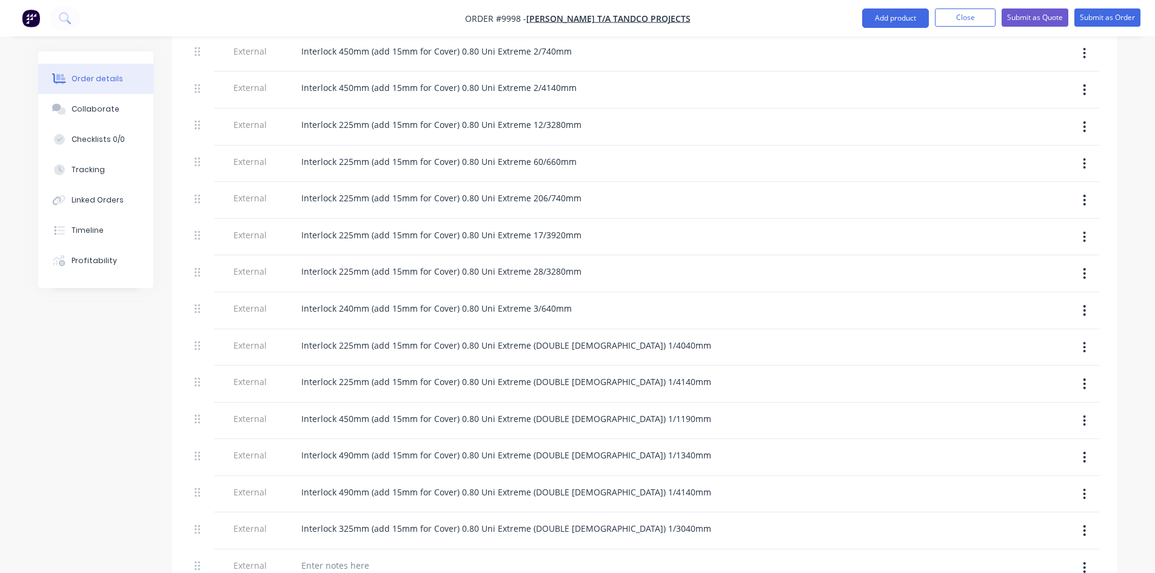
scroll to position [606, 0]
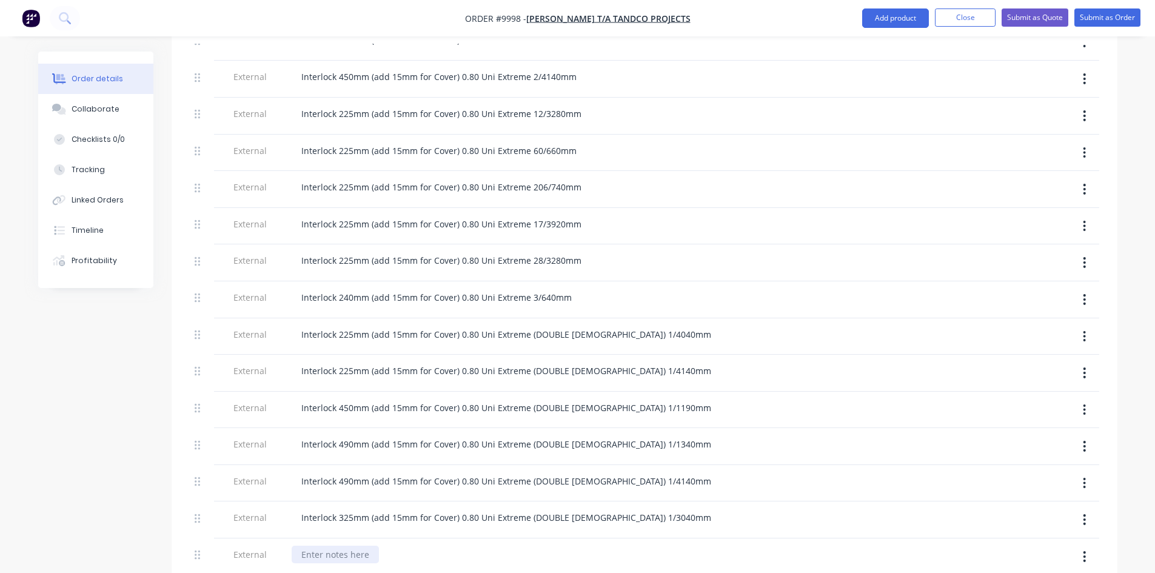
click at [312, 546] on div at bounding box center [335, 555] width 87 height 18
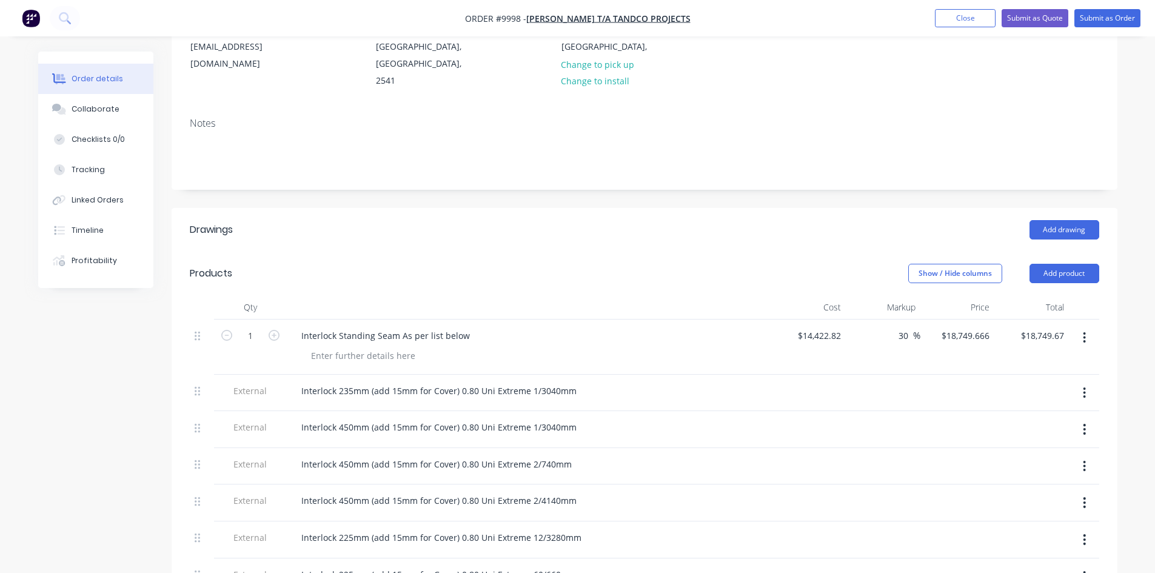
scroll to position [182, 0]
click at [1055, 264] on button "Add product" at bounding box center [1065, 273] width 70 height 19
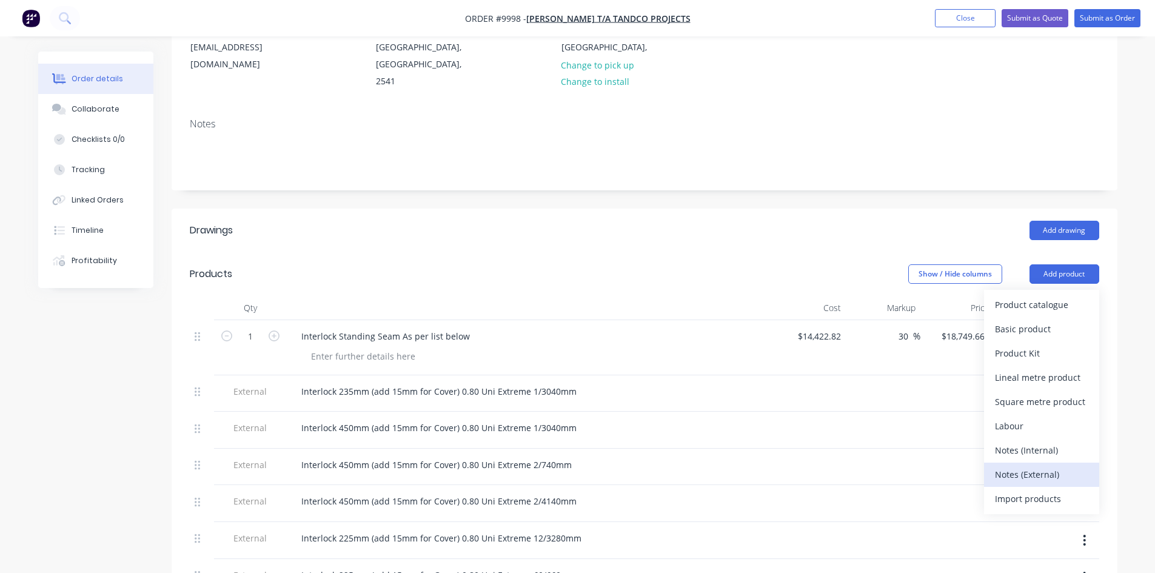
click at [1011, 466] on div "Notes (External)" at bounding box center [1041, 475] width 93 height 18
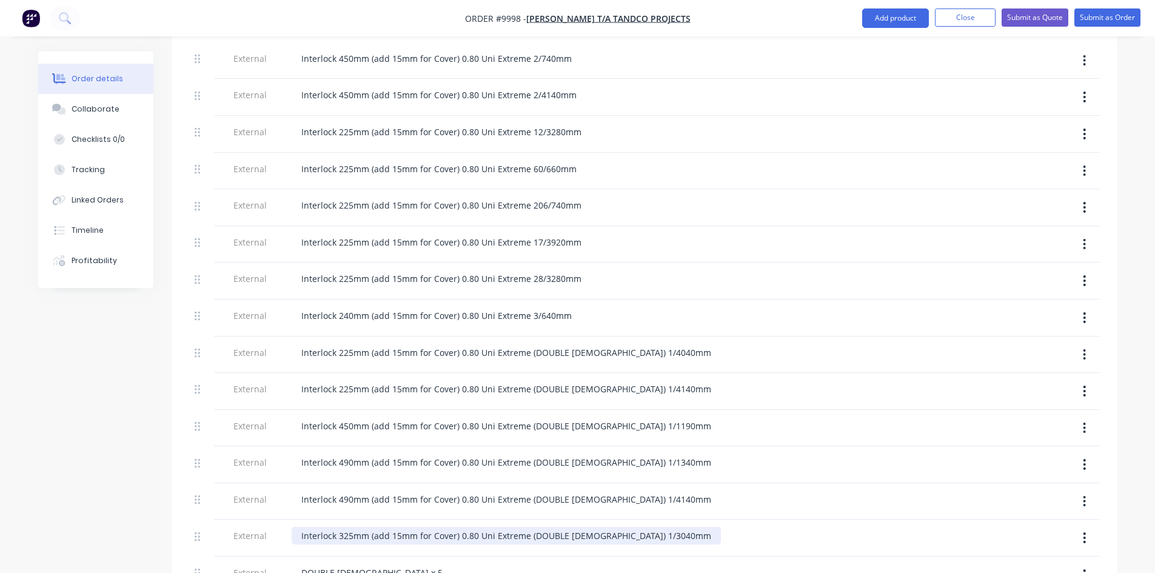
scroll to position [728, 0]
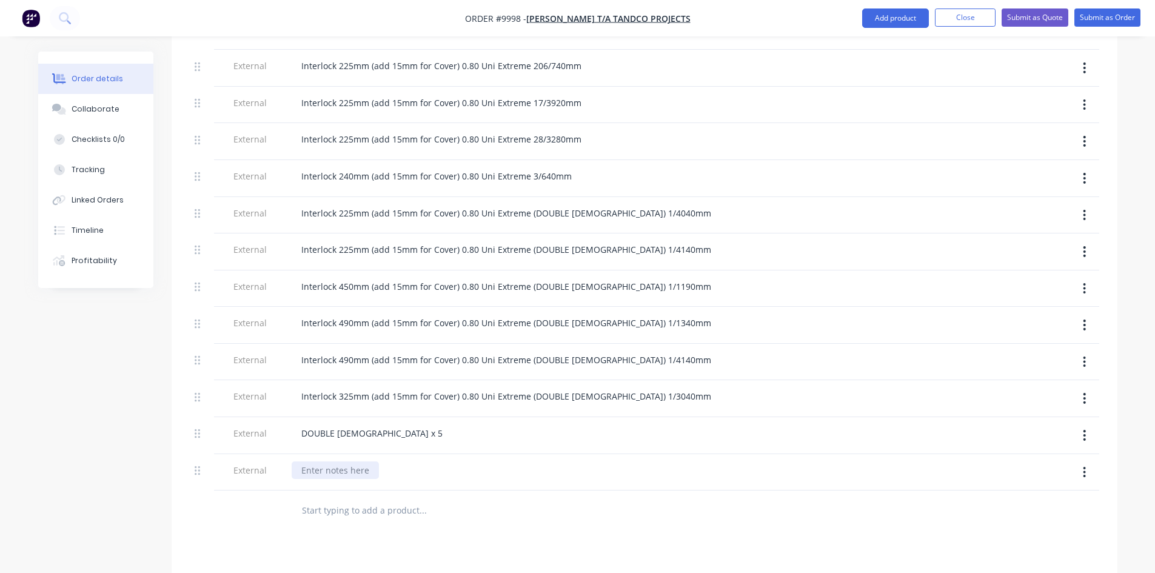
click at [321, 461] on div at bounding box center [335, 470] width 87 height 18
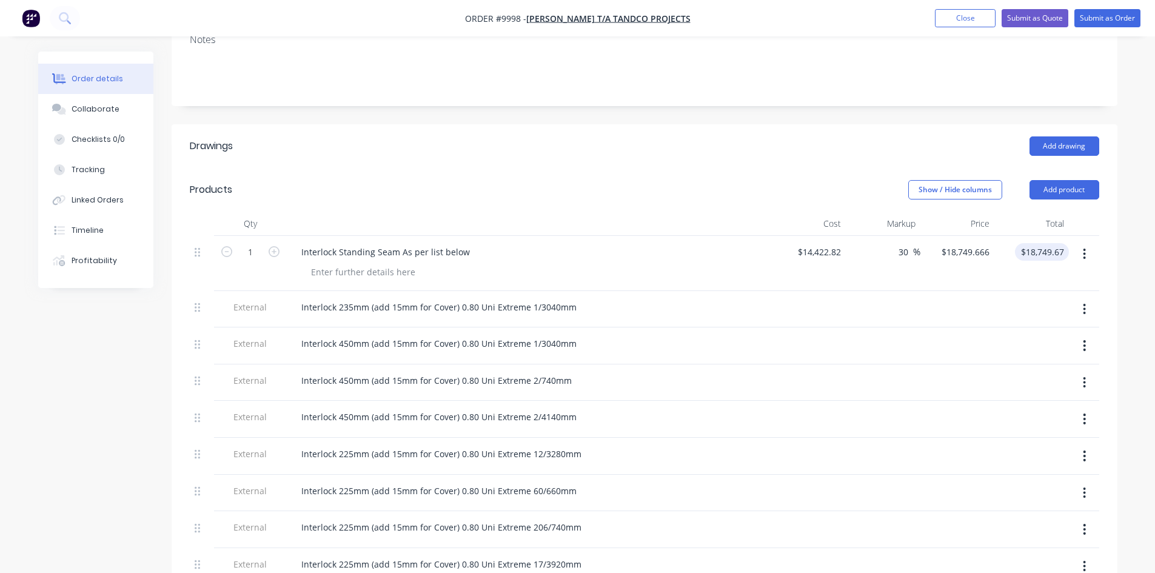
scroll to position [243, 0]
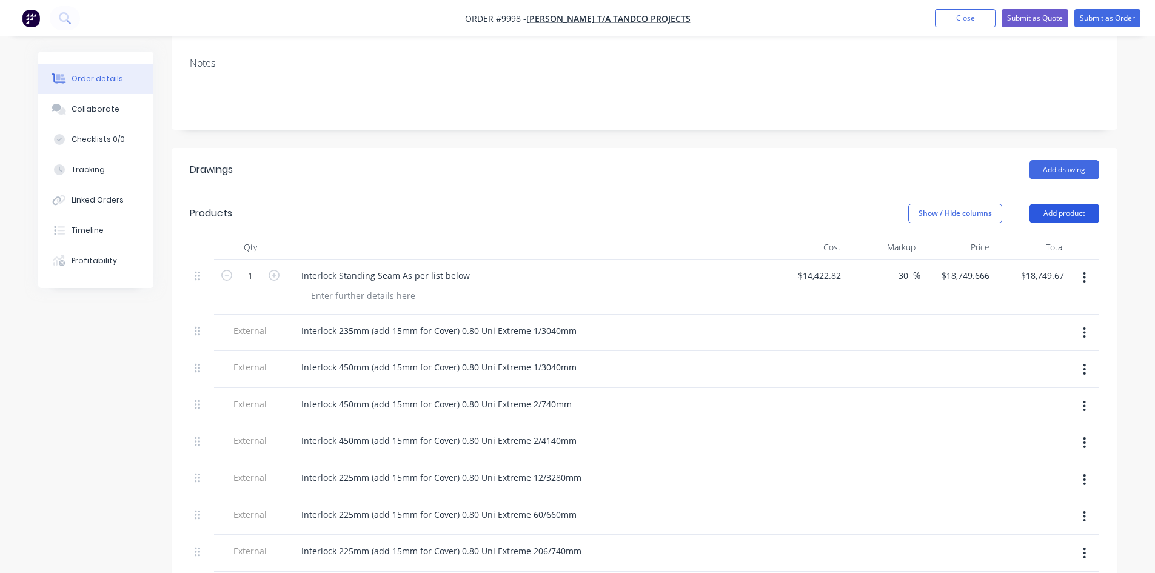
click at [1071, 204] on button "Add product" at bounding box center [1065, 213] width 70 height 19
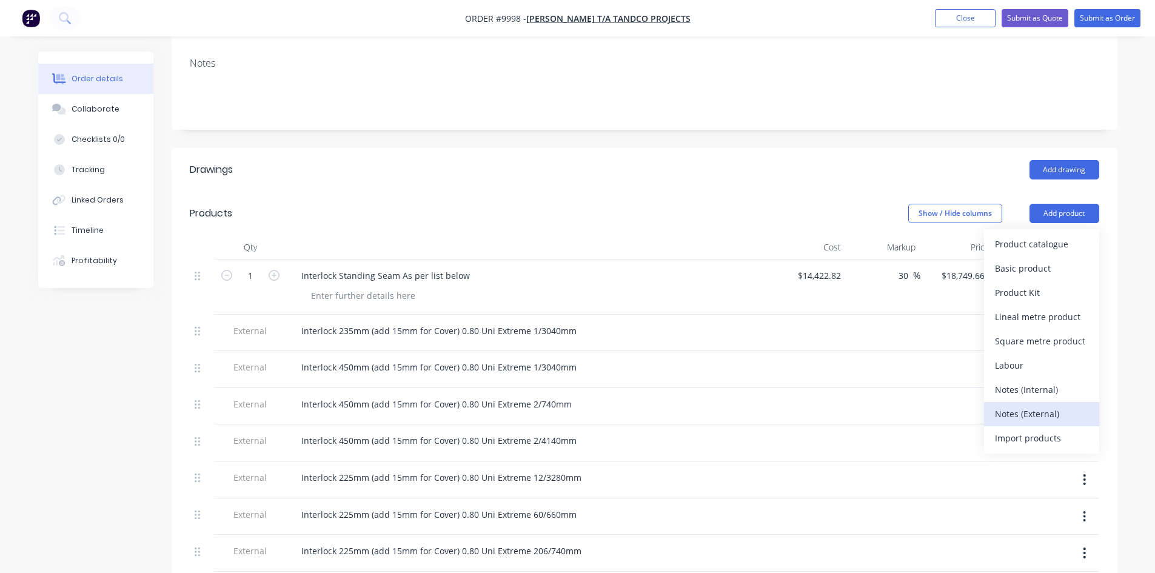
click at [1019, 405] on div "Notes (External)" at bounding box center [1041, 414] width 93 height 18
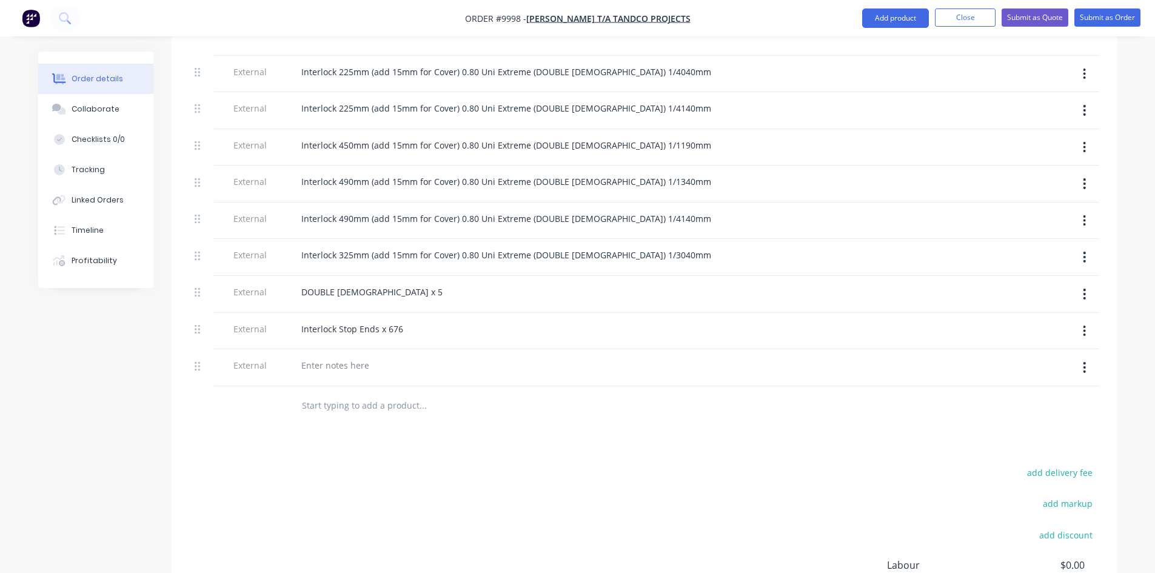
scroll to position [910, 0]
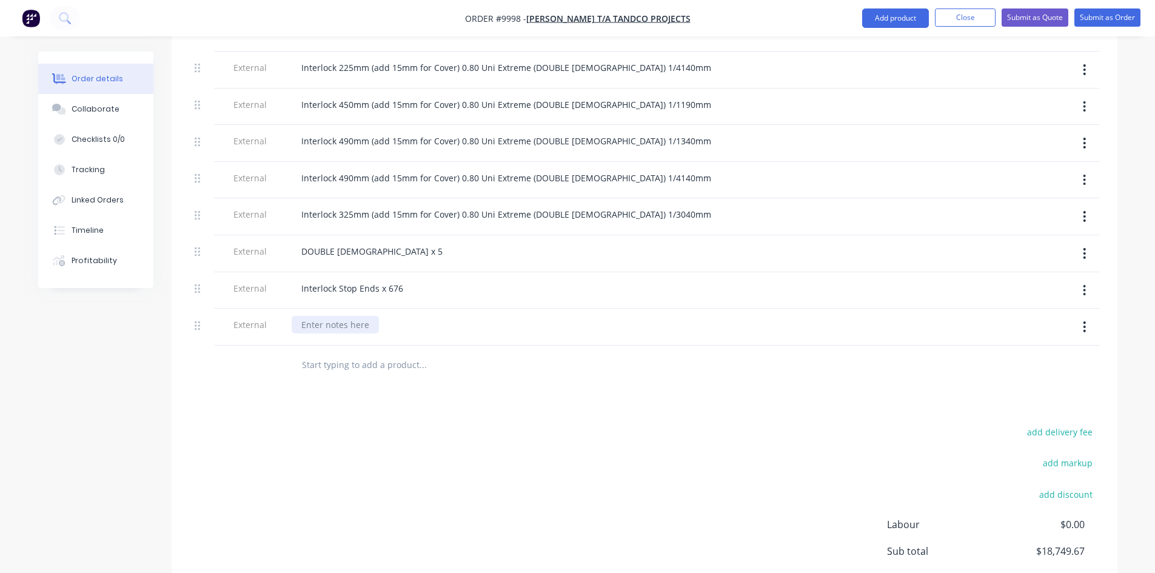
click at [357, 316] on div at bounding box center [335, 325] width 87 height 18
click at [329, 316] on div "Panelk Cut To Length Under 800mm" at bounding box center [375, 325] width 166 height 18
click at [444, 316] on div "Panel Cut To Length Under 800mm" at bounding box center [372, 325] width 161 height 18
drag, startPoint x: 420, startPoint y: 297, endPoint x: 418, endPoint y: 308, distance: 11.7
click at [420, 346] on div at bounding box center [505, 365] width 437 height 39
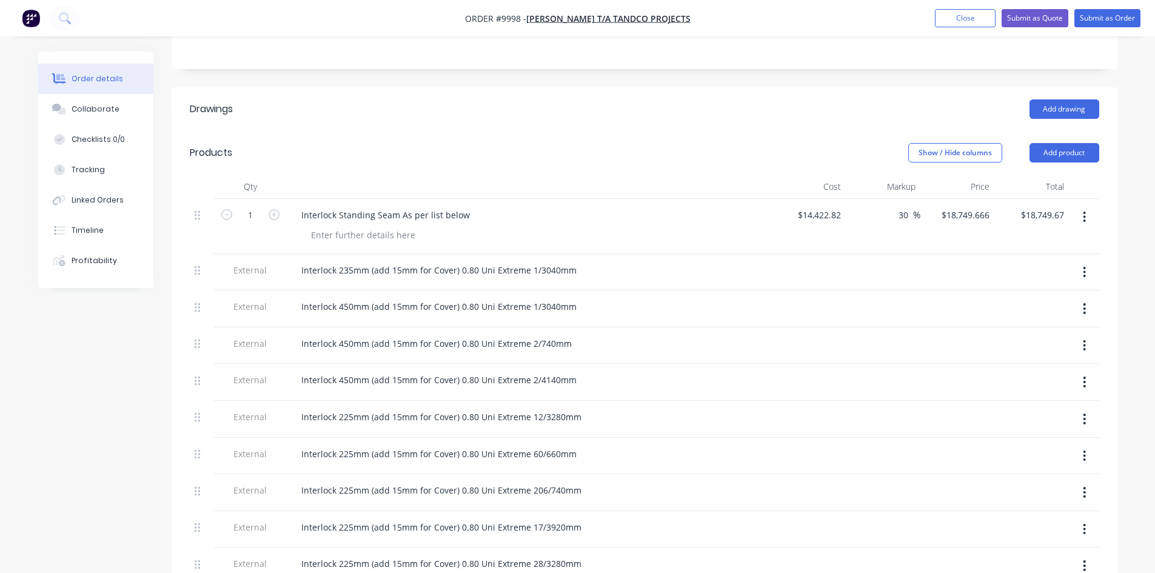
scroll to position [182, 0]
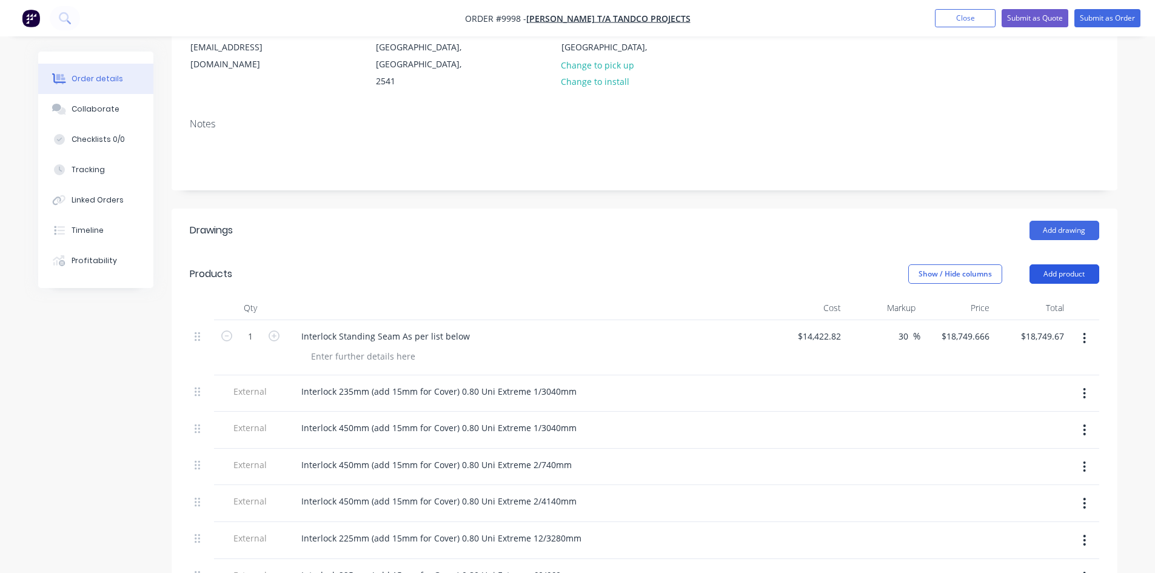
click at [1079, 264] on button "Add product" at bounding box center [1065, 273] width 70 height 19
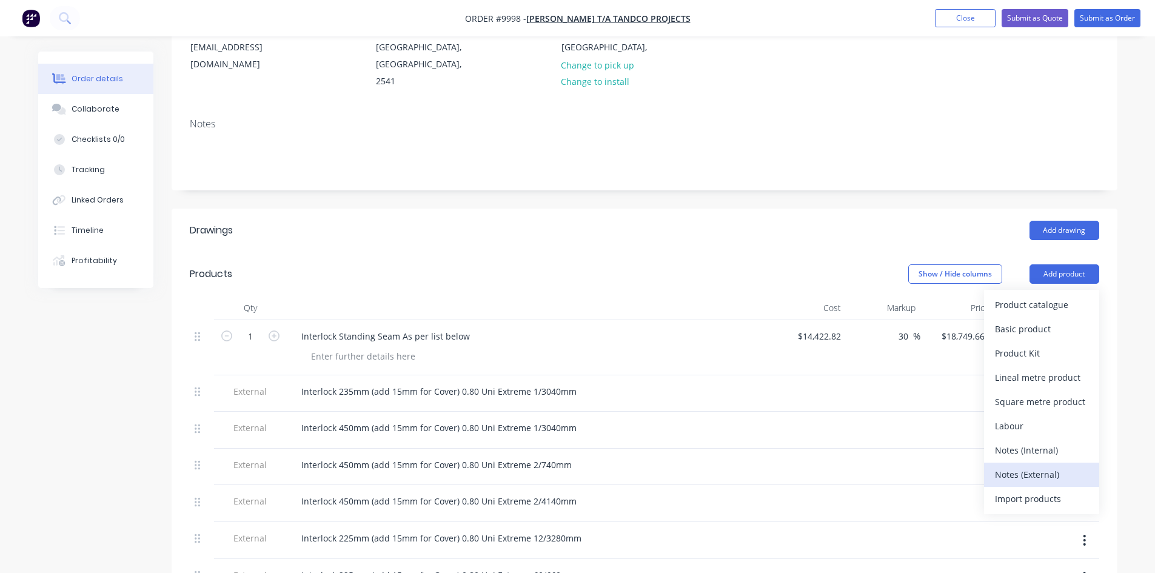
click at [1019, 466] on div "Notes (External)" at bounding box center [1041, 475] width 93 height 18
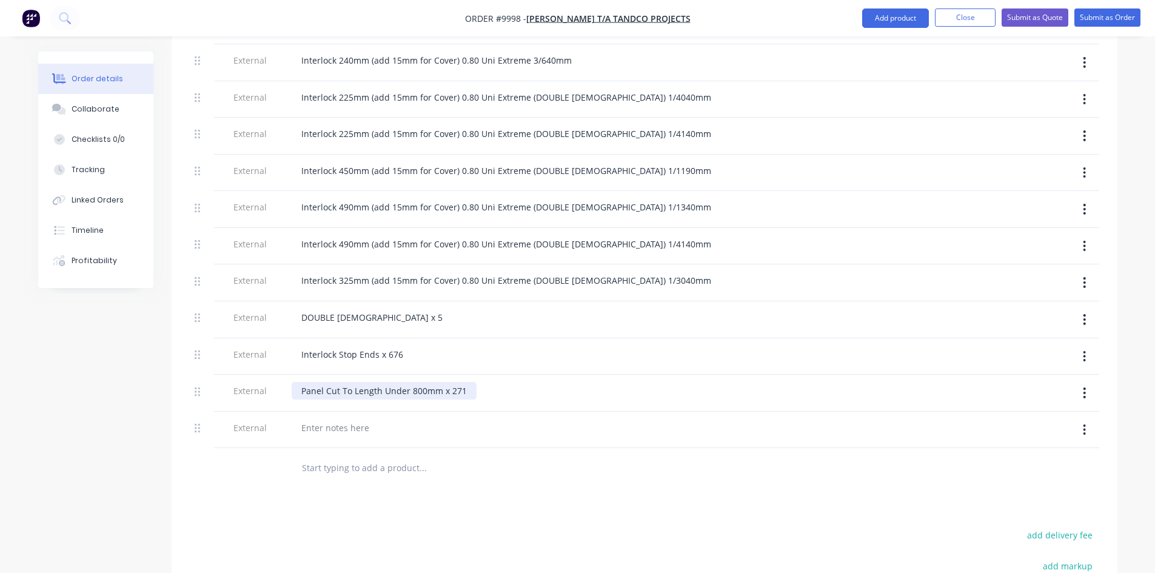
scroll to position [849, 0]
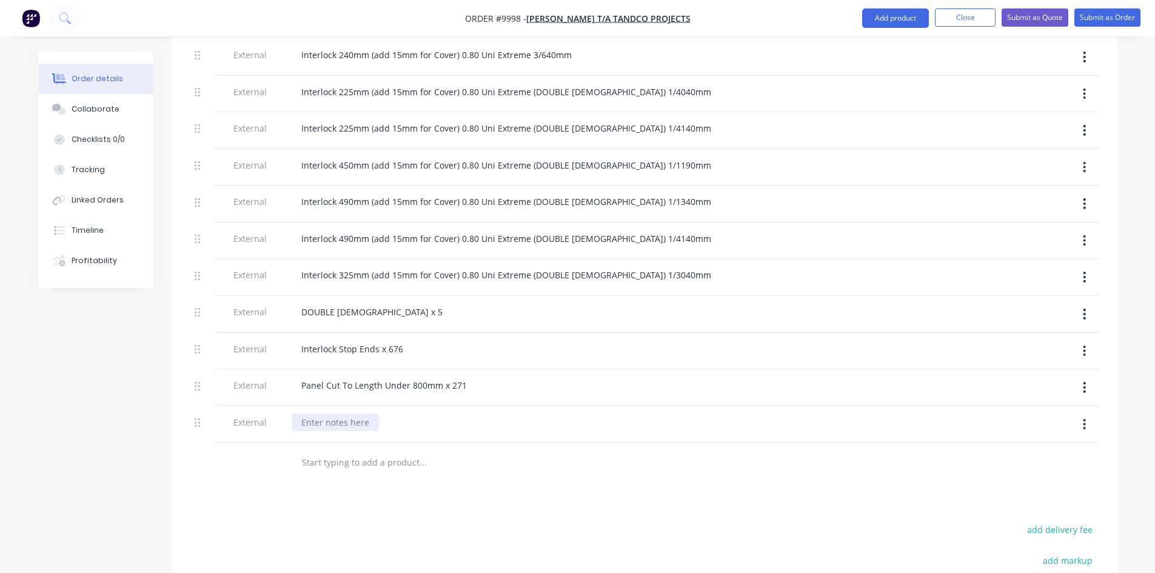
click at [360, 414] on div at bounding box center [335, 423] width 87 height 18
click at [515, 450] on input "text" at bounding box center [422, 462] width 243 height 24
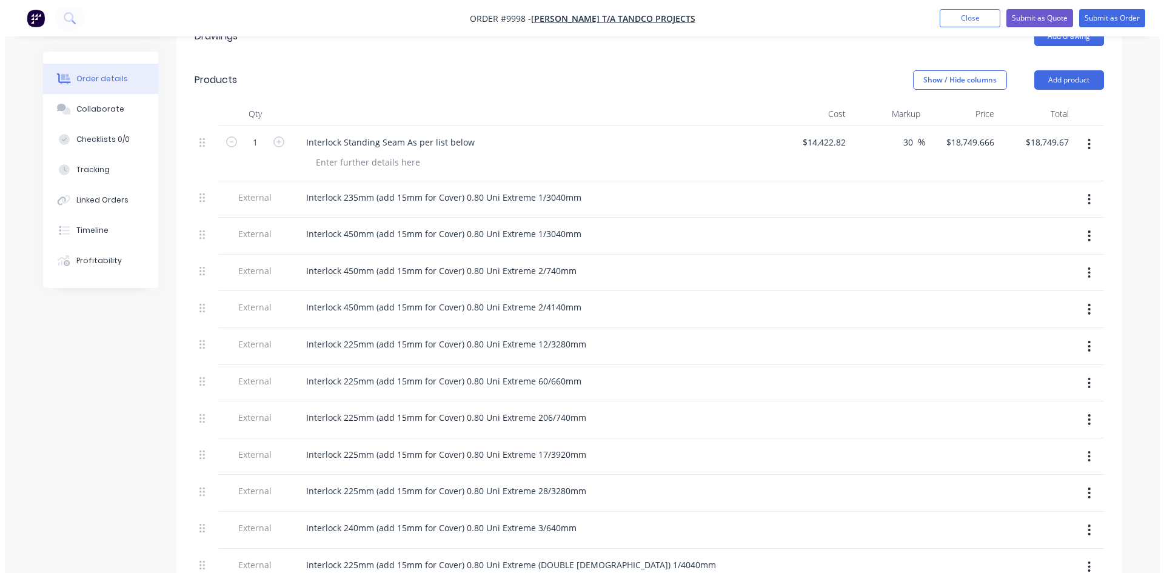
scroll to position [243, 0]
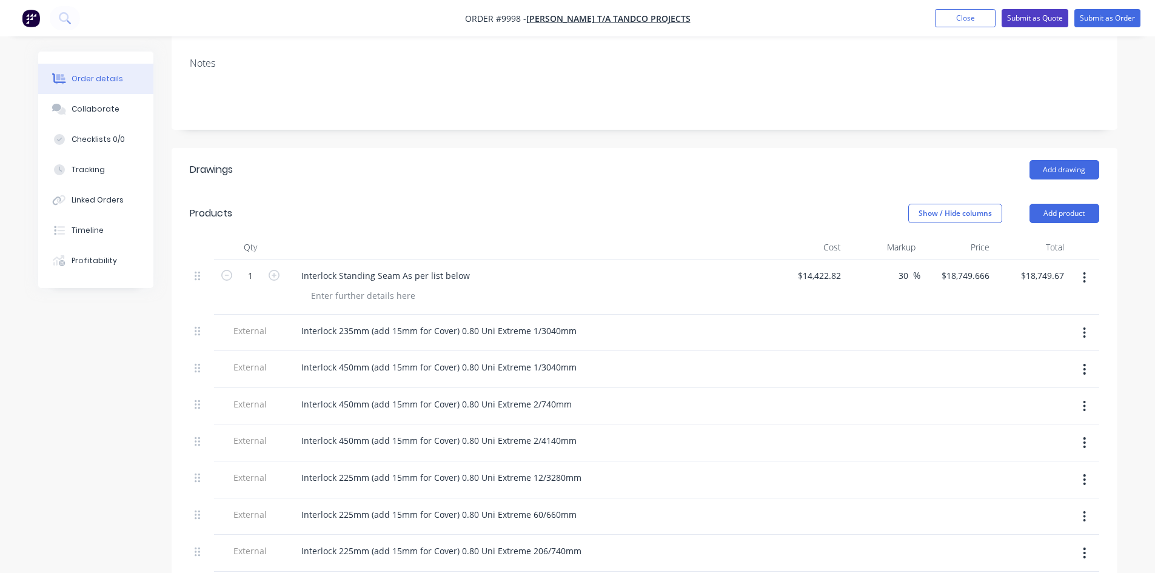
click at [1027, 19] on button "Submit as Quote" at bounding box center [1035, 18] width 67 height 18
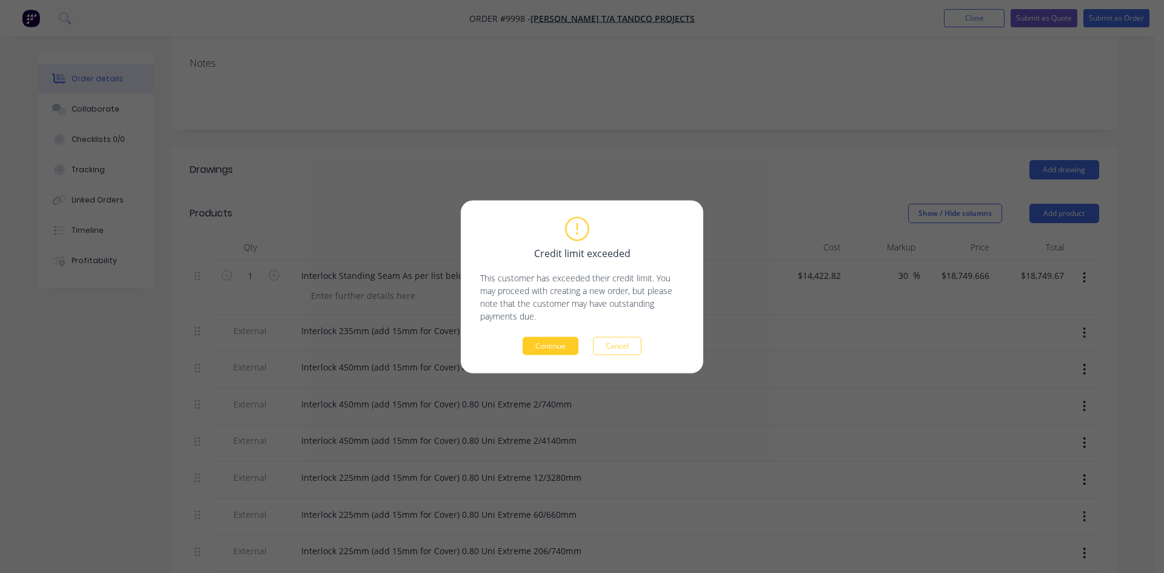
click at [558, 349] on button "Continue" at bounding box center [551, 346] width 56 height 18
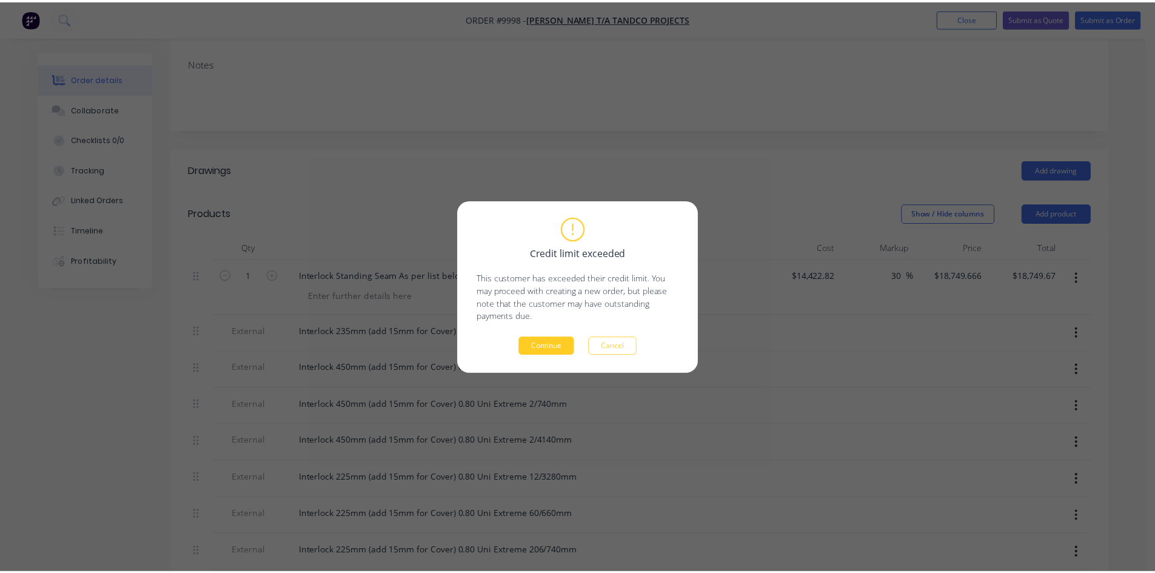
scroll to position [242, 0]
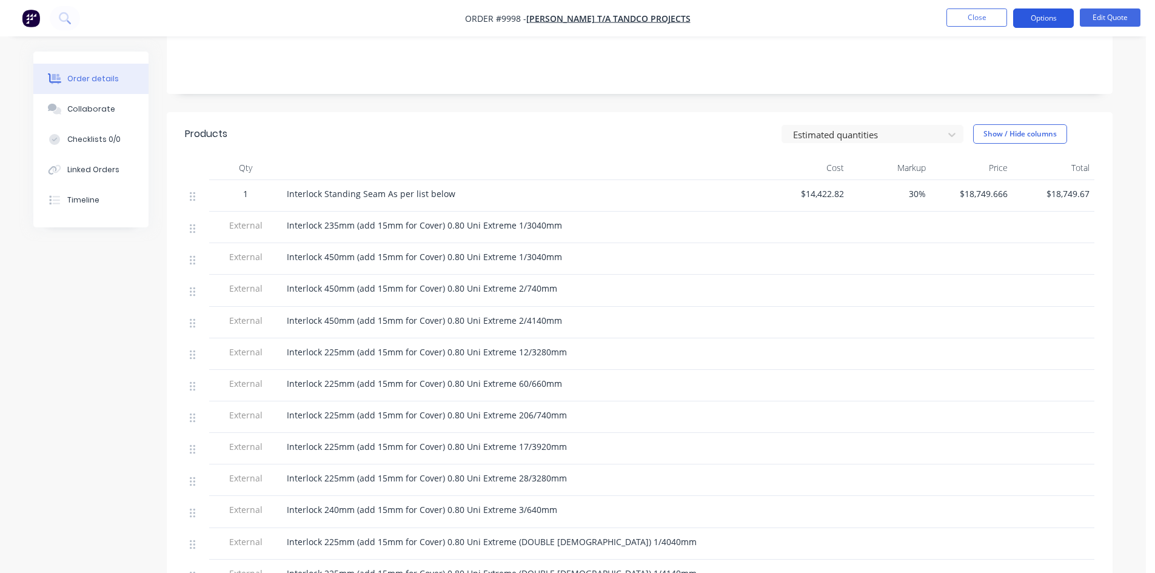
click at [1036, 19] on button "Options" at bounding box center [1043, 17] width 61 height 19
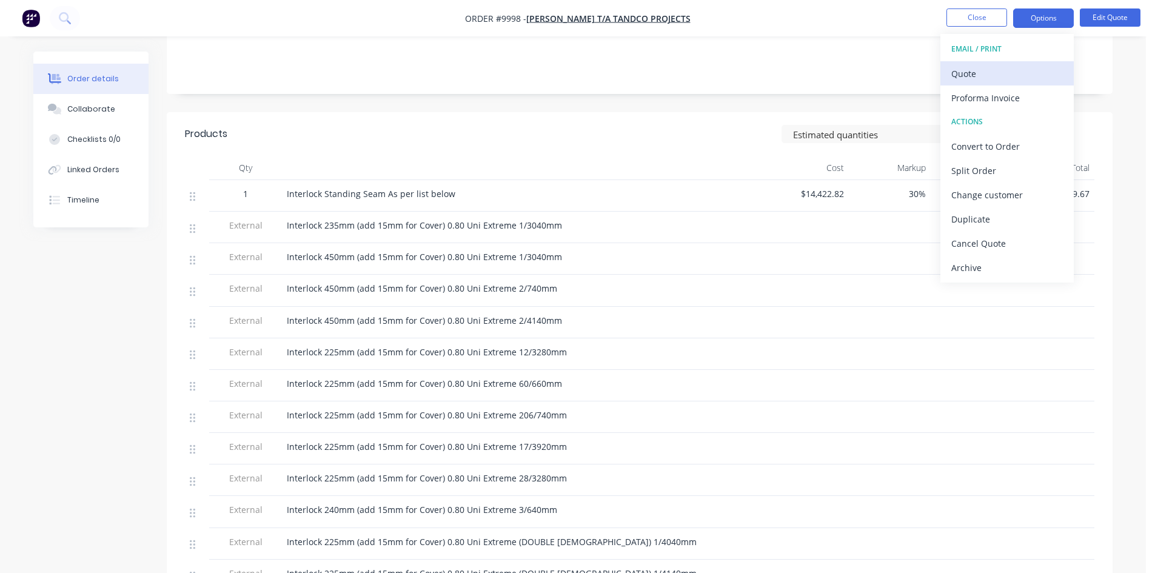
click at [986, 74] on div "Quote" at bounding box center [1007, 74] width 112 height 18
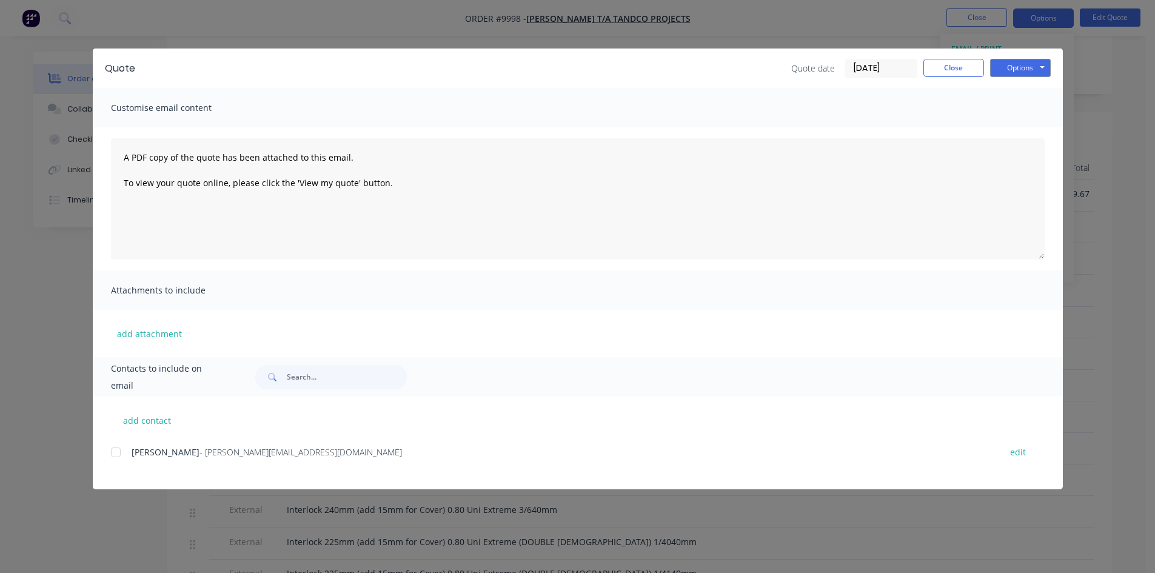
click at [111, 452] on div at bounding box center [116, 452] width 24 height 24
click at [1007, 69] on button "Options" at bounding box center [1020, 68] width 61 height 18
click at [1022, 131] on button "Email" at bounding box center [1029, 129] width 78 height 20
click at [970, 66] on button "Close" at bounding box center [953, 68] width 61 height 18
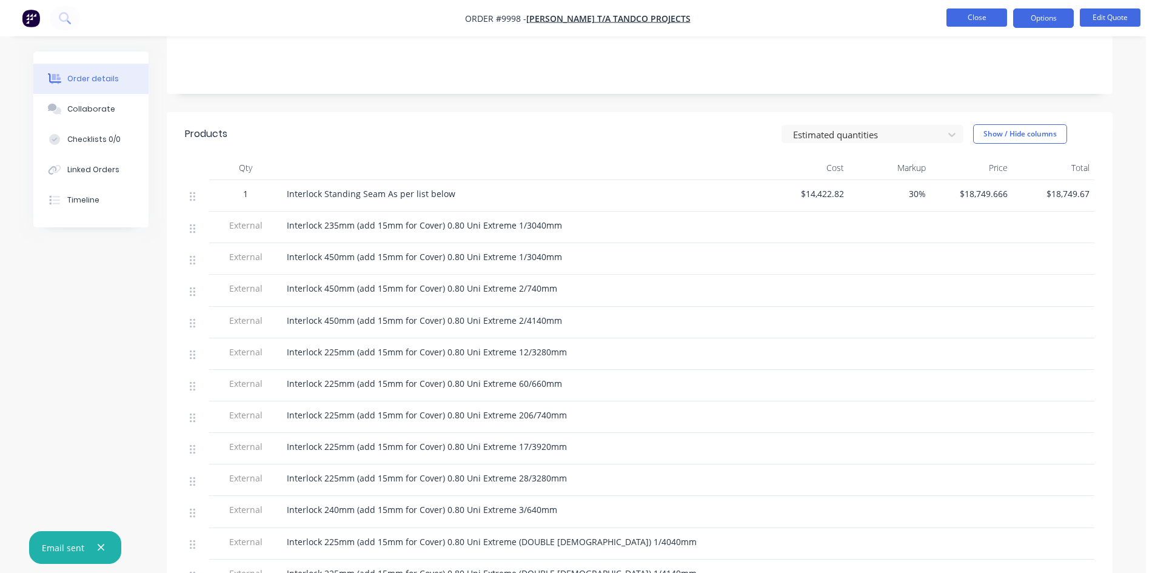
click at [968, 16] on button "Close" at bounding box center [977, 17] width 61 height 18
